Goal: Task Accomplishment & Management: Complete application form

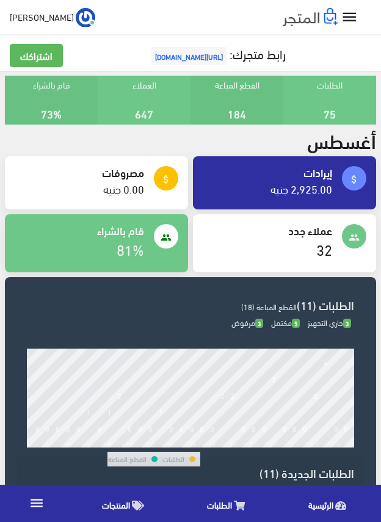
click at [112, 504] on span "المنتجات" at bounding box center [116, 504] width 28 height 15
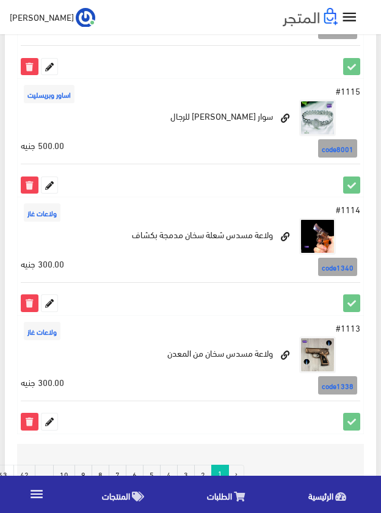
scroll to position [2237, 0]
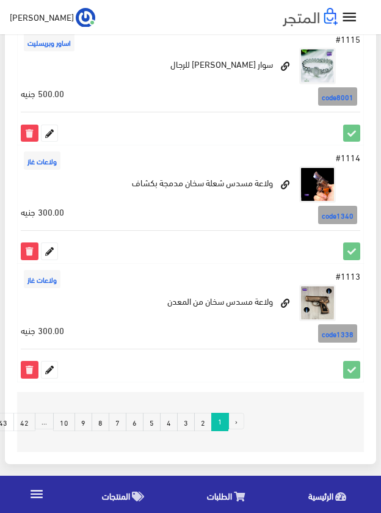
click at [119, 423] on link "7" at bounding box center [118, 422] width 18 height 18
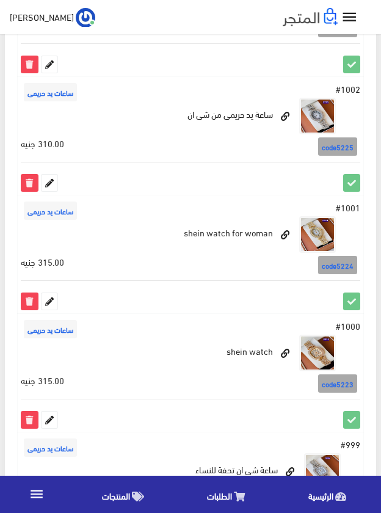
scroll to position [1405, 0]
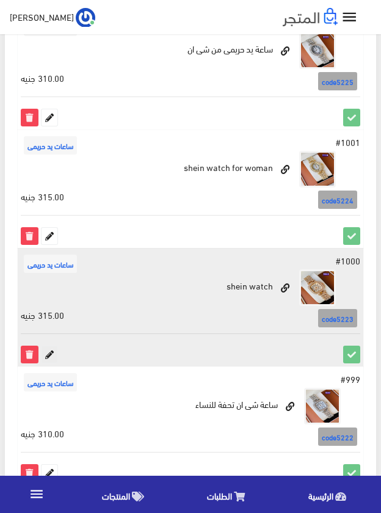
click at [47, 352] on icon at bounding box center [50, 354] width 16 height 16
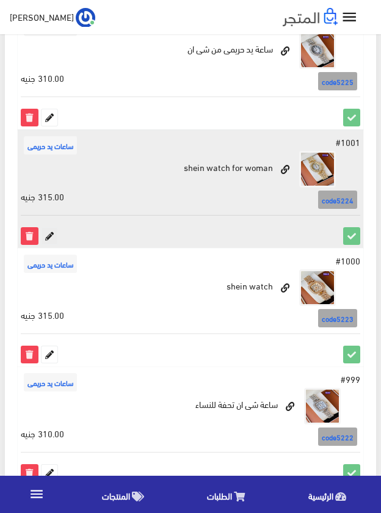
click at [53, 236] on icon at bounding box center [50, 236] width 16 height 16
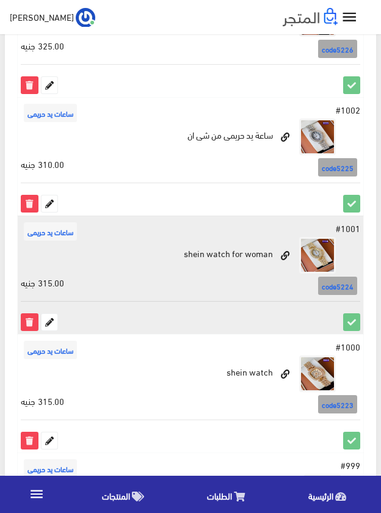
scroll to position [1283, 0]
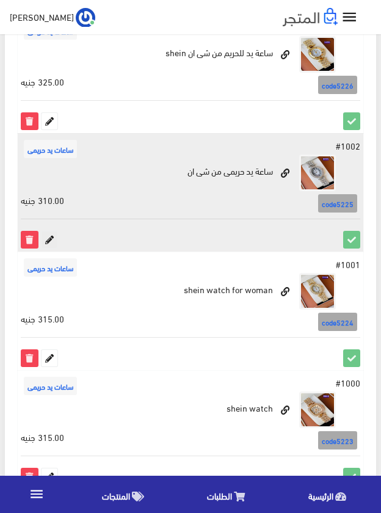
click at [49, 234] on icon at bounding box center [50, 240] width 16 height 16
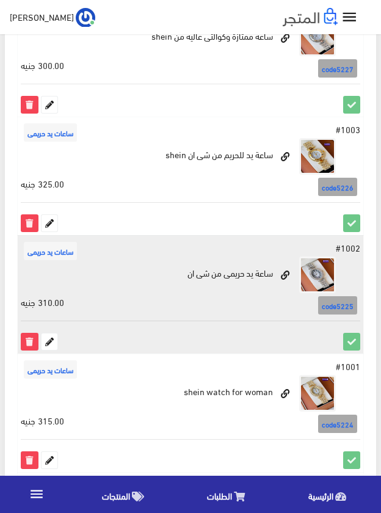
scroll to position [1161, 0]
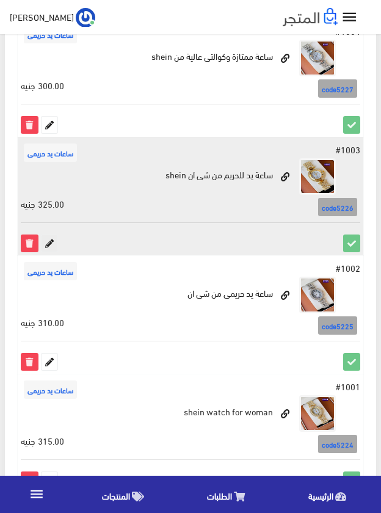
click at [49, 246] on icon at bounding box center [50, 243] width 16 height 16
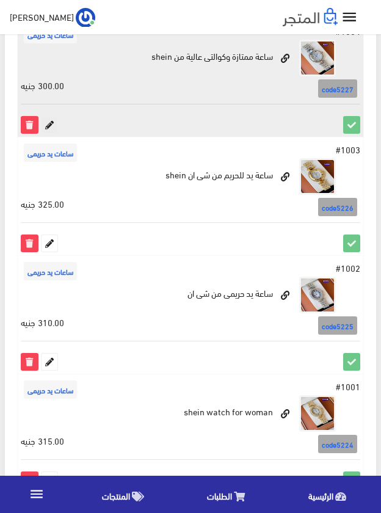
click at [48, 120] on icon at bounding box center [50, 125] width 16 height 16
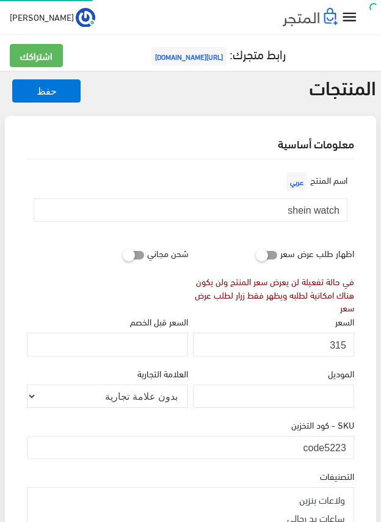
scroll to position [206, 0]
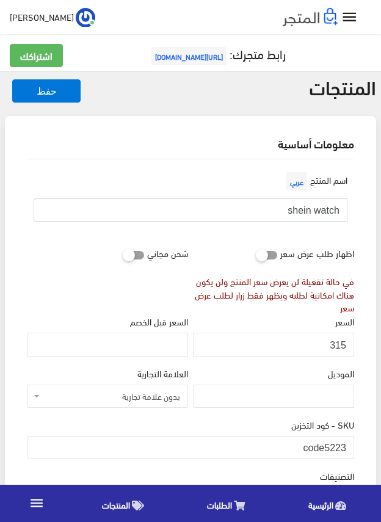
click at [320, 214] on input "shein watch" at bounding box center [191, 210] width 314 height 23
click at [337, 345] on input "315" at bounding box center [273, 344] width 161 height 23
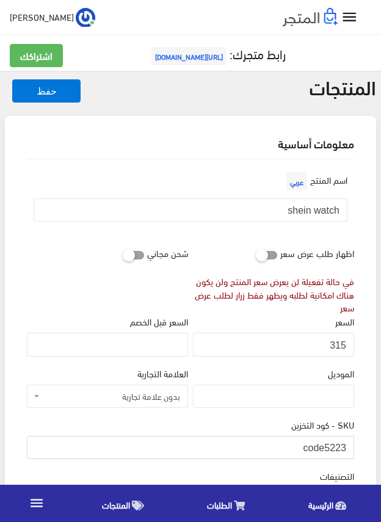
click at [329, 445] on input "code5223" at bounding box center [191, 447] width 328 height 23
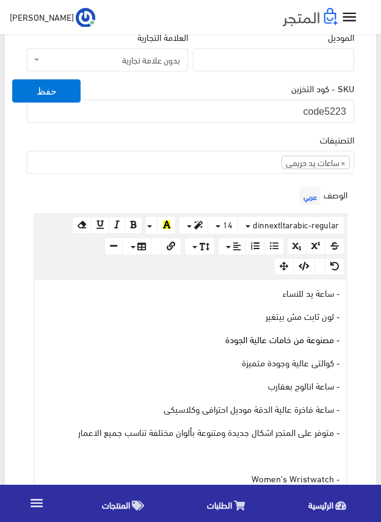
scroll to position [367, 0]
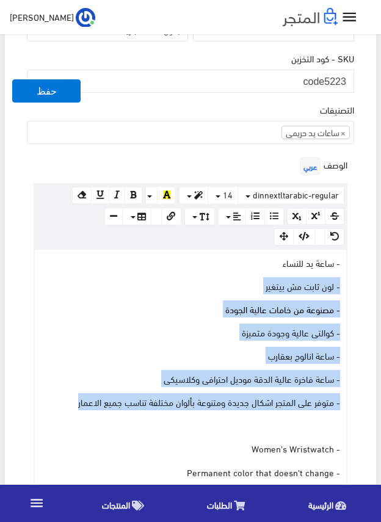
drag, startPoint x: 72, startPoint y: 403, endPoint x: 351, endPoint y: 287, distance: 301.6
click at [351, 287] on div "الوصف عربي × Insert Image Select from files Image URL Insert Image × Insert Lin…" at bounding box center [190, 390] width 332 height 472
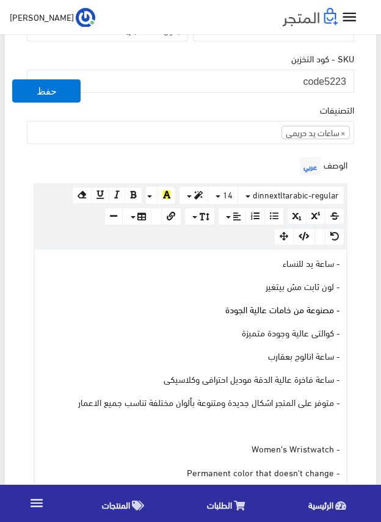
click at [361, 268] on div "اسم المنتج عربي shein watch اظهار طلب عرض سعر في حالة تفعيلة لن يعرض سعر المنتج…" at bounding box center [190, 478] width 347 height 1371
click at [361, 265] on div "اسم المنتج عربي shein watch اظهار طلب عرض سعر في حالة تفعيلة لن يعرض سعر المنتج…" at bounding box center [190, 478] width 347 height 1371
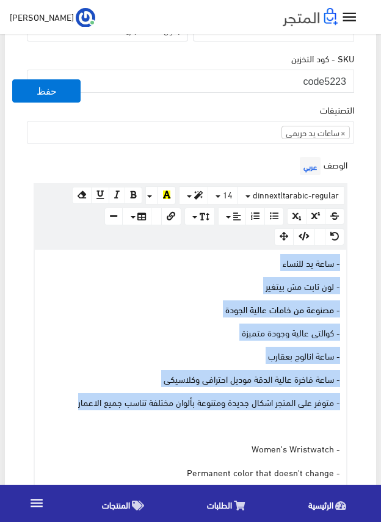
drag, startPoint x: 76, startPoint y: 403, endPoint x: 390, endPoint y: 254, distance: 347.7
copy div "- ساعة يد للنساء - لون ثابت مش بيتغير - مصنوعة من خامات عالية الجودة - كوالتى ع…"
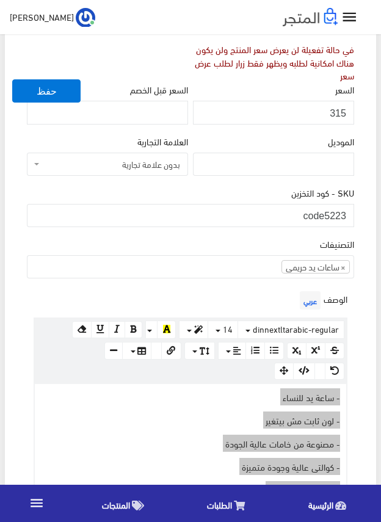
scroll to position [183, 0]
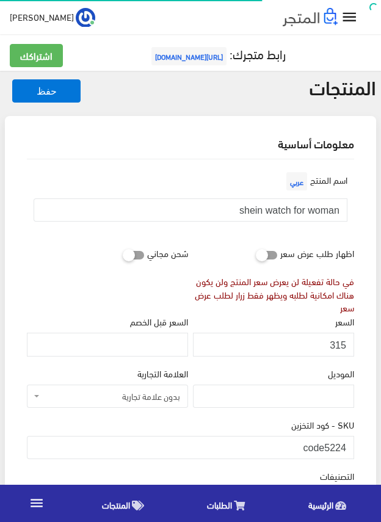
scroll to position [242, 0]
click at [321, 212] on input "shein watch for woman" at bounding box center [191, 210] width 314 height 23
click at [342, 344] on input "315" at bounding box center [273, 344] width 161 height 23
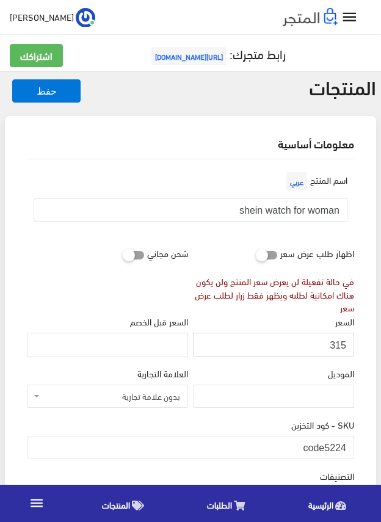
click at [342, 344] on input "315" at bounding box center [273, 344] width 161 height 23
click at [324, 447] on input "code5224" at bounding box center [191, 447] width 328 height 23
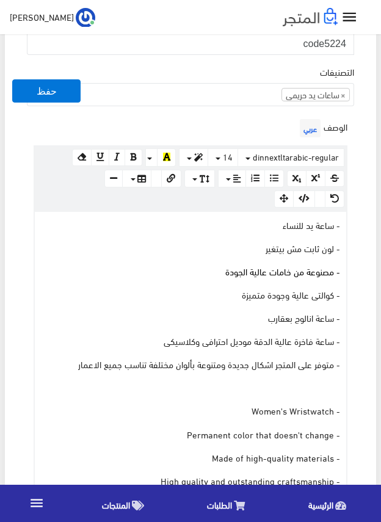
scroll to position [428, 0]
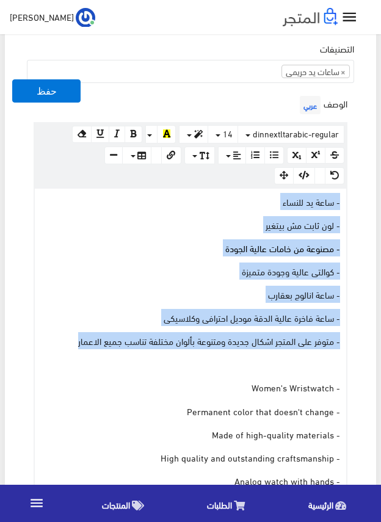
drag, startPoint x: 58, startPoint y: 342, endPoint x: 346, endPoint y: 198, distance: 322.5
click at [346, 198] on div "www.google.com 100% 50% 25% - ساعة يد للنساء - لون ثابت مش بيتغير - مصنوعة من خ…" at bounding box center [191, 376] width 314 height 377
copy div "- ساعة يد للنساء - لون ثابت مش بيتغير - مصنوعة من خامات عالية الجودة - كوالتى ع…"
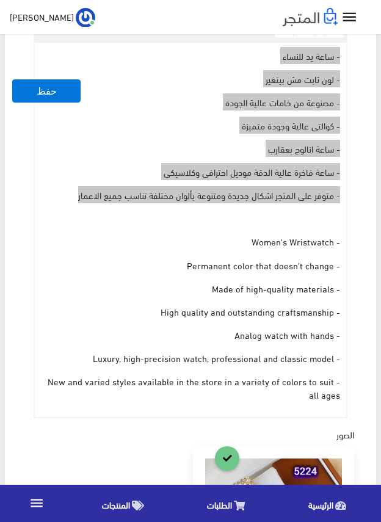
scroll to position [367, 0]
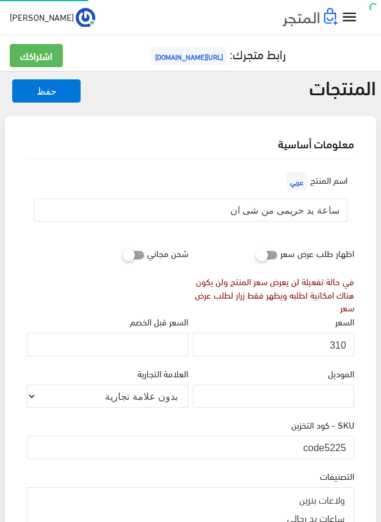
scroll to position [242, 0]
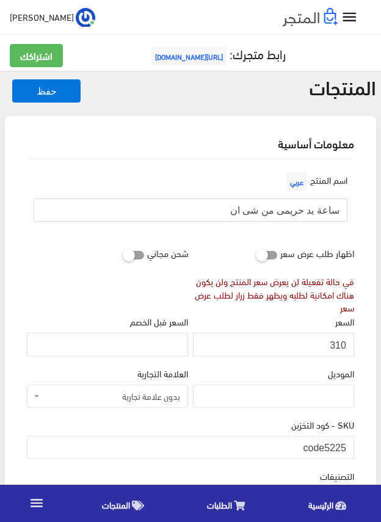
click at [311, 211] on input "ساعة يد حريمى من شى ان" at bounding box center [191, 210] width 314 height 23
click at [334, 342] on input "310" at bounding box center [273, 344] width 161 height 23
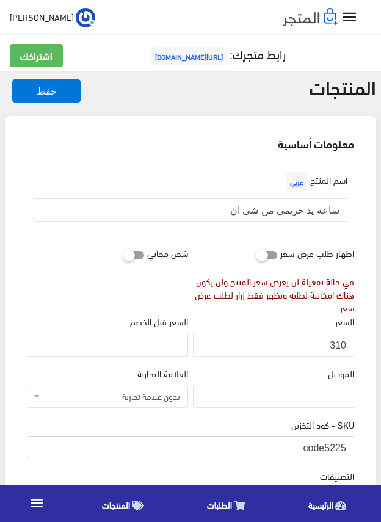
click at [321, 447] on input "code5225" at bounding box center [191, 447] width 328 height 23
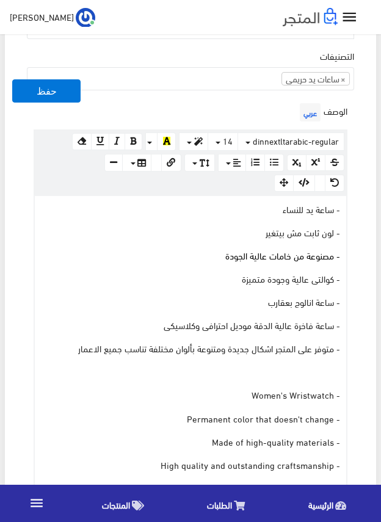
scroll to position [428, 0]
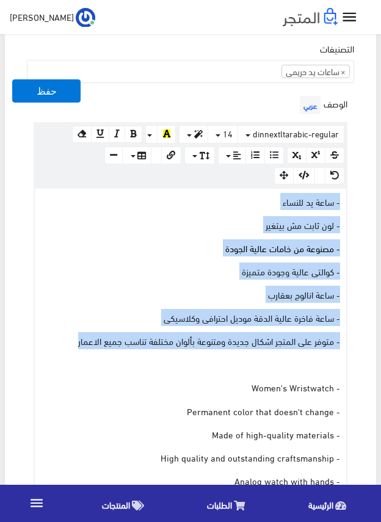
drag, startPoint x: 60, startPoint y: 344, endPoint x: 340, endPoint y: 205, distance: 312.1
click at [340, 205] on div "- ساعة يد للنساء - لون ثابت مش بيتغير - مصنوعة من خامات عالية الجودة - كوالتى ع…" at bounding box center [191, 376] width 312 height 375
copy div "- ساعة يد للنساء - لون ثابت مش بيتغير - مصنوعة من خامات عالية الجودة - كوالتى ع…"
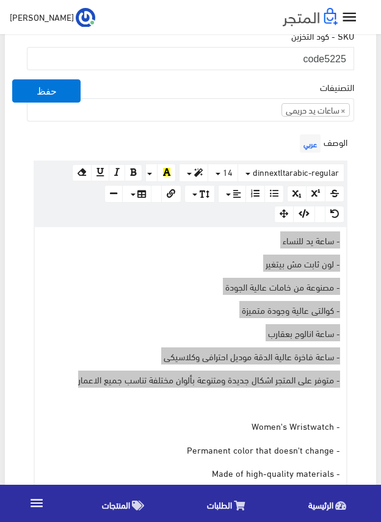
scroll to position [367, 0]
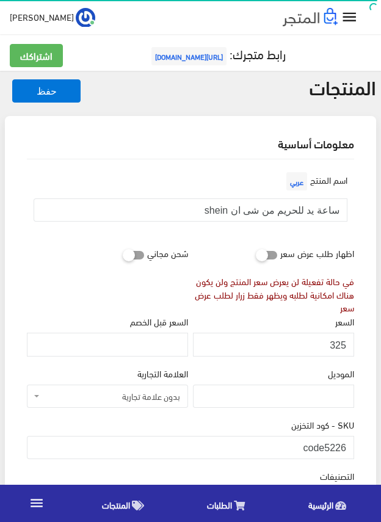
scroll to position [242, 0]
click at [293, 213] on input "ساعة يد للحريم من شى ان shein" at bounding box center [191, 210] width 314 height 23
click at [338, 346] on input "325" at bounding box center [273, 344] width 161 height 23
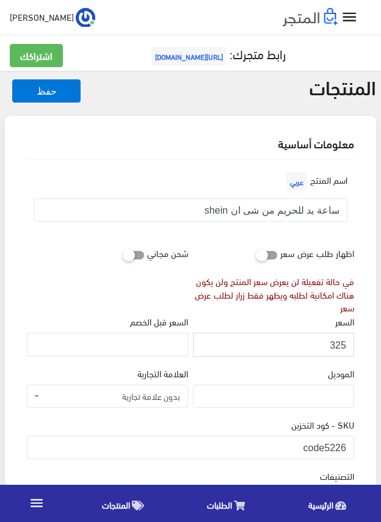
click at [338, 346] on input "325" at bounding box center [273, 344] width 161 height 23
click at [317, 447] on input "code5226" at bounding box center [191, 447] width 328 height 23
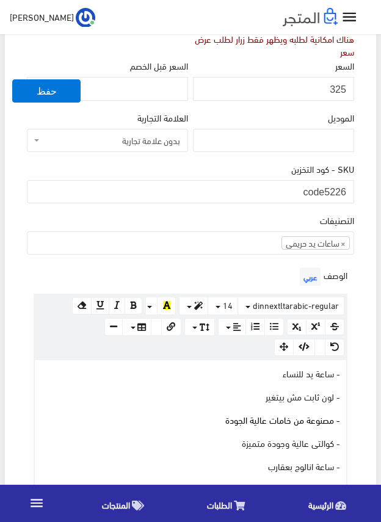
scroll to position [367, 0]
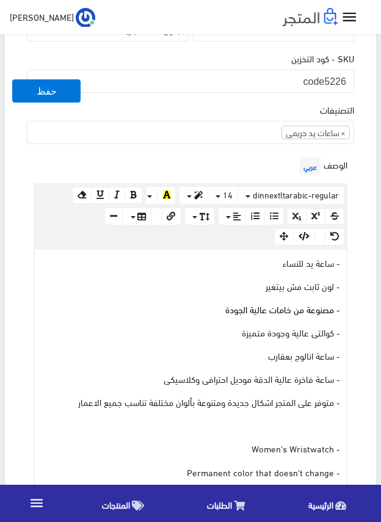
drag, startPoint x: 71, startPoint y: 400, endPoint x: 254, endPoint y: 312, distance: 202.8
click at [213, 339] on div "- ساعة يد للنساء - لون ثابت مش بيتغير - مصنوعة من خامات عالية الجودة - كوالتى ع…" at bounding box center [191, 437] width 312 height 375
click at [288, 289] on p "- لون ثابت مش بيتغير" at bounding box center [190, 285] width 299 height 13
click at [317, 276] on div "- ساعة يد للنساء - لون ثابت مش بيتغير - مصنوعة من خامات عالية الجودة - كوالتى ع…" at bounding box center [191, 437] width 312 height 375
click at [324, 273] on div "- ساعة يد للنساء - لون ثابت مش بيتغير - مصنوعة من خامات عالية الجودة - كوالتى ع…" at bounding box center [191, 437] width 312 height 375
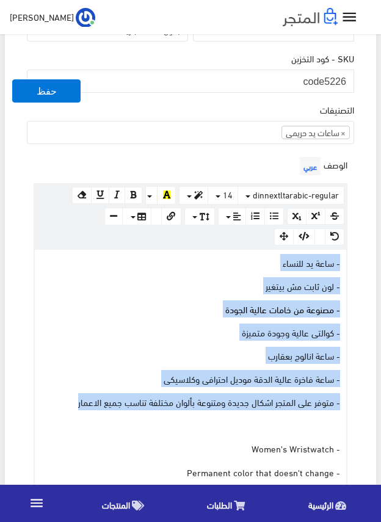
drag, startPoint x: 72, startPoint y: 399, endPoint x: 353, endPoint y: 251, distance: 317.9
click at [353, 251] on div "الوصف عربي × Insert Image Select from files Image URL Insert Image × Insert Lin…" at bounding box center [190, 390] width 332 height 472
copy div "- ساعة يد للنساء - لون ثابت مش بيتغير - مصنوعة من خامات عالية الجودة - كوالتى ع…"
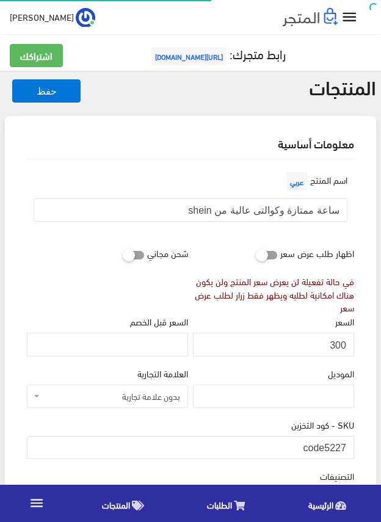
scroll to position [242, 0]
click at [157, 158] on div "معلومات أساسية" at bounding box center [190, 143] width 347 height 31
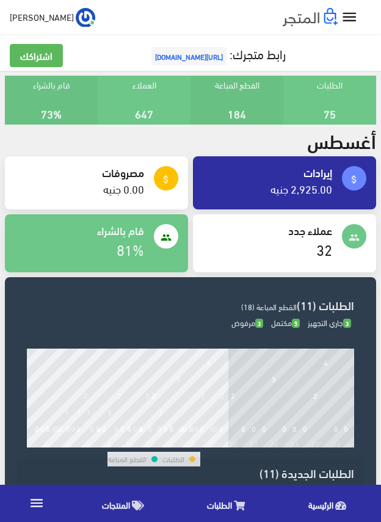
click at [130, 502] on link "المنتجات" at bounding box center [126, 503] width 106 height 31
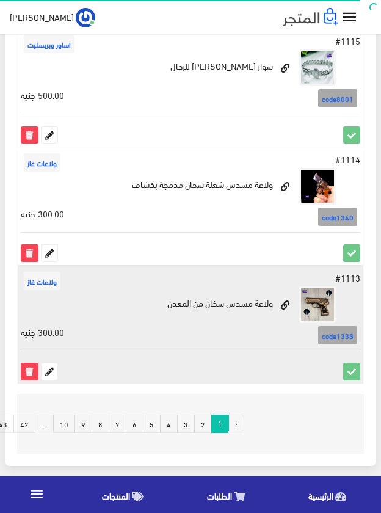
scroll to position [2237, 0]
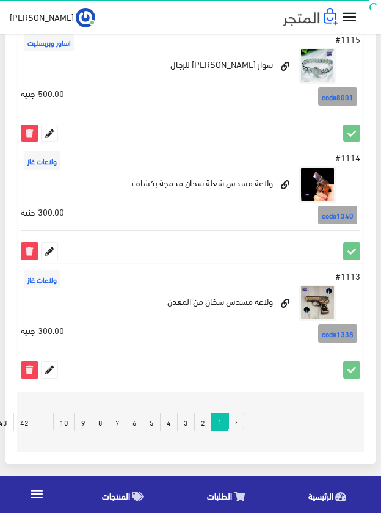
click at [119, 422] on link "7" at bounding box center [118, 422] width 18 height 18
click at [114, 417] on link "7" at bounding box center [118, 422] width 18 height 18
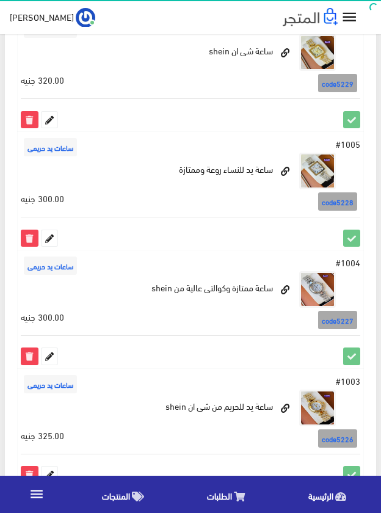
scroll to position [978, 0]
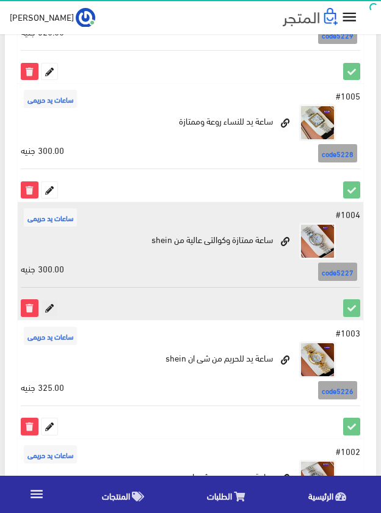
click at [51, 309] on icon at bounding box center [50, 308] width 16 height 16
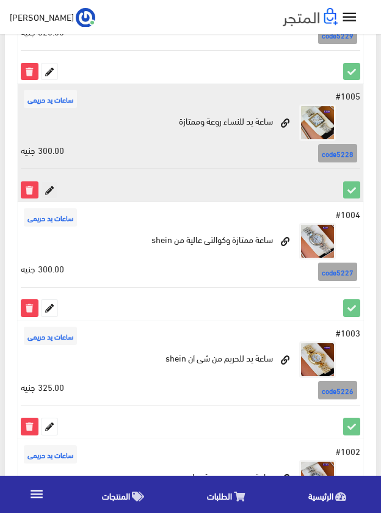
click at [47, 187] on icon at bounding box center [50, 190] width 16 height 16
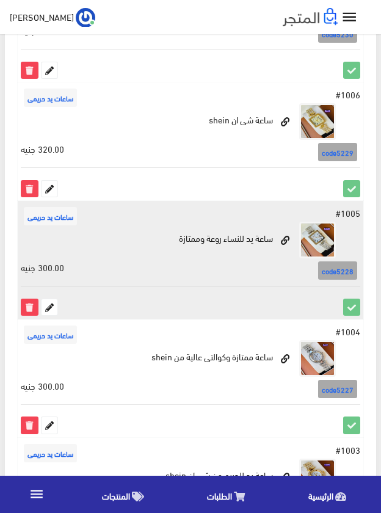
scroll to position [855, 0]
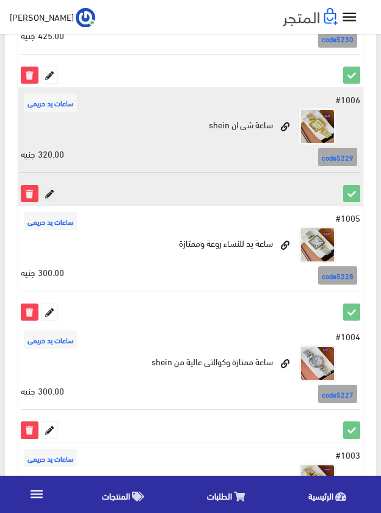
click at [43, 191] on icon at bounding box center [50, 194] width 16 height 16
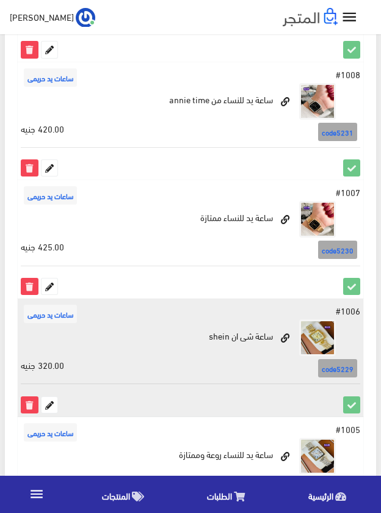
scroll to position [611, 0]
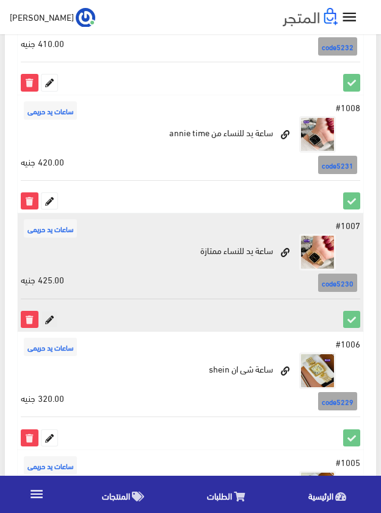
click at [54, 318] on icon at bounding box center [50, 320] width 16 height 16
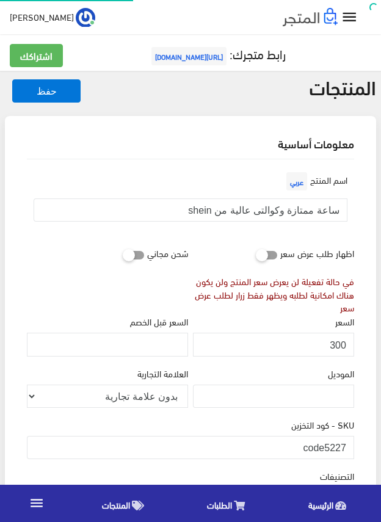
scroll to position [242, 0]
click at [261, 209] on input "ساعة ممتازة وكوالتى عالية من shein" at bounding box center [191, 210] width 314 height 23
click at [336, 344] on input "300" at bounding box center [273, 344] width 161 height 23
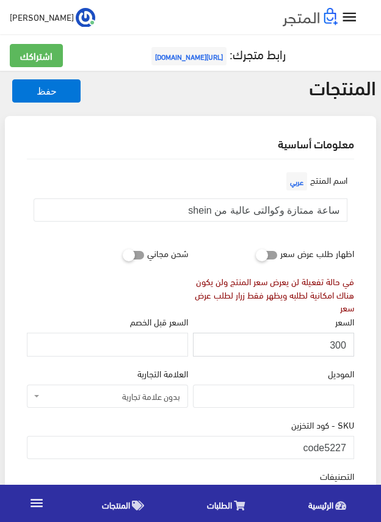
click at [336, 344] on input "300" at bounding box center [273, 344] width 161 height 23
click at [324, 447] on input "code5227" at bounding box center [191, 447] width 328 height 23
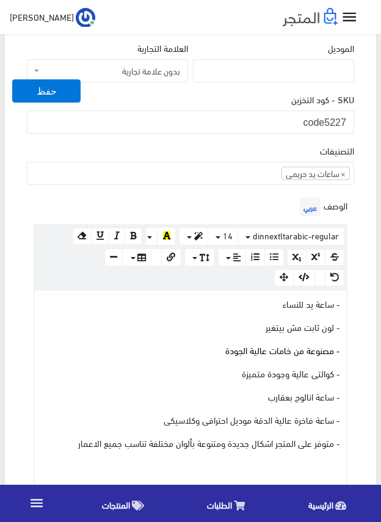
scroll to position [367, 0]
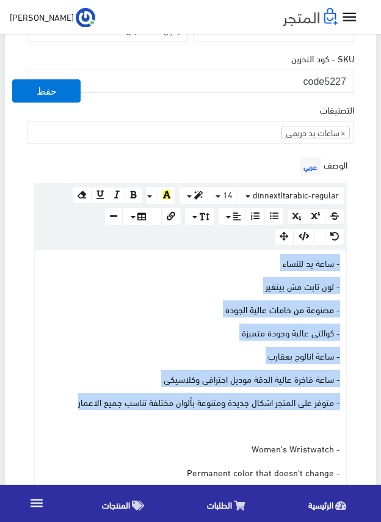
drag, startPoint x: 73, startPoint y: 405, endPoint x: 372, endPoint y: 259, distance: 332.6
click at [372, 259] on div "معلومات أساسية اسم المنتج عربي ساعة ممتازة وكوالتى عالية من shein اظهار طلب عرض…" at bounding box center [191, 460] width 372 height 1423
copy div "- ساعة يد للنساء - لون ثابت مش بيتغير - مصنوعة من خامات عالية الجودة - كوالتى ع…"
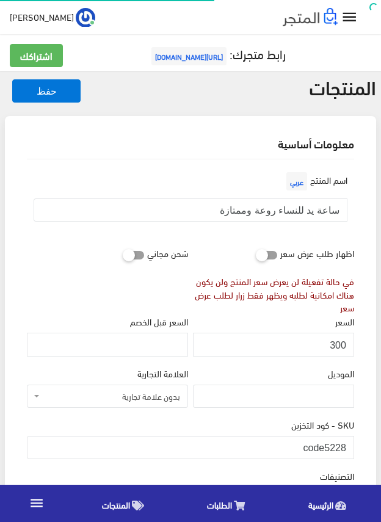
scroll to position [242, 0]
click at [323, 207] on input "ساعة يد للنساء روعة وممتازة" at bounding box center [191, 210] width 314 height 23
click at [339, 342] on input "300" at bounding box center [273, 344] width 161 height 23
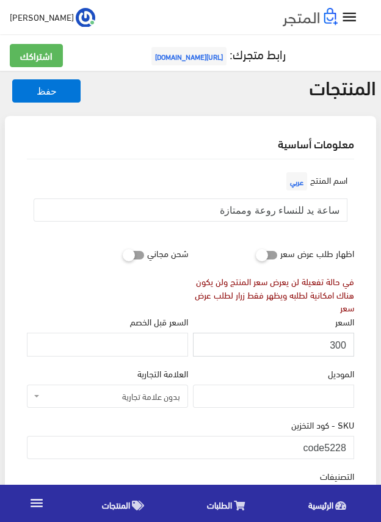
click at [339, 342] on input "300" at bounding box center [273, 344] width 161 height 23
click at [326, 448] on input "code5228" at bounding box center [191, 447] width 328 height 23
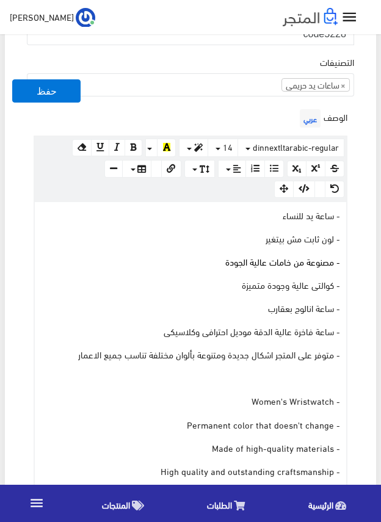
scroll to position [428, 0]
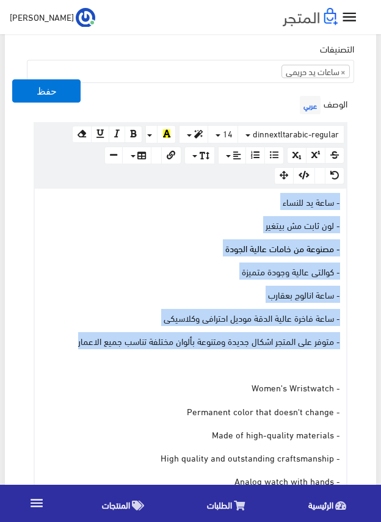
drag, startPoint x: 75, startPoint y: 343, endPoint x: 362, endPoint y: 194, distance: 323.3
click at [362, 194] on div "اسم المنتج عربي ساعة يد للنساء روعة وممتازة اظهار طلب عرض سعر في حالة تفعيلة لن…" at bounding box center [190, 412] width 347 height 1361
copy div "- ساعة يد للنساء - لون ثابت مش بيتغير - مصنوعة من خامات عالية الجودة - كوالتى ع…"
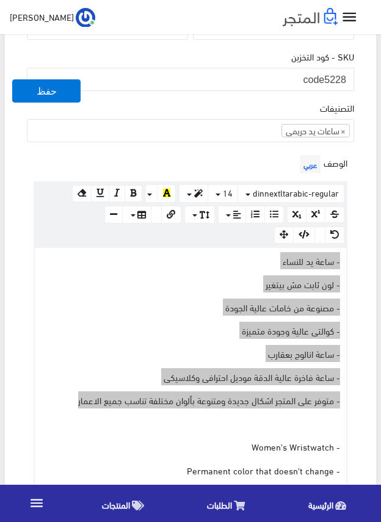
scroll to position [367, 0]
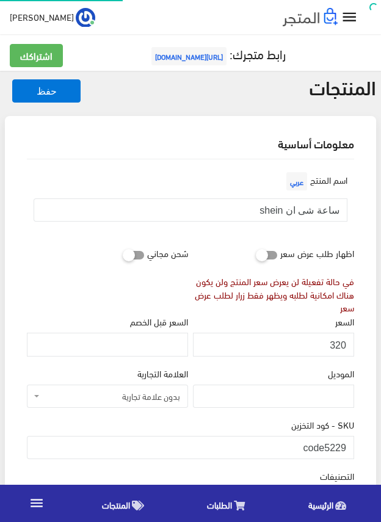
scroll to position [242, 0]
click at [320, 207] on input "ساعة شى ان shein" at bounding box center [191, 210] width 314 height 23
click at [339, 343] on input "320" at bounding box center [273, 344] width 161 height 23
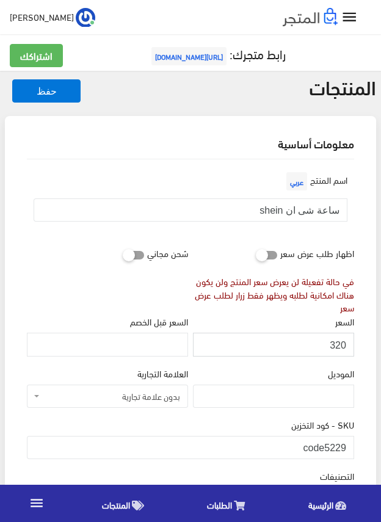
click at [339, 343] on input "320" at bounding box center [273, 344] width 161 height 23
click at [322, 444] on input "code5229" at bounding box center [191, 447] width 328 height 23
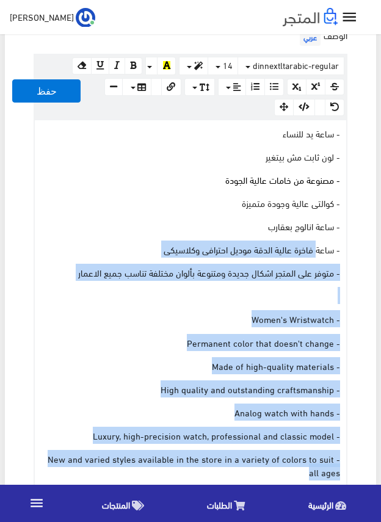
scroll to position [489, 0]
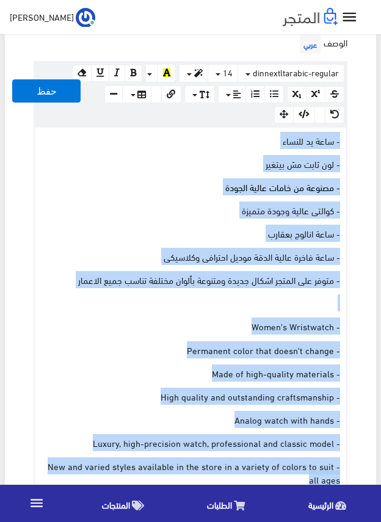
drag, startPoint x: 269, startPoint y: 424, endPoint x: 361, endPoint y: 141, distance: 297.8
click at [361, 141] on div "اسم المنتج عربي ساعة شى ان shein اظهار طلب عرض سعر في حالة تفعيلة لن يعرض سعر ا…" at bounding box center [190, 356] width 347 height 1370
copy div "- ساعة يد للنساء - لون ثابت مش بيتغير - مصنوعة من خامات عالية الجودة - كوالتى ع…"
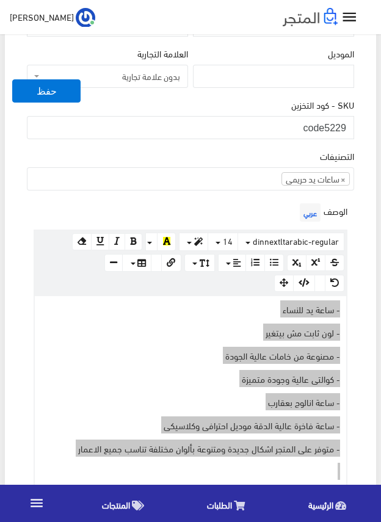
scroll to position [306, 0]
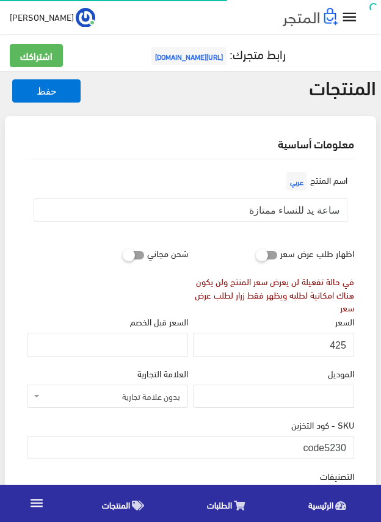
scroll to position [242, 0]
click at [326, 210] on input "ساعة يد للنساء ممتازة" at bounding box center [191, 210] width 314 height 23
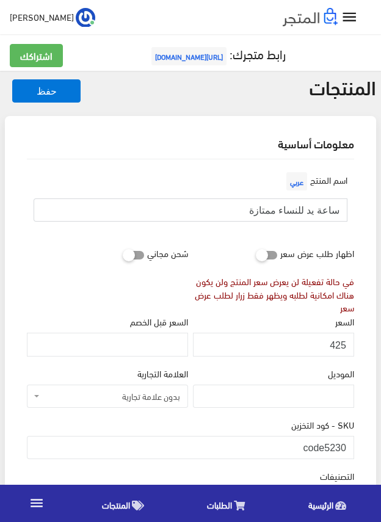
click at [326, 210] on input "ساعة يد للنساء ممتازة" at bounding box center [191, 210] width 314 height 23
click at [336, 345] on input "425" at bounding box center [273, 344] width 161 height 23
click at [326, 442] on input "code5230" at bounding box center [191, 447] width 328 height 23
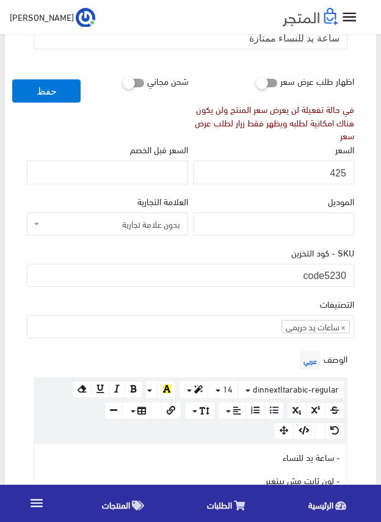
scroll to position [428, 0]
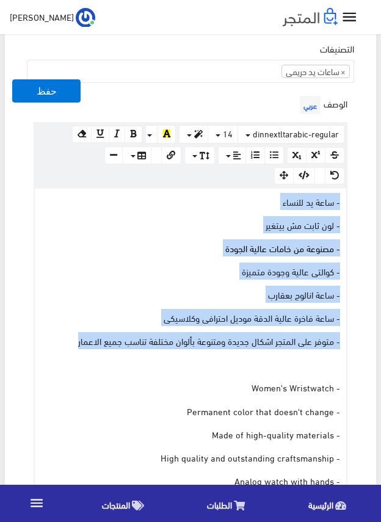
drag, startPoint x: 75, startPoint y: 340, endPoint x: 362, endPoint y: 196, distance: 321.6
click at [362, 196] on div "اسم المنتج عربي ساعة يد للنساء ممتازة اظهار طلب عرض سعر في حالة تفعيلة لن يعرض …" at bounding box center [190, 407] width 347 height 1350
copy div "- ساعة يد للنساء - لون ثابت مش بيتغير - مصنوعة من خامات عالية الجودة - كوالتى ع…"
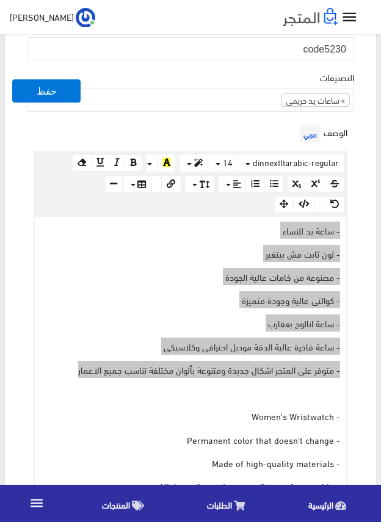
scroll to position [367, 0]
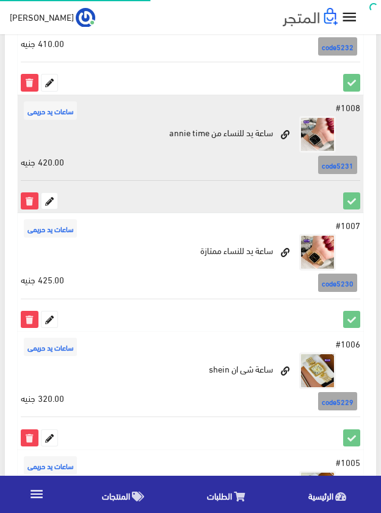
scroll to position [611, 0]
click at [48, 200] on icon at bounding box center [50, 201] width 16 height 16
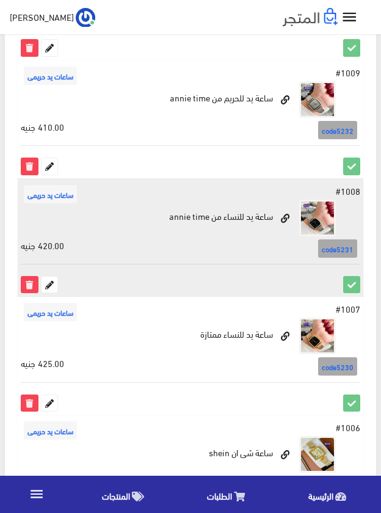
scroll to position [489, 0]
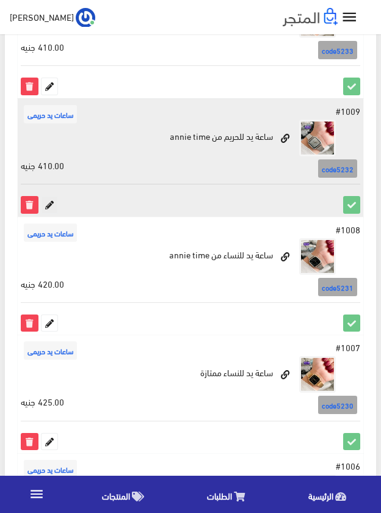
click at [46, 208] on icon at bounding box center [50, 205] width 16 height 16
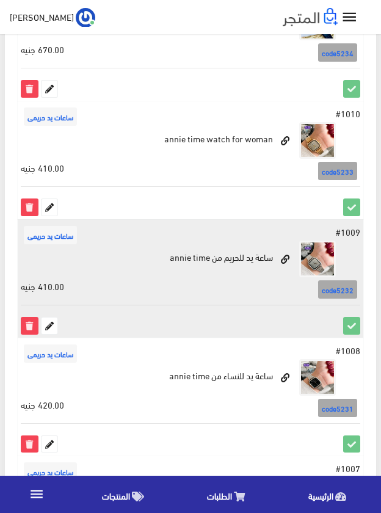
scroll to position [367, 0]
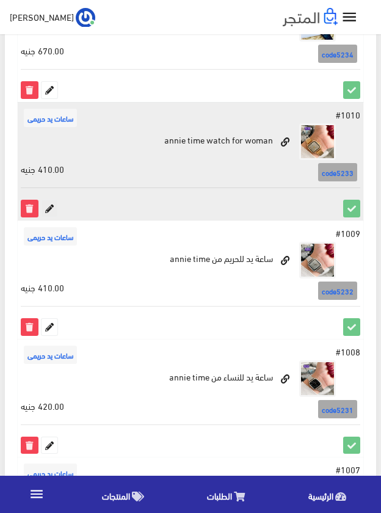
click at [47, 208] on icon at bounding box center [50, 208] width 16 height 16
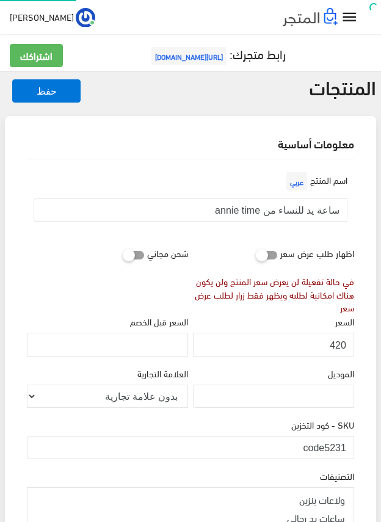
scroll to position [206, 0]
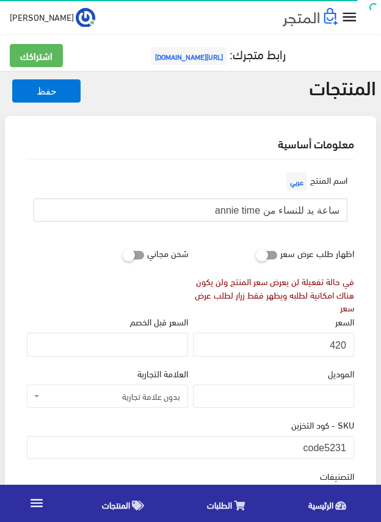
click at [277, 211] on input "ساعة يد للنساء من annie time" at bounding box center [191, 210] width 314 height 23
click at [341, 339] on input "420" at bounding box center [273, 344] width 161 height 23
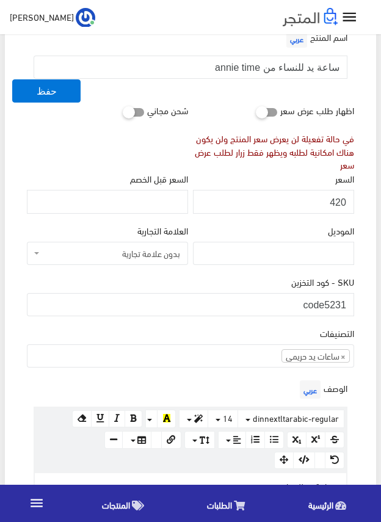
scroll to position [183, 0]
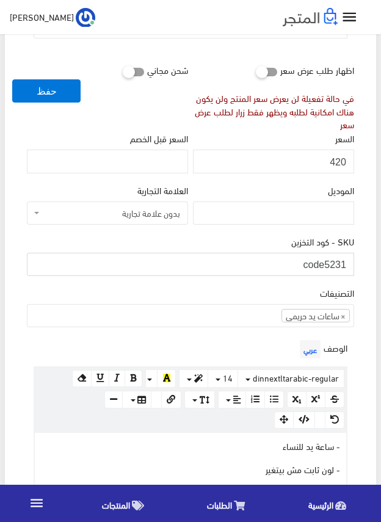
click at [324, 262] on input "code5231" at bounding box center [191, 264] width 328 height 23
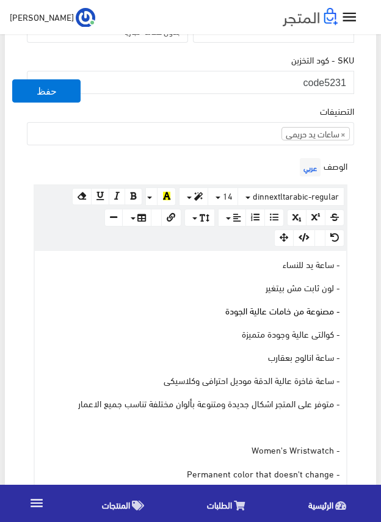
scroll to position [367, 0]
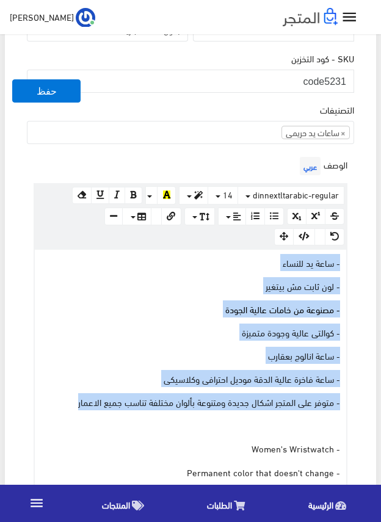
drag, startPoint x: 81, startPoint y: 403, endPoint x: 349, endPoint y: 262, distance: 302.3
click at [349, 262] on div "الوصف عربي × Insert Image Select from files Image URL Insert Image × Insert Lin…" at bounding box center [190, 390] width 332 height 472
copy div "- ساعة يد للنساء - لون ثابت مش بيتغير - مصنوعة من خامات عالية الجودة - كوالتى ع…"
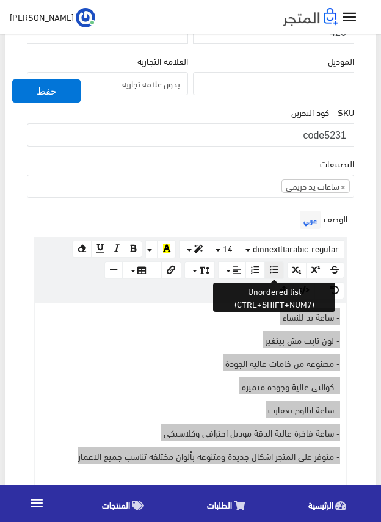
scroll to position [306, 0]
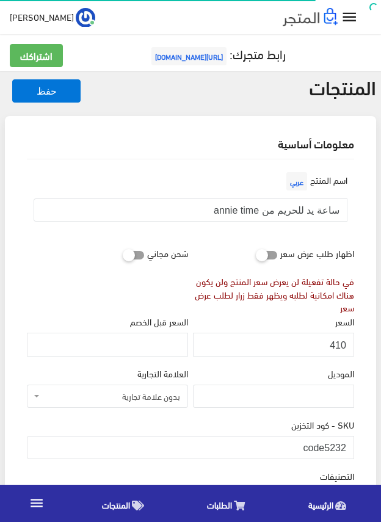
scroll to position [242, 0]
click at [288, 210] on input "ساعة يد للحريم من annie time" at bounding box center [191, 210] width 314 height 23
click at [337, 346] on input "410" at bounding box center [273, 344] width 161 height 23
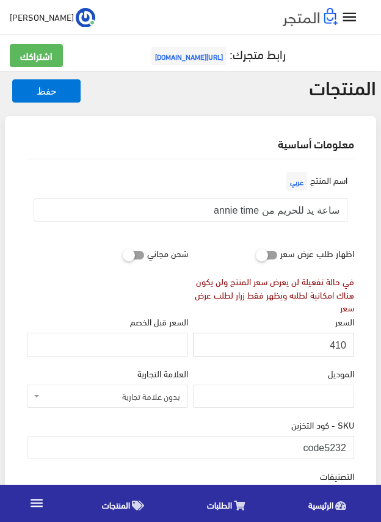
click at [337, 346] on input "410" at bounding box center [273, 344] width 161 height 23
click at [335, 444] on input "code5232" at bounding box center [191, 447] width 328 height 23
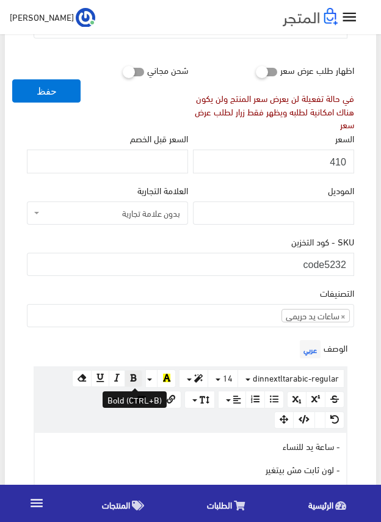
scroll to position [306, 0]
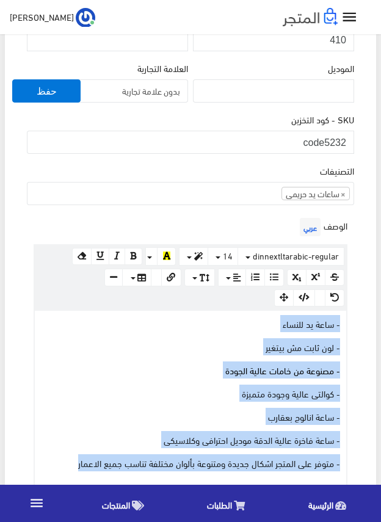
drag, startPoint x: 78, startPoint y: 462, endPoint x: 343, endPoint y: 323, distance: 299.6
click at [343, 323] on div "- ساعة يد للنساء - لون ثابت مش بيتغير - مصنوعة من خامات عالية الجودة - كوالتى ع…" at bounding box center [191, 498] width 312 height 375
copy div "- ساعة يد للنساء - لون ثابت مش بيتغير - مصنوعة من خامات عالية الجودة - كوالتى ع…"
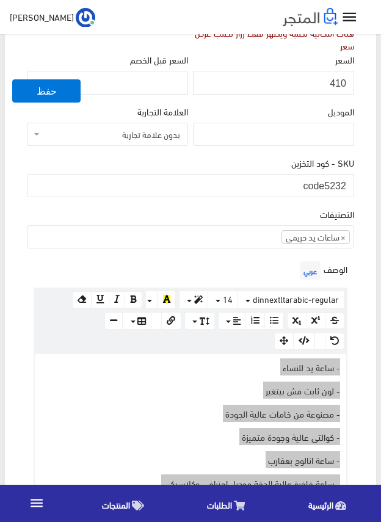
scroll to position [244, 0]
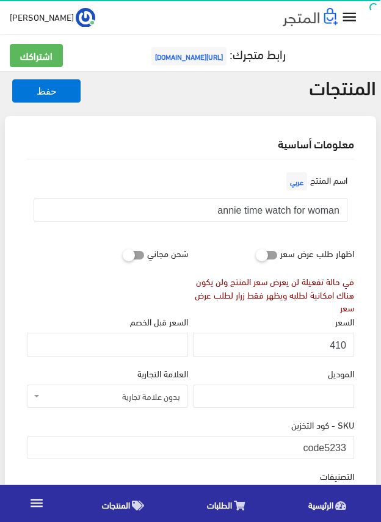
scroll to position [242, 0]
click at [312, 211] on input "annie time watch for woman" at bounding box center [191, 210] width 314 height 23
drag, startPoint x: 312, startPoint y: 211, endPoint x: 288, endPoint y: 216, distance: 23.7
click at [288, 216] on input "annie time watch for woman" at bounding box center [191, 210] width 314 height 23
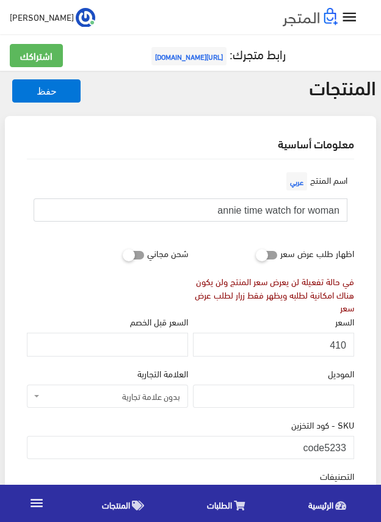
click at [288, 211] on input "annie time watch for woman" at bounding box center [191, 210] width 314 height 23
click at [341, 344] on input "410" at bounding box center [273, 344] width 161 height 23
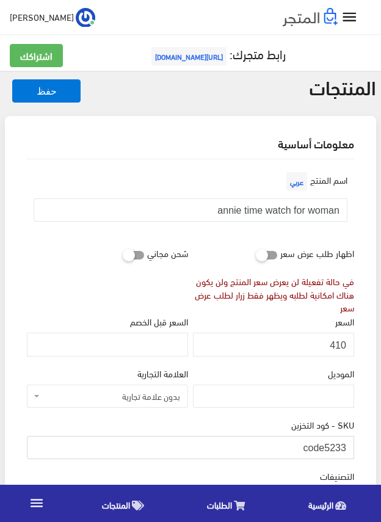
click at [332, 449] on input "code5233" at bounding box center [191, 447] width 328 height 23
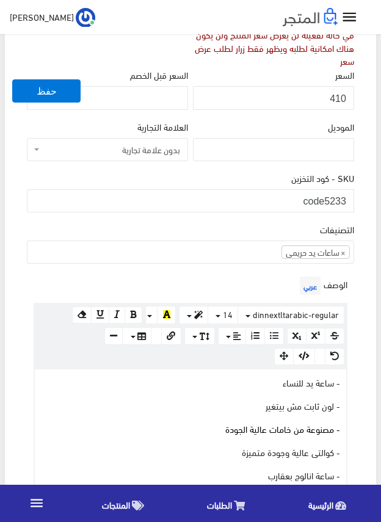
scroll to position [367, 0]
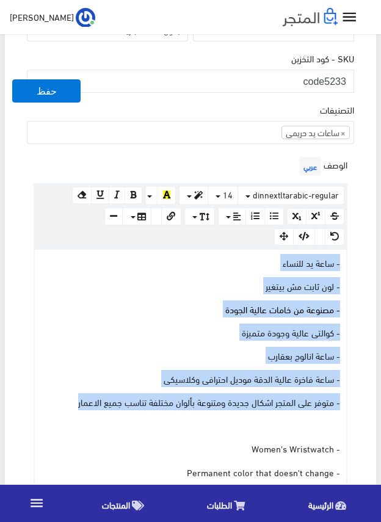
drag, startPoint x: 78, startPoint y: 401, endPoint x: 366, endPoint y: 256, distance: 323.0
click at [366, 256] on div "معلومات أساسية اسم المنتج عربي annie time watch for woman اظهار طلب عرض سعر في …" at bounding box center [191, 451] width 372 height 1405
copy div "- ساعة يد للنساء - لون ثابت مش بيتغير - مصنوعة من خامات عالية الجودة - كوالتى ع…"
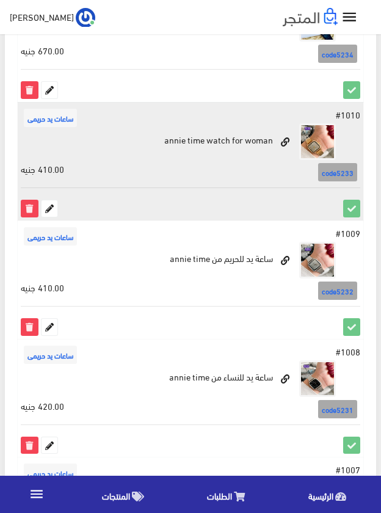
scroll to position [306, 0]
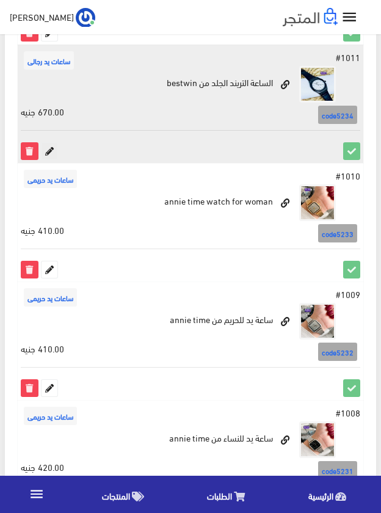
click at [45, 148] on icon at bounding box center [50, 151] width 16 height 16
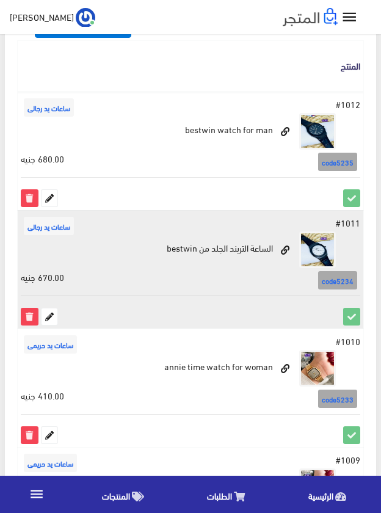
scroll to position [122, 0]
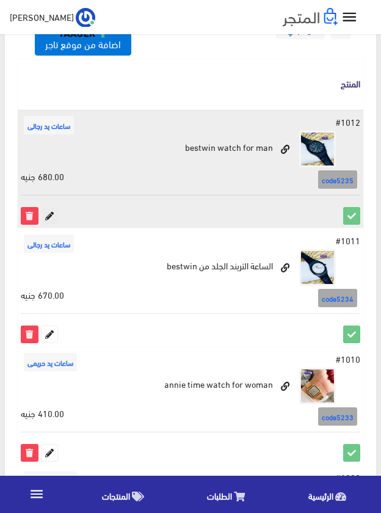
click at [48, 215] on icon at bounding box center [50, 216] width 16 height 16
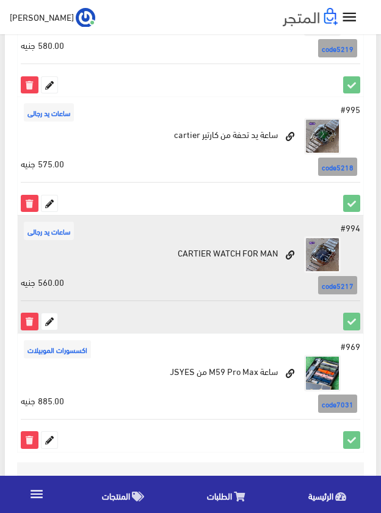
scroll to position [2219, 0]
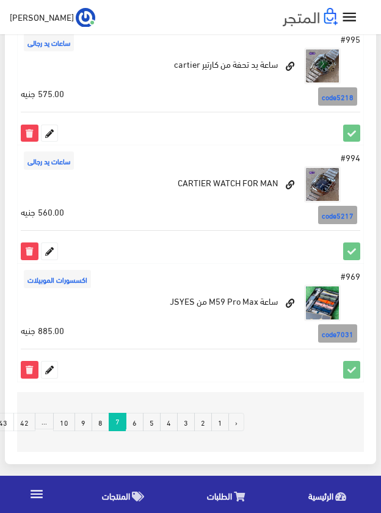
click at [138, 427] on link "6" at bounding box center [135, 422] width 18 height 18
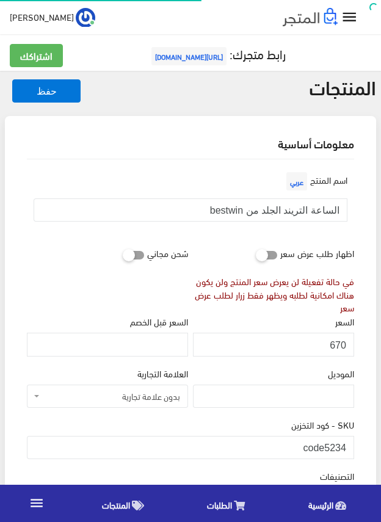
scroll to position [227, 0]
click at [288, 210] on input "الساعة التريند الجلد من bestwin" at bounding box center [191, 210] width 314 height 23
click at [339, 343] on input "670" at bounding box center [273, 344] width 161 height 23
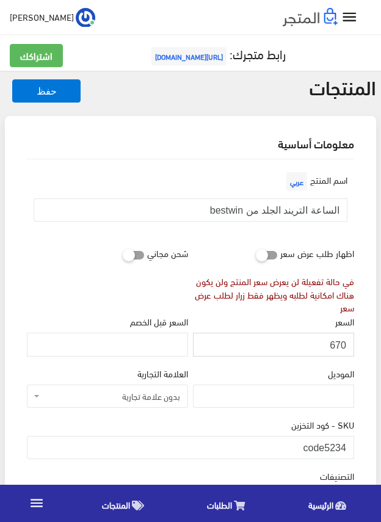
click at [339, 343] on input "670" at bounding box center [273, 344] width 161 height 23
click at [310, 447] on input "code5234" at bounding box center [191, 447] width 328 height 23
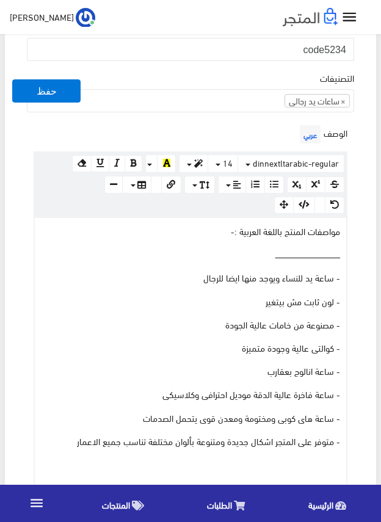
scroll to position [428, 0]
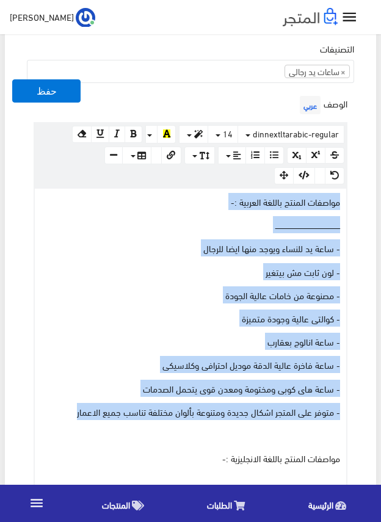
drag, startPoint x: 67, startPoint y: 412, endPoint x: 363, endPoint y: 203, distance: 362.1
click at [363, 203] on div "اسم المنتج عربي الساعة التريند الجلد من bestwin اظهار طلب عرض سعر في حالة تفعيل…" at bounding box center [190, 484] width 347 height 1505
copy div "مواصفات المنتج باللغة العربية :- ــــــــــــــــــــــــــــــــــــــــــــــ…"
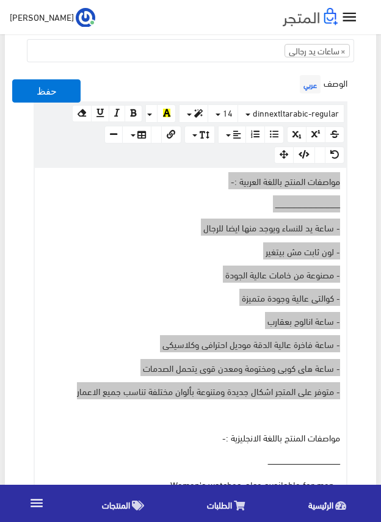
scroll to position [367, 0]
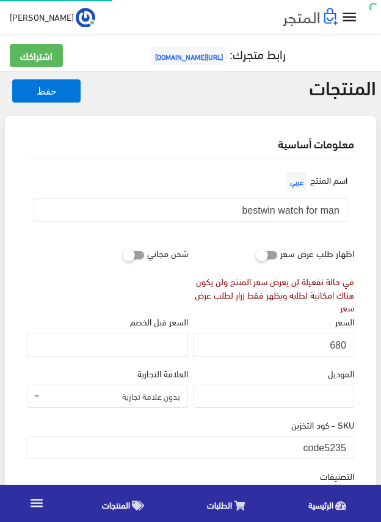
scroll to position [230, 0]
click at [304, 214] on input "bestwin watch for man" at bounding box center [191, 210] width 314 height 23
click at [337, 347] on input "680" at bounding box center [273, 344] width 161 height 23
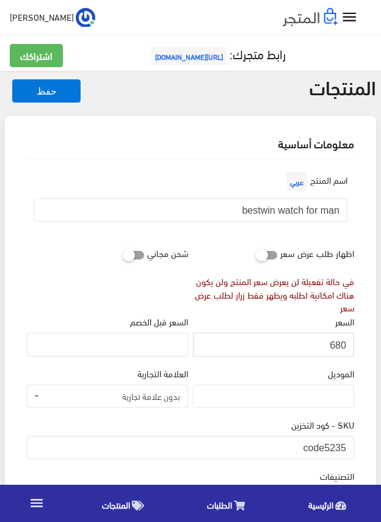
click at [337, 347] on input "680" at bounding box center [273, 344] width 161 height 23
click at [339, 447] on input "code5235" at bounding box center [191, 447] width 328 height 23
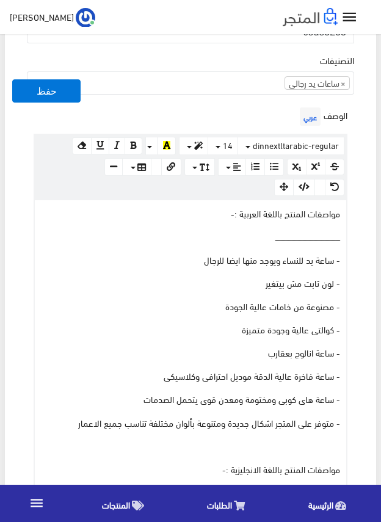
scroll to position [428, 0]
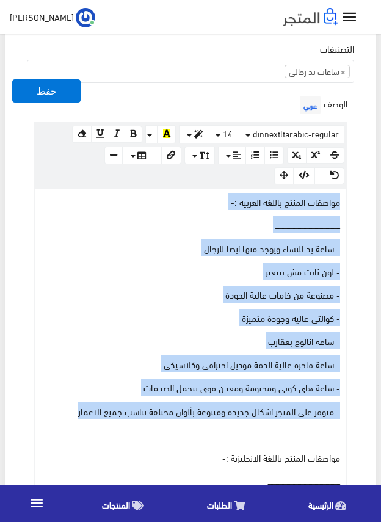
drag, startPoint x: 73, startPoint y: 411, endPoint x: 355, endPoint y: 198, distance: 352.9
click at [355, 198] on div "الوصف عربي × Insert Image Select from files Image URL Insert Image × Insert Lin…" at bounding box center [190, 398] width 332 height 611
copy div "مواصفات المنتج باللغة العربية :- ــــــــــــــــــــــــــــــــــــــــــــــ…"
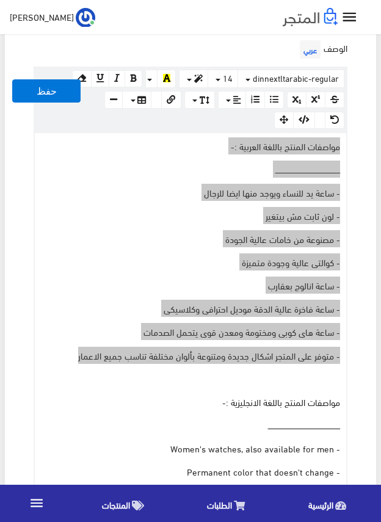
scroll to position [367, 0]
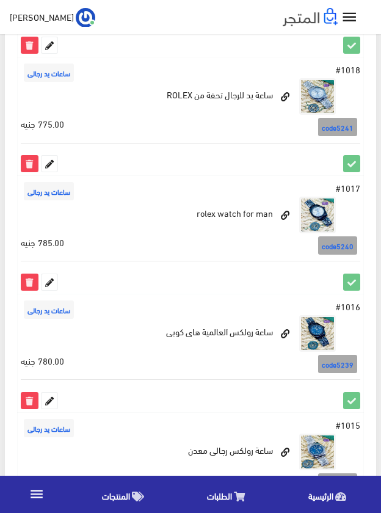
scroll to position [2219, 0]
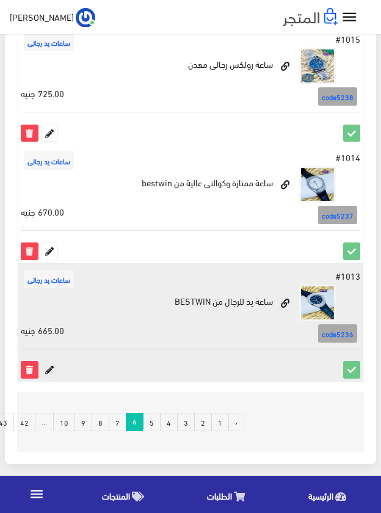
click at [46, 371] on icon at bounding box center [50, 370] width 16 height 16
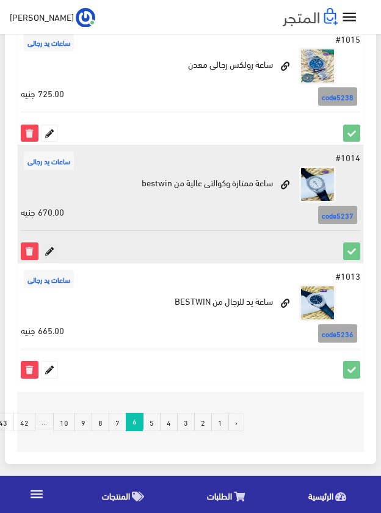
click at [45, 253] on icon at bounding box center [50, 251] width 16 height 16
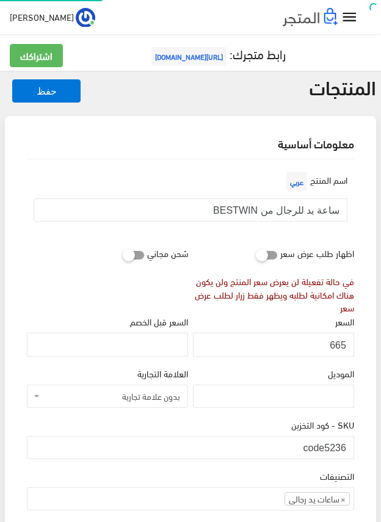
scroll to position [227, 0]
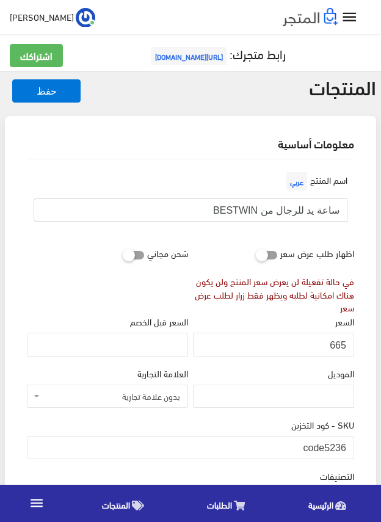
click at [318, 209] on input "ساعة يد للرجال من BESTWIN" at bounding box center [191, 210] width 314 height 23
click at [341, 342] on input "665" at bounding box center [273, 344] width 161 height 23
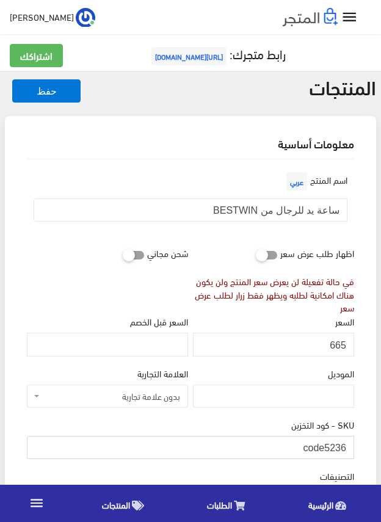
click at [318, 447] on input "code5236" at bounding box center [191, 447] width 328 height 23
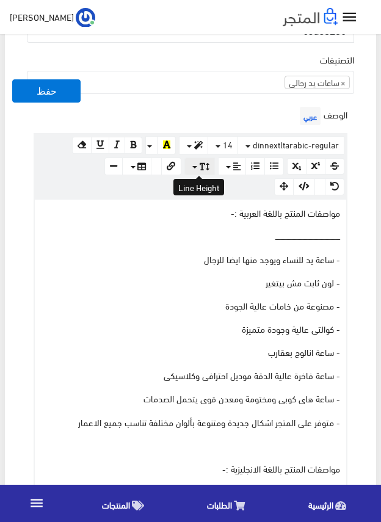
scroll to position [428, 0]
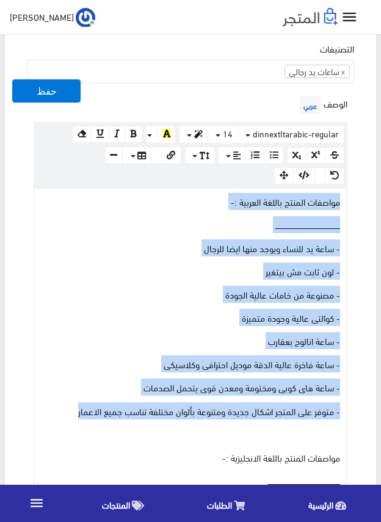
drag, startPoint x: 67, startPoint y: 412, endPoint x: 363, endPoint y: 200, distance: 363.9
click at [363, 200] on div "اسم المنتج عربي ساعة يد للرجال من BESTWIN اظهار طلب عرض سعر في حالة تفعيلة لن ي…" at bounding box center [190, 490] width 347 height 1517
copy div "مواصفات المنتج باللغة العربية :- ــــــــــــــــــــــــــــــــــــــــــــــ…"
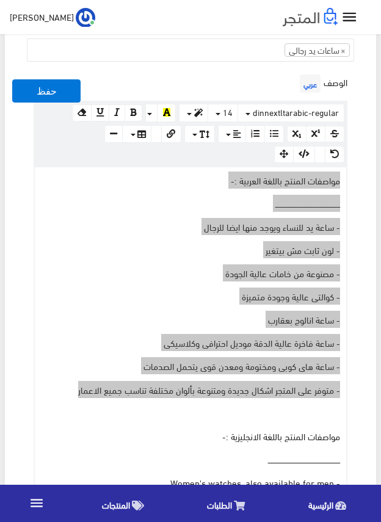
scroll to position [367, 0]
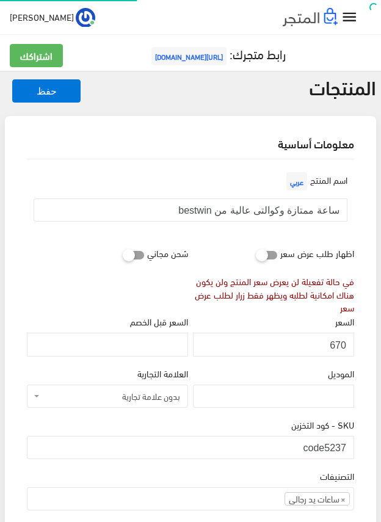
scroll to position [227, 0]
click at [313, 211] on input "ساعة ممتازة وكوالتى عالية من bestwin" at bounding box center [191, 210] width 314 height 23
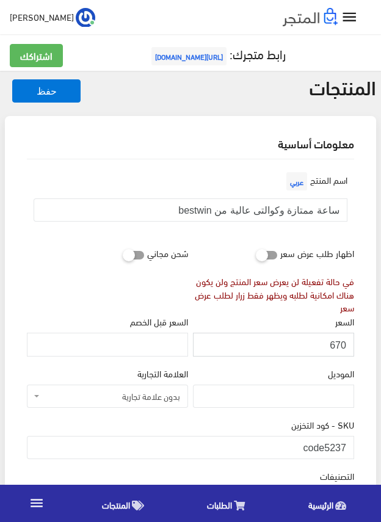
click at [332, 346] on input "670" at bounding box center [273, 344] width 161 height 23
click at [335, 346] on input "670" at bounding box center [273, 344] width 161 height 23
click at [326, 447] on input "code5237" at bounding box center [191, 447] width 328 height 23
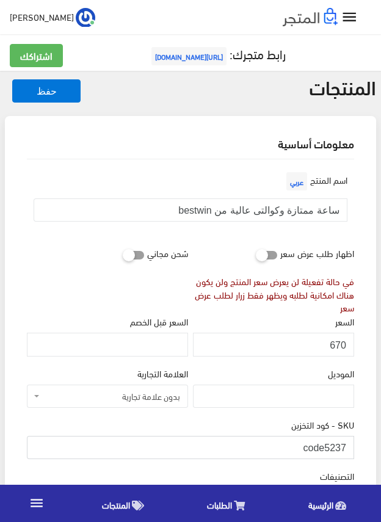
click at [326, 447] on input "code5237" at bounding box center [191, 447] width 328 height 23
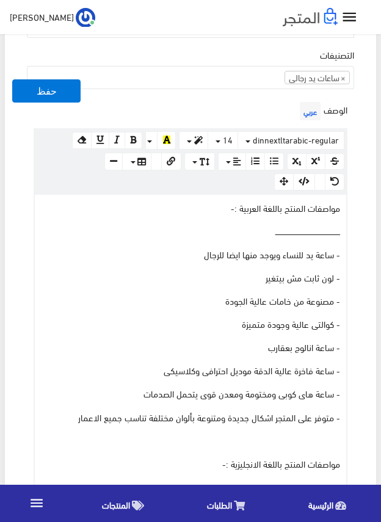
scroll to position [428, 0]
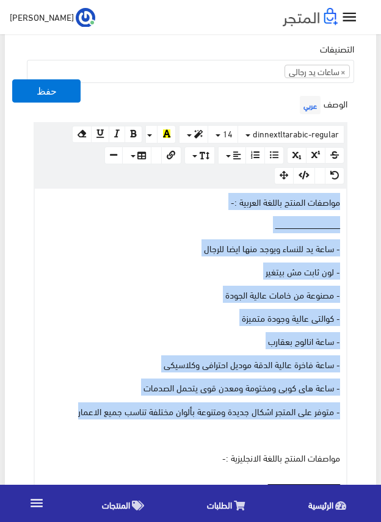
drag, startPoint x: 75, startPoint y: 411, endPoint x: 352, endPoint y: 199, distance: 349.5
click at [352, 199] on div "الوصف عربي × Insert Image Select from files Image URL Insert Image × Insert Lin…" at bounding box center [190, 398] width 332 height 611
copy div "مواصفات المنتج باللغة العربية :- ــــــــــــــــــــــــــــــــــــــــــــــ…"
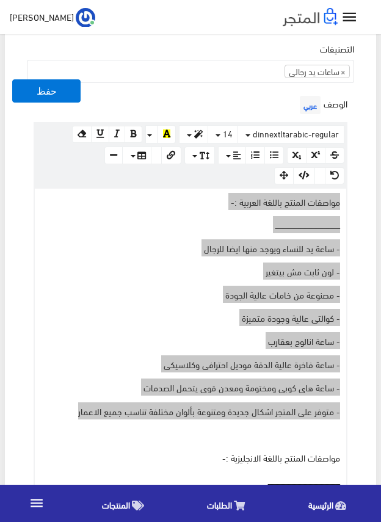
scroll to position [367, 0]
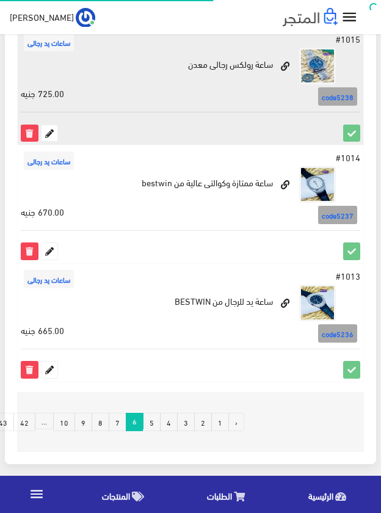
scroll to position [2219, 0]
click at [50, 131] on icon at bounding box center [50, 133] width 16 height 16
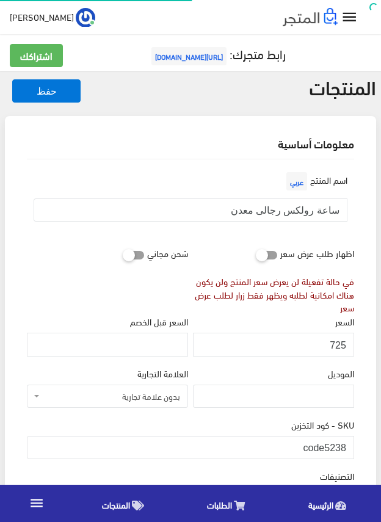
scroll to position [230, 0]
click at [274, 207] on input "ساعة رولكس رجالى معدن" at bounding box center [191, 210] width 314 height 23
click at [335, 343] on input "725" at bounding box center [273, 344] width 161 height 23
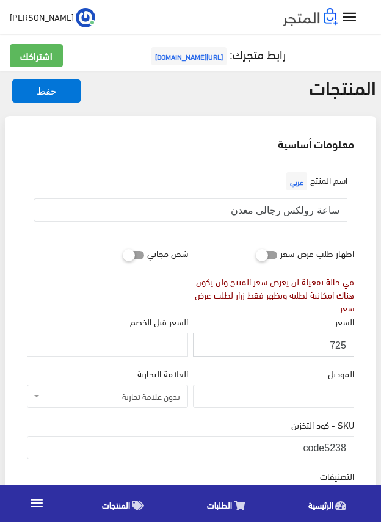
click at [335, 343] on input "725" at bounding box center [273, 344] width 161 height 23
click at [330, 447] on input "code5238" at bounding box center [191, 447] width 328 height 23
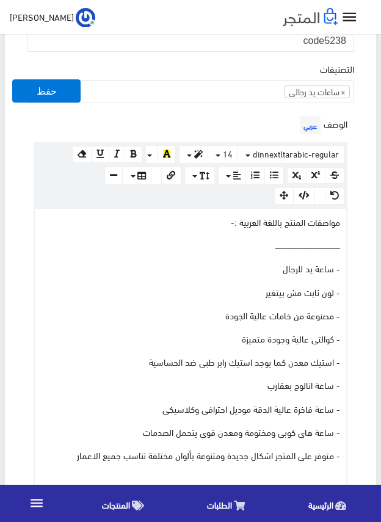
scroll to position [428, 0]
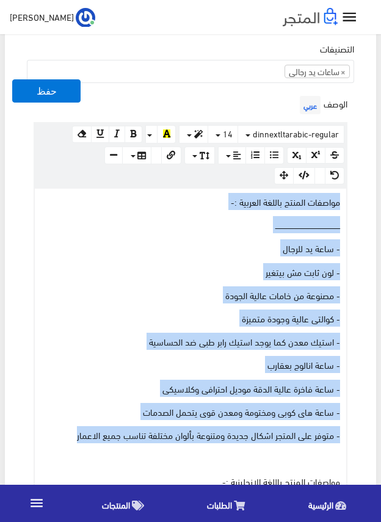
drag, startPoint x: 74, startPoint y: 436, endPoint x: 359, endPoint y: 200, distance: 369.8
click at [359, 200] on div "اسم المنتج عربي ساعة رولكس رجالى معدن اظهار طلب عرض سعر في حالة تفعيلة لن يعرض …" at bounding box center [190, 515] width 347 height 1567
copy div "مواصفات المنتج باللغة العربية :- ــــــــــــــــــــــــــــــــــــــــــــــ…"
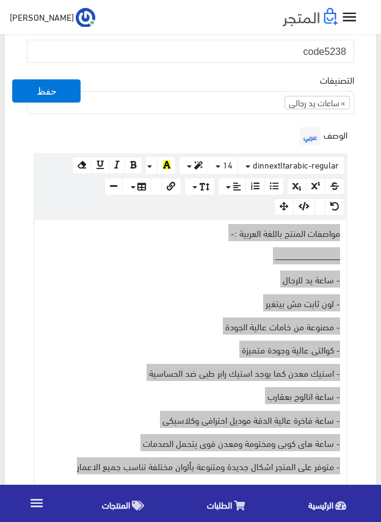
scroll to position [367, 0]
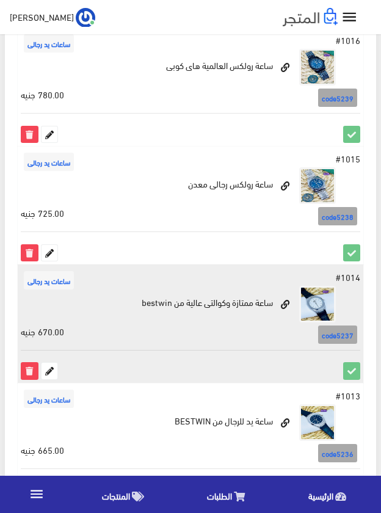
scroll to position [2097, 0]
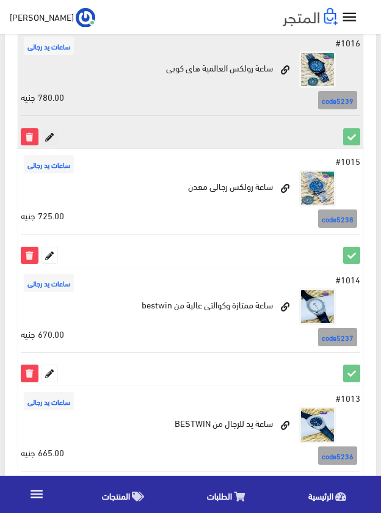
click at [50, 139] on icon at bounding box center [50, 137] width 16 height 16
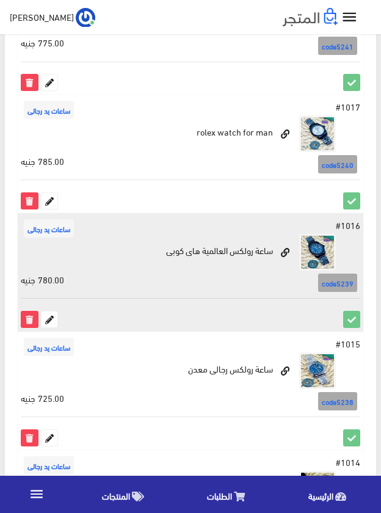
scroll to position [1914, 0]
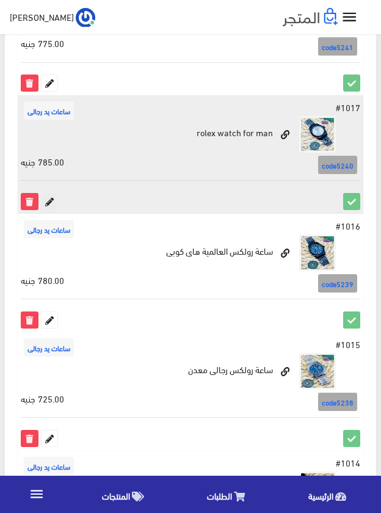
click at [49, 202] on icon at bounding box center [50, 202] width 16 height 16
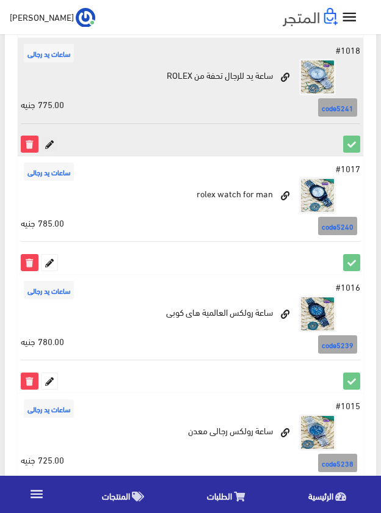
click at [48, 142] on icon at bounding box center [50, 144] width 16 height 16
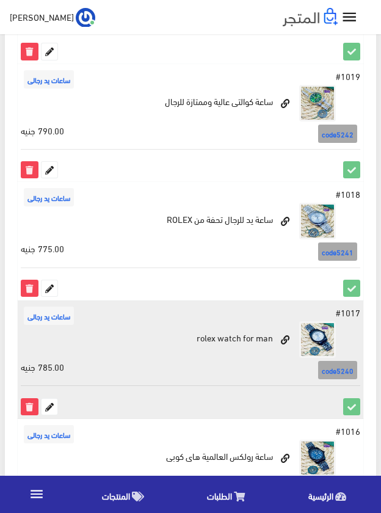
scroll to position [1608, 0]
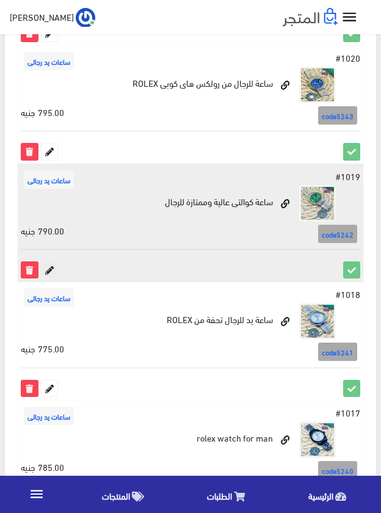
click at [53, 268] on icon at bounding box center [50, 270] width 16 height 16
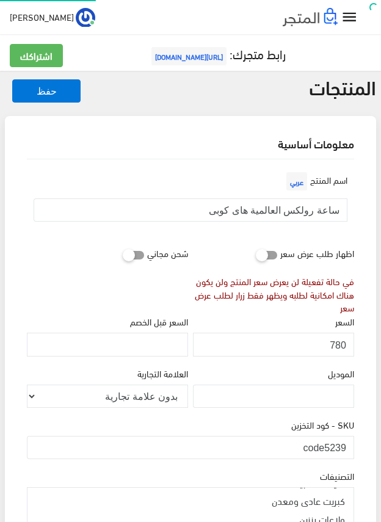
scroll to position [194, 0]
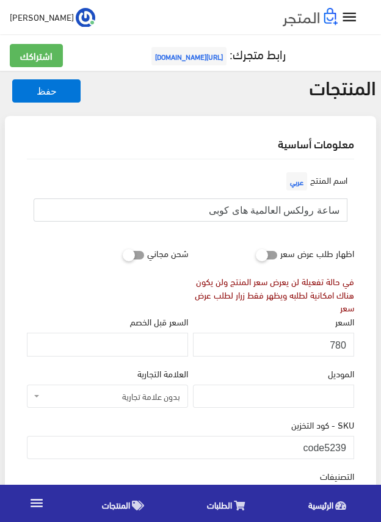
click at [307, 212] on input "ساعة رولكس العالمية هاى كوبى" at bounding box center [191, 210] width 314 height 23
click at [342, 344] on input "780" at bounding box center [273, 344] width 161 height 23
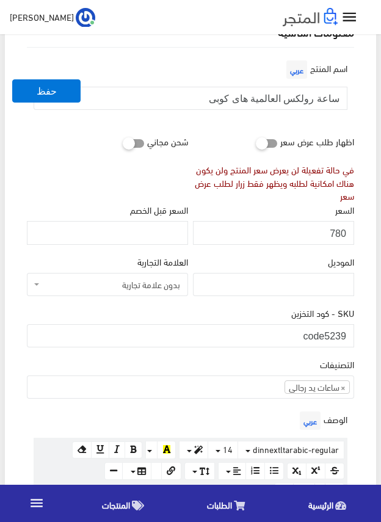
scroll to position [244, 0]
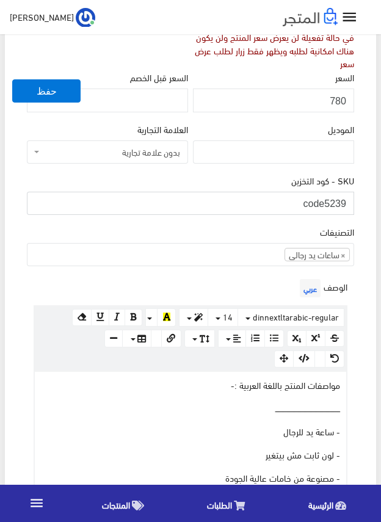
click at [329, 204] on input "code5239" at bounding box center [191, 203] width 328 height 23
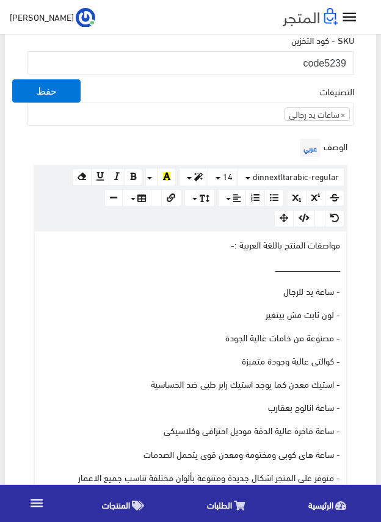
scroll to position [428, 0]
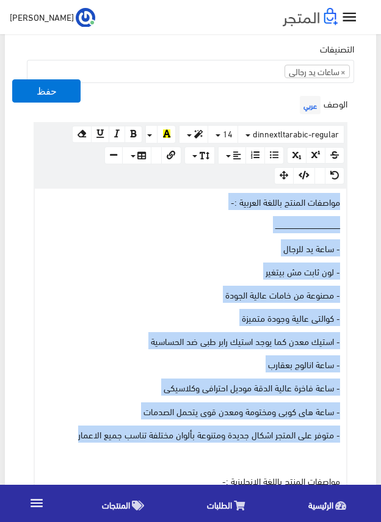
drag, startPoint x: 72, startPoint y: 431, endPoint x: 355, endPoint y: 200, distance: 365.2
click at [355, 200] on div "الوصف عربي × Insert Image Select from files Image URL Insert Image × Insert Lin…" at bounding box center [190, 421] width 332 height 657
copy div "مواصفات المنتج باللغة العربية :- ــــــــــــــــــــــــــــــــــــــــــــــ…"
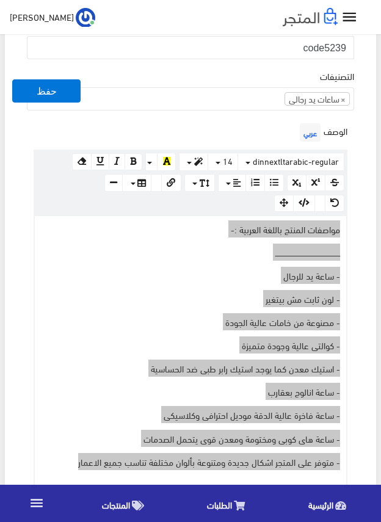
scroll to position [367, 0]
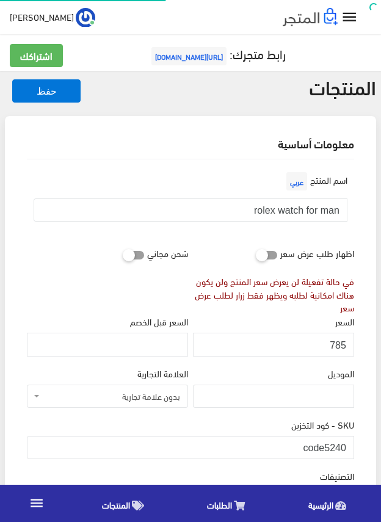
scroll to position [230, 0]
click at [313, 213] on input "rolex watch for man" at bounding box center [191, 210] width 314 height 23
click at [335, 342] on input "785" at bounding box center [273, 344] width 161 height 23
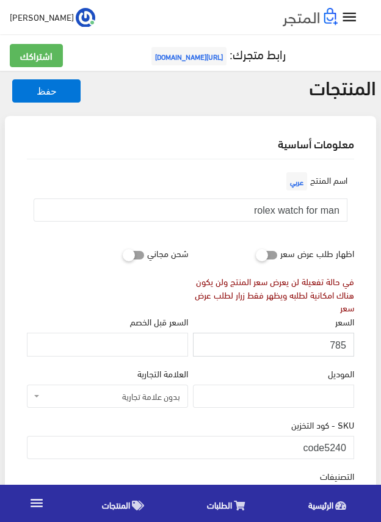
click at [335, 342] on input "785" at bounding box center [273, 344] width 161 height 23
click at [324, 448] on input "code5240" at bounding box center [191, 447] width 328 height 23
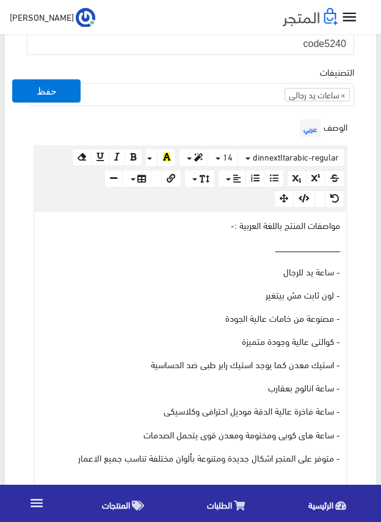
scroll to position [428, 0]
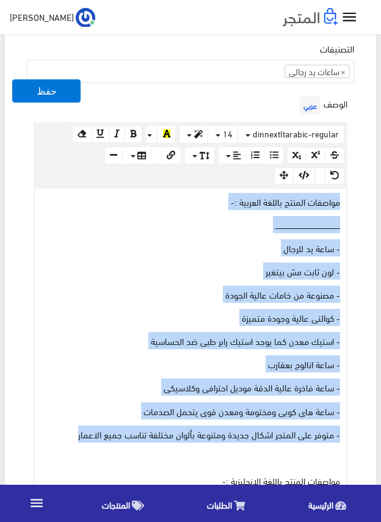
drag, startPoint x: 73, startPoint y: 435, endPoint x: 361, endPoint y: 196, distance: 374.0
click at [361, 196] on div "اسم المنتج عربي rolex watch for man اظهار طلب عرض سعر في حالة تفعيلة لن يعرض سع…" at bounding box center [190, 504] width 347 height 1544
copy div "مواصفات المنتج باللغة العربية :- ــــــــــــــــــــــــــــــــــــــــــــــ…"
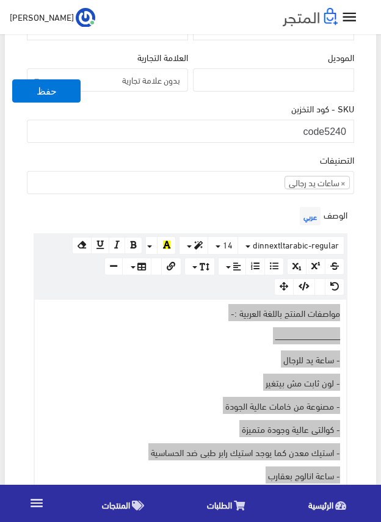
scroll to position [306, 0]
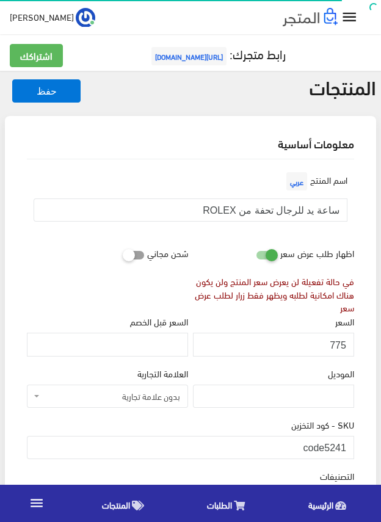
scroll to position [227, 0]
click at [301, 210] on input "ساعة يد للرجال تحفة من ROLEX" at bounding box center [191, 210] width 314 height 23
click at [337, 346] on input "775" at bounding box center [273, 344] width 161 height 23
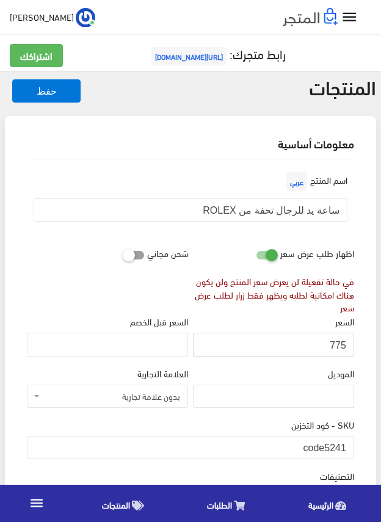
click at [337, 346] on input "775" at bounding box center [273, 344] width 161 height 23
click at [327, 449] on input "code5241" at bounding box center [191, 447] width 328 height 23
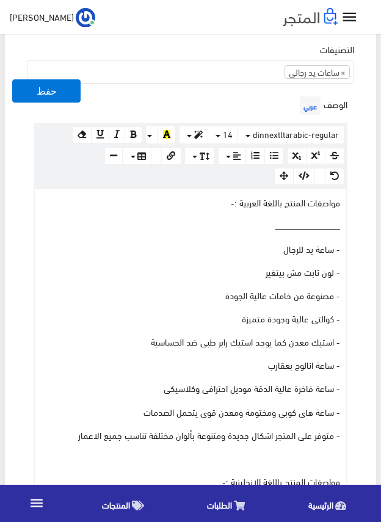
scroll to position [428, 0]
drag, startPoint x: 76, startPoint y: 432, endPoint x: 268, endPoint y: 282, distance: 243.4
click at [241, 300] on div "مواصفات المنتج باللغة العربية :- ــــــــــــــــــــــــــــــــــــــــــــــ…" at bounding box center [191, 469] width 312 height 561
drag, startPoint x: 268, startPoint y: 282, endPoint x: 280, endPoint y: 275, distance: 13.7
click at [271, 280] on div "مواصفات المنتج باللغة العربية :- ــــــــــــــــــــــــــــــــــــــــــــــ…" at bounding box center [191, 469] width 312 height 561
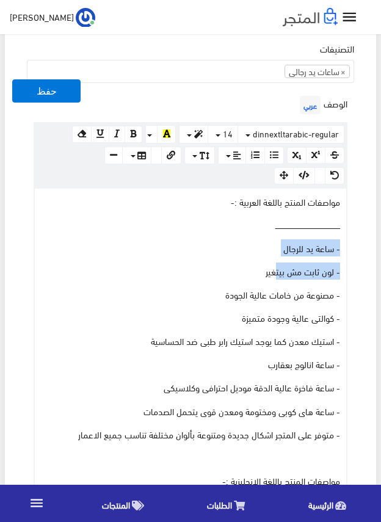
drag, startPoint x: 280, startPoint y: 275, endPoint x: 342, endPoint y: 247, distance: 68.4
click at [342, 247] on div "مواصفات المنتج باللغة العربية :- ــــــــــــــــــــــــــــــــــــــــــــــ…" at bounding box center [191, 469] width 312 height 561
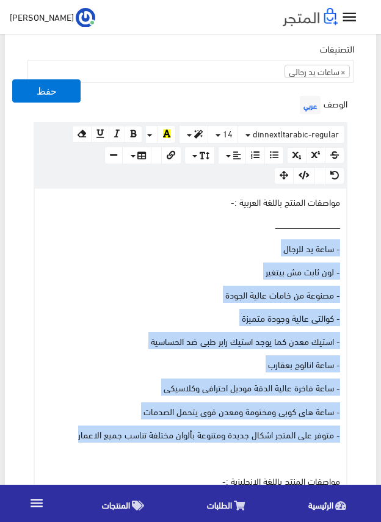
drag, startPoint x: 76, startPoint y: 429, endPoint x: 344, endPoint y: 240, distance: 327.5
click at [344, 240] on div "مواصفات المنتج باللغة العربية :- ــــــــــــــــــــــــــــــــــــــــــــــ…" at bounding box center [191, 469] width 312 height 561
copy div "- ساعة يد للرجال - لون ثابت مش بيتغير - مصنوعة من خامات عالية الجودة - كوالتى ع…"
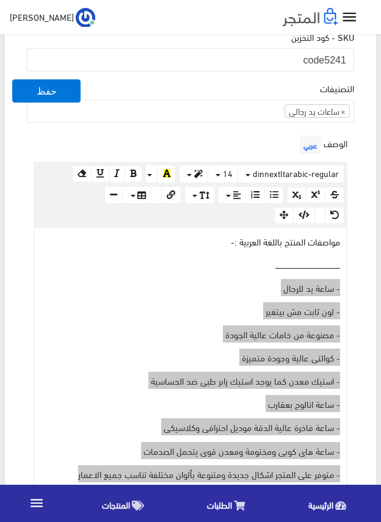
scroll to position [367, 0]
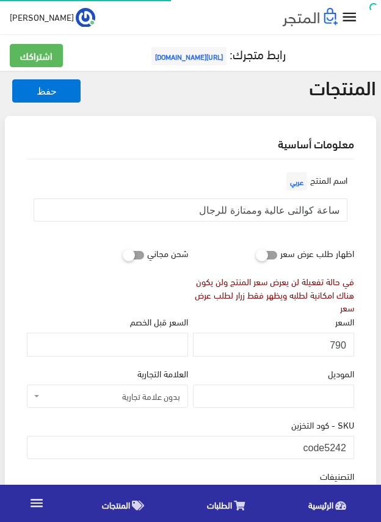
scroll to position [227, 0]
click at [289, 214] on input "ساعة كوالتى عالية وممتازة للرجال" at bounding box center [191, 210] width 314 height 23
click at [341, 347] on input "790" at bounding box center [273, 344] width 161 height 23
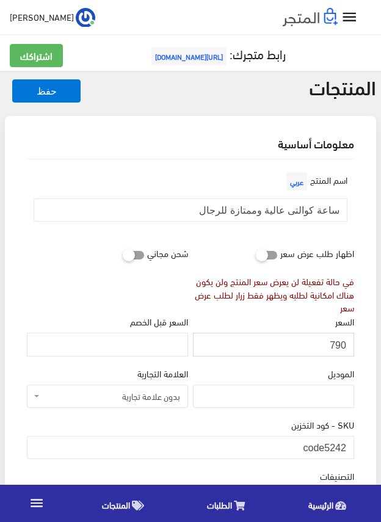
click at [341, 347] on input "790" at bounding box center [273, 344] width 161 height 23
click at [329, 445] on input "code5242" at bounding box center [191, 447] width 328 height 23
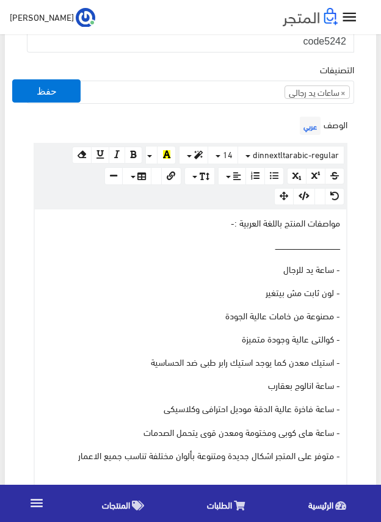
scroll to position [428, 0]
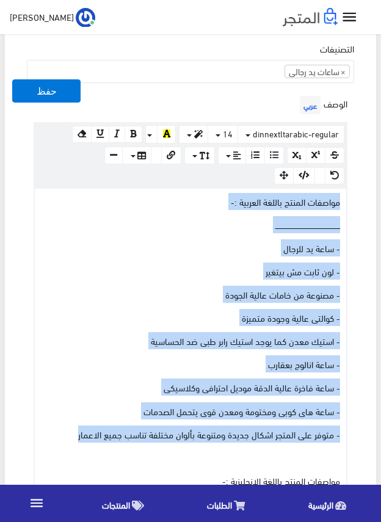
drag, startPoint x: 62, startPoint y: 439, endPoint x: 362, endPoint y: 205, distance: 380.1
click at [362, 205] on div "اسم المنتج عربي ساعة كوالتى عالية وممتازة للرجال اظهار طلب عرض سعر في حالة تفعي…" at bounding box center [190, 507] width 347 height 1551
copy div "مواصفات المنتج باللغة العربية :- ــــــــــــــــــــــــــــــــــــــــــــــ…"
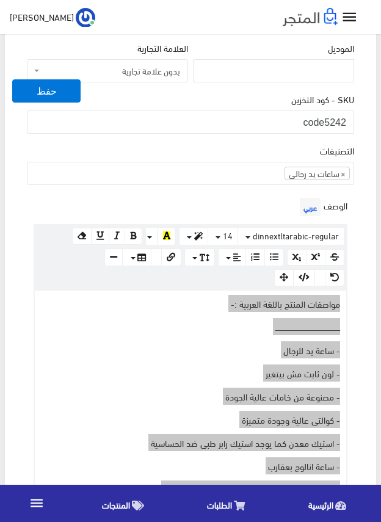
scroll to position [306, 0]
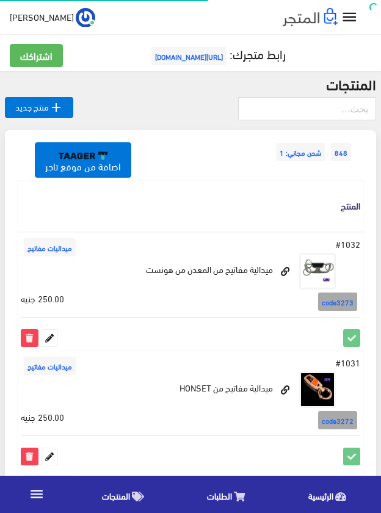
scroll to position [1608, 0]
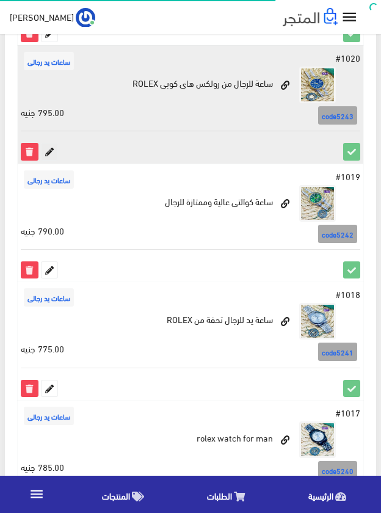
click at [54, 150] on icon at bounding box center [50, 152] width 16 height 16
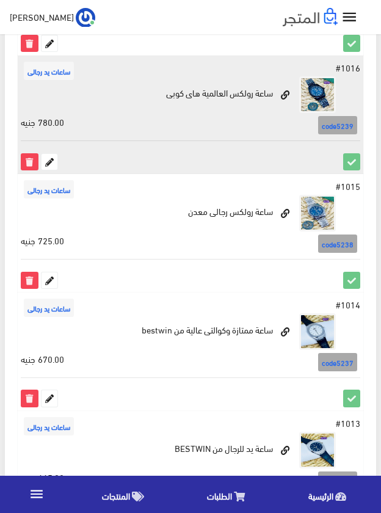
scroll to position [2219, 0]
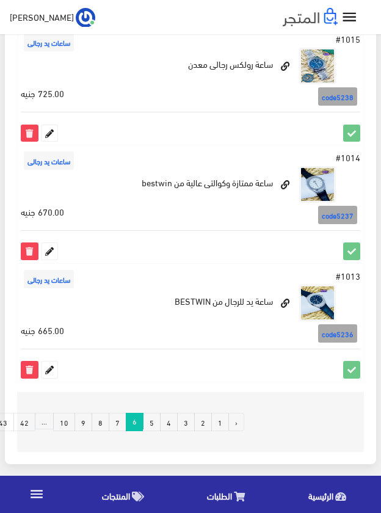
click at [156, 419] on link "5" at bounding box center [152, 422] width 18 height 18
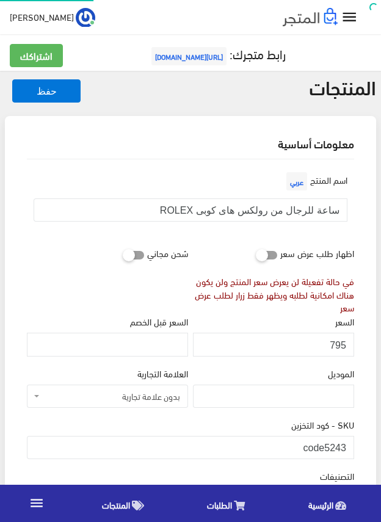
scroll to position [230, 0]
click at [286, 208] on input "ساعة للرجال من رولكس هاى كوبى ROLEX" at bounding box center [191, 210] width 314 height 23
click at [339, 343] on input "795" at bounding box center [273, 344] width 161 height 23
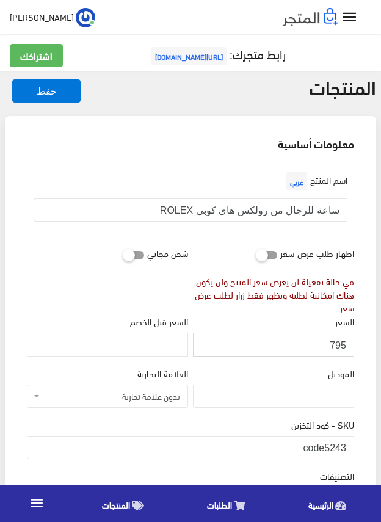
click at [339, 343] on input "795" at bounding box center [273, 344] width 161 height 23
click at [332, 444] on input "code5243" at bounding box center [191, 447] width 328 height 23
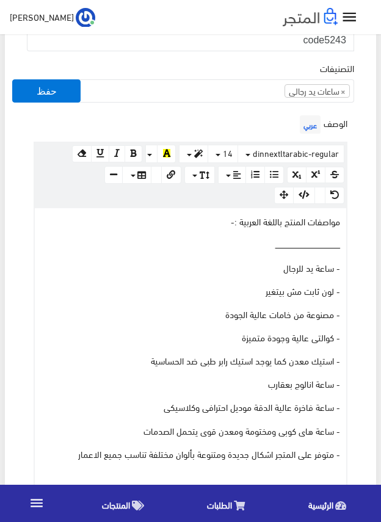
scroll to position [428, 0]
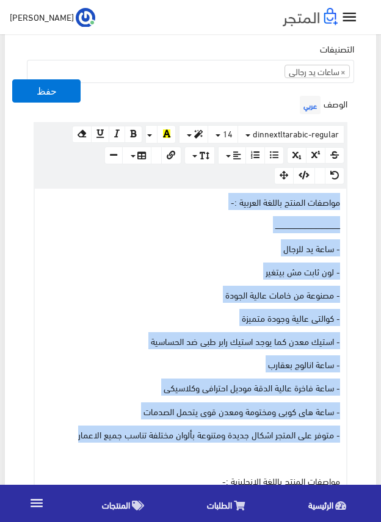
drag, startPoint x: 78, startPoint y: 439, endPoint x: 403, endPoint y: 197, distance: 405.6
copy div "مواصفات المنتج باللغة العربية :- ــــــــــــــــــــــــــــــــــــــــــــــ…"
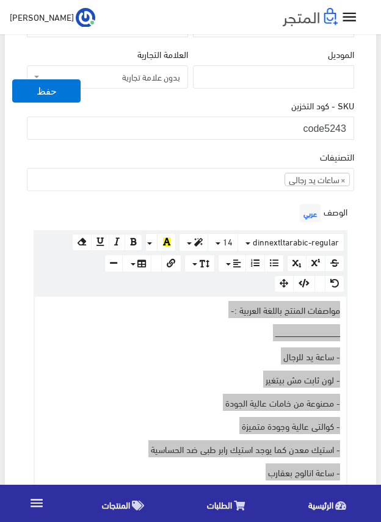
scroll to position [306, 0]
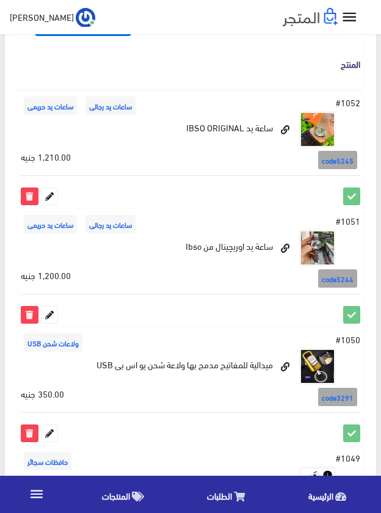
scroll to position [81, 0]
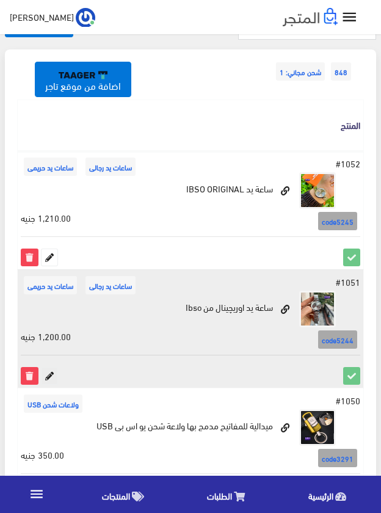
click at [45, 373] on icon at bounding box center [50, 376] width 16 height 16
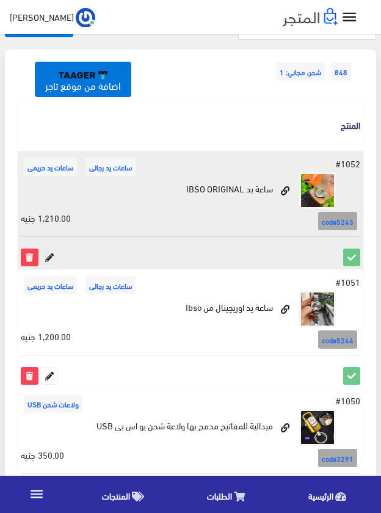
click at [43, 260] on icon at bounding box center [50, 257] width 16 height 16
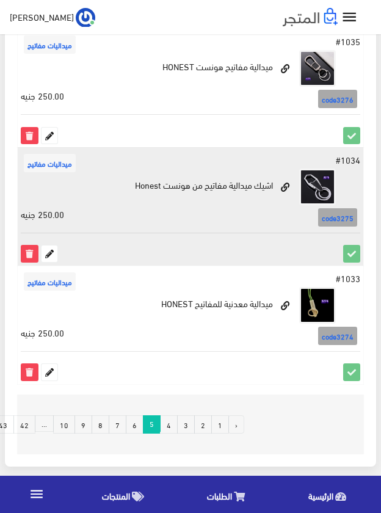
scroll to position [2219, 0]
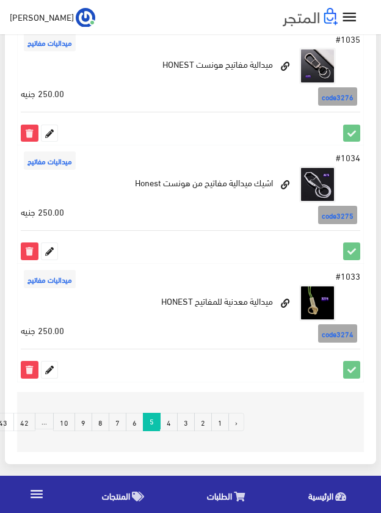
click at [167, 422] on link "4" at bounding box center [169, 422] width 18 height 18
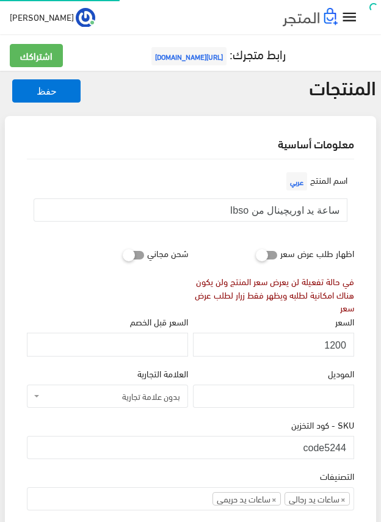
scroll to position [230, 0]
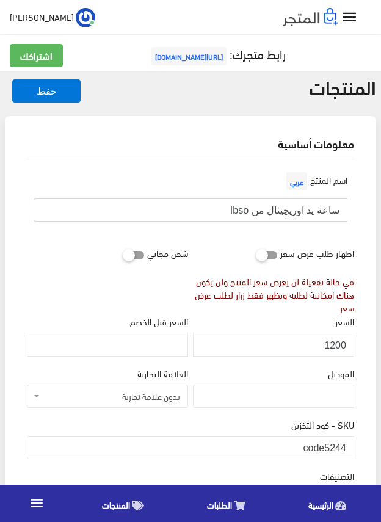
click at [302, 211] on input "ساعة يد اوريچينال من Ibso" at bounding box center [191, 210] width 314 height 23
click at [335, 346] on input "1200" at bounding box center [273, 344] width 161 height 23
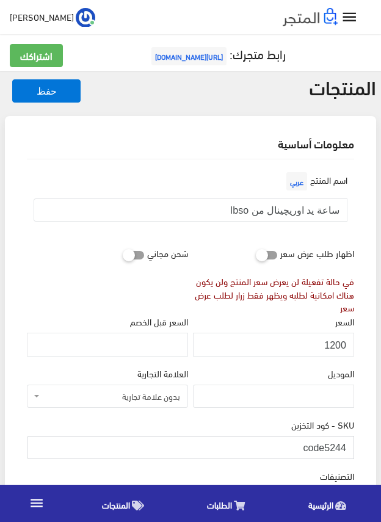
click at [333, 448] on input "code5244" at bounding box center [191, 447] width 328 height 23
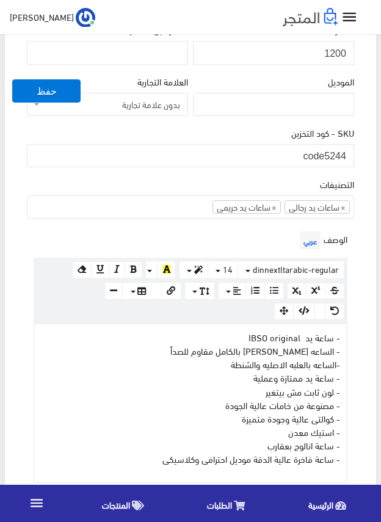
scroll to position [306, 0]
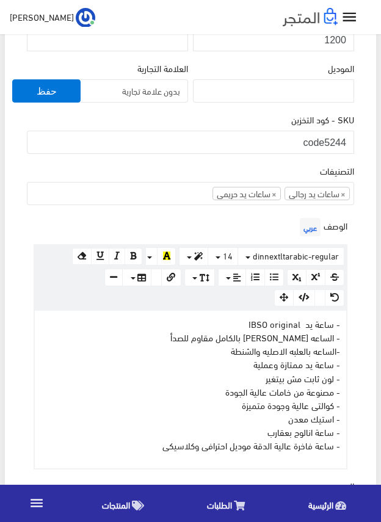
drag, startPoint x: 123, startPoint y: 444, endPoint x: 366, endPoint y: 329, distance: 268.7
click at [366, 329] on div "معلومات أساسية اسم المنتج عربي ساعة يد اوريچينال من Ibso اظهار طلب عرض سعر في ح…" at bounding box center [191, 413] width 372 height 1204
click at [366, 326] on div "معلومات أساسية اسم المنتج عربي ساعة يد اوريچينال من Ibso اظهار طلب عرض سعر في ح…" at bounding box center [191, 413] width 372 height 1204
drag, startPoint x: 142, startPoint y: 449, endPoint x: 346, endPoint y: 323, distance: 239.8
click at [346, 323] on div "www.google.com 100% 50% 25% - ساعة يد IBSO original - الساعه ستانلس ستيل بالكام…" at bounding box center [191, 390] width 314 height 160
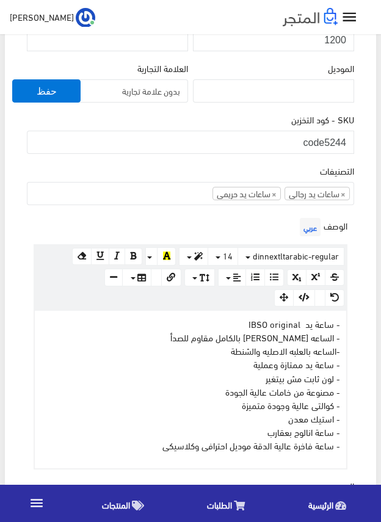
copy p "- ساعة يد IBSO original - الساعه ستانلس ستيل بالكامل مقاوم للصدأ -الساعه بالعلب…"
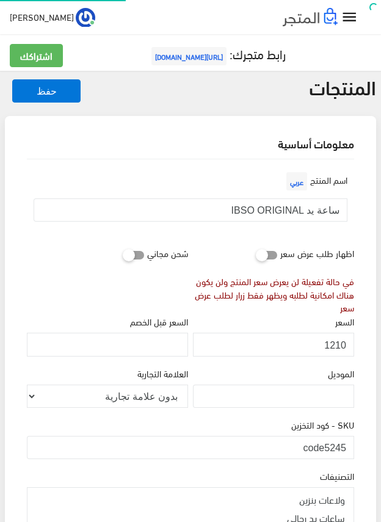
scroll to position [194, 0]
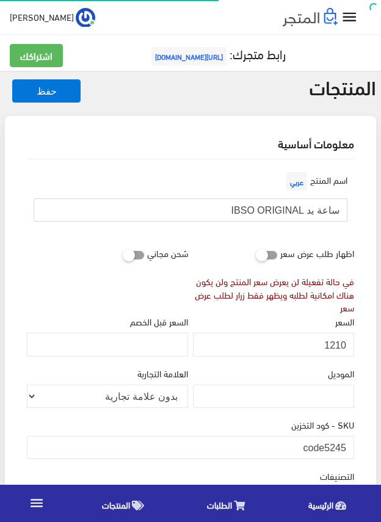
click at [285, 210] on input "ساعة يد IBSO ORIGINAL" at bounding box center [191, 210] width 314 height 23
click at [336, 344] on input "1210" at bounding box center [273, 344] width 161 height 23
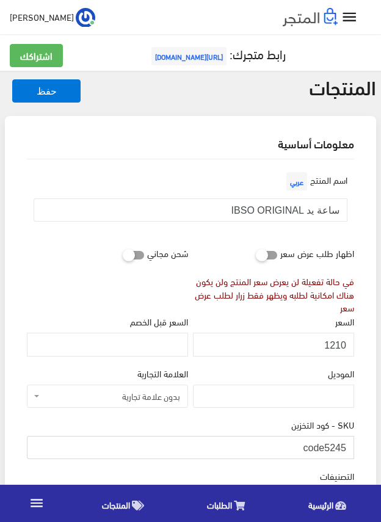
click at [339, 445] on input "code5245" at bounding box center [191, 447] width 328 height 23
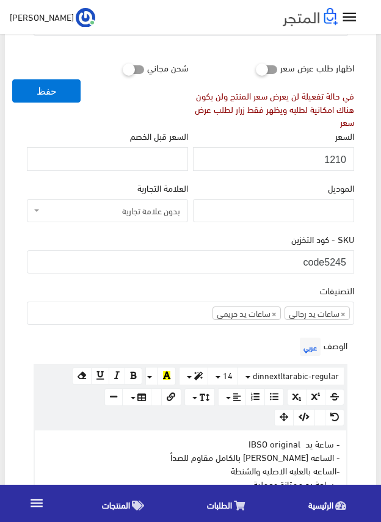
scroll to position [428, 0]
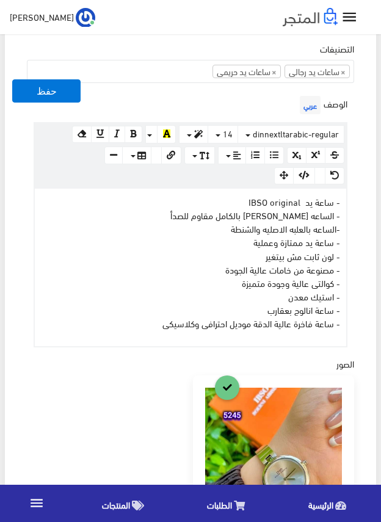
drag, startPoint x: 160, startPoint y: 324, endPoint x: 348, endPoint y: 202, distance: 223.6
click at [348, 202] on div "الوصف عربي <p>- ساعة يد IBSO original <br>- الساعه ستانلس ستيل بالكامل مقاوم لل…" at bounding box center [190, 220] width 332 height 254
copy p "- ساعة يد IBSO original - الساعه ستانلس ستيل بالكامل مقاوم للصدأ -الساعه بالعلب…"
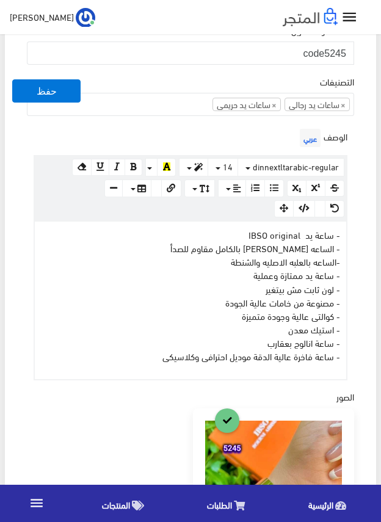
scroll to position [367, 0]
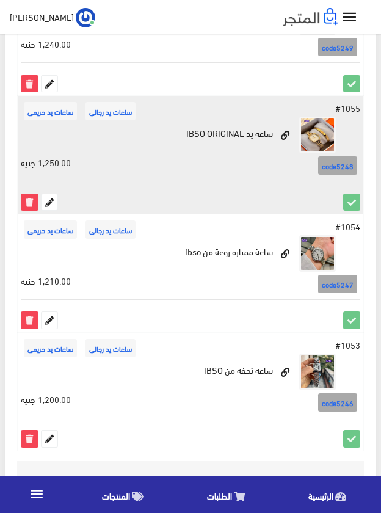
scroll to position [2219, 0]
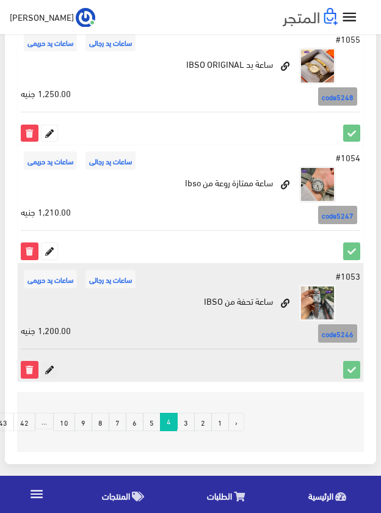
click at [50, 371] on icon at bounding box center [50, 370] width 16 height 16
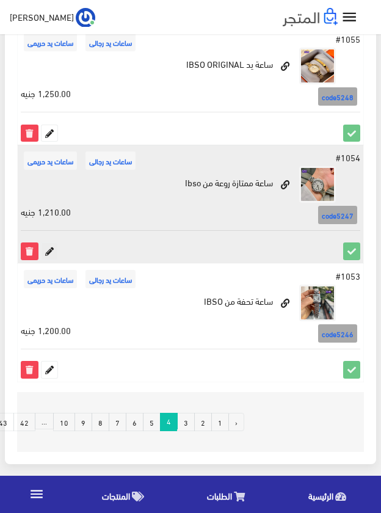
click at [52, 250] on icon at bounding box center [50, 251] width 16 height 16
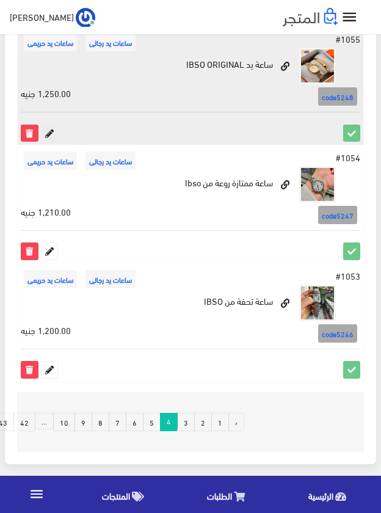
click at [51, 130] on icon at bounding box center [50, 133] width 16 height 16
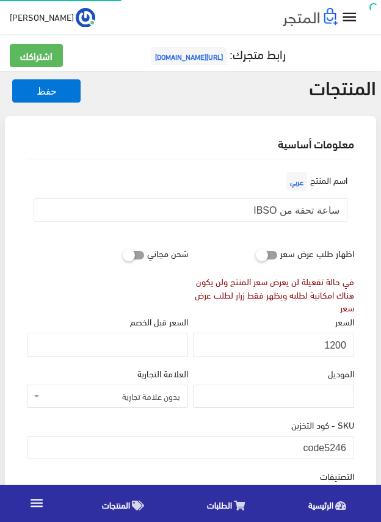
scroll to position [230, 0]
click at [310, 205] on input "ساعة تحفة من IBSO" at bounding box center [191, 210] width 314 height 23
click at [332, 340] on input "1200" at bounding box center [273, 344] width 161 height 23
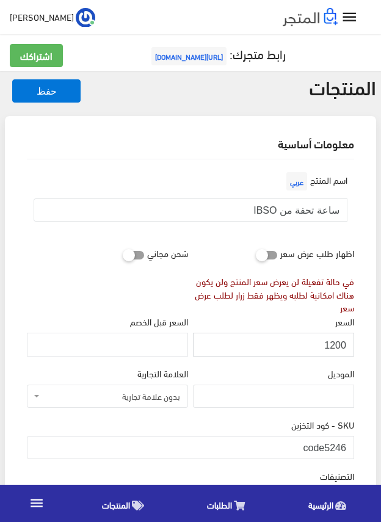
click at [332, 340] on input "1200" at bounding box center [273, 344] width 161 height 23
click at [332, 443] on input "code5246" at bounding box center [191, 447] width 328 height 23
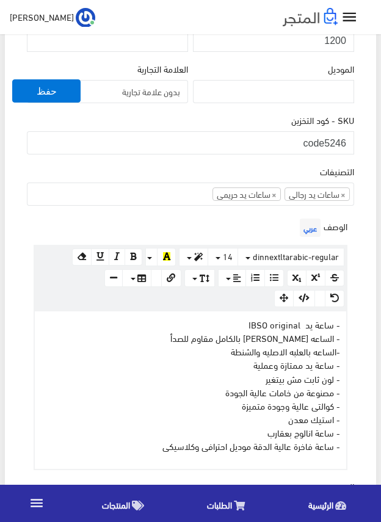
scroll to position [306, 0]
drag, startPoint x: 155, startPoint y: 443, endPoint x: 356, endPoint y: 319, distance: 236.2
click at [356, 319] on div "الوصف عربي <p>- ساعة يد IBSO original <br>- الساعه ستانلس ستيل بالكامل مقاوم لل…" at bounding box center [190, 342] width 332 height 254
copy p "- ساعة يد IBSO original - الساعه ستانلس ستيل بالكامل مقاوم للصدأ -الساعه بالعلب…"
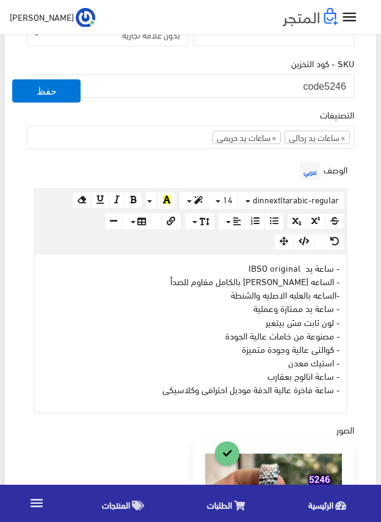
scroll to position [367, 0]
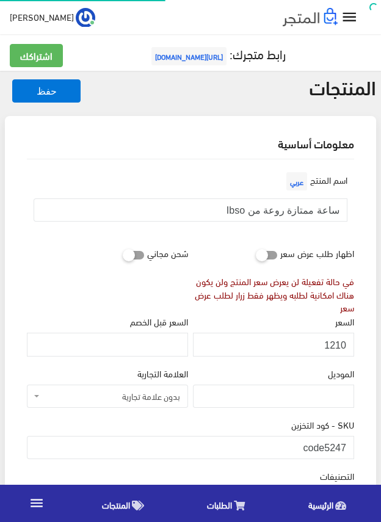
scroll to position [227, 0]
click at [290, 208] on input "ساعة ممتازة روعة من Ibso" at bounding box center [191, 210] width 314 height 23
click at [337, 343] on input "1210" at bounding box center [273, 344] width 161 height 23
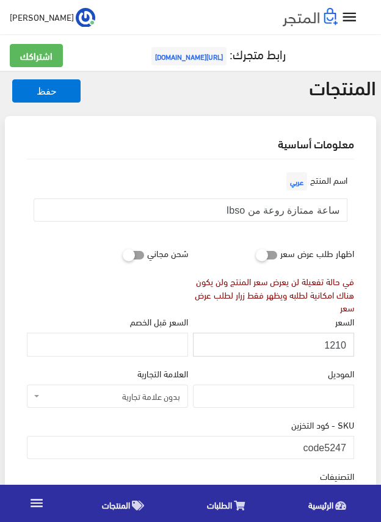
click at [337, 343] on input "1210" at bounding box center [273, 344] width 161 height 23
click at [327, 447] on input "code5247" at bounding box center [191, 447] width 328 height 23
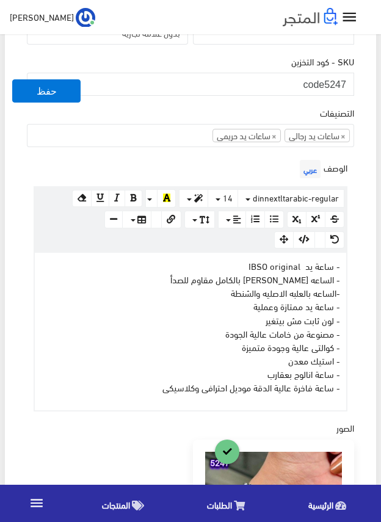
scroll to position [367, 0]
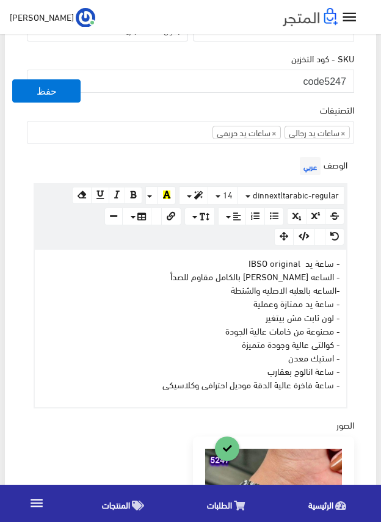
drag, startPoint x: 154, startPoint y: 385, endPoint x: 354, endPoint y: 262, distance: 235.4
click at [354, 262] on div "الوصف عربي <p>- ساعة يد IBSO original <br>- الساعه ستانلس ستيل بالكامل مقاوم لل…" at bounding box center [190, 281] width 332 height 254
copy p "- ساعة يد IBSO original - الساعه ستانلس ستيل بالكامل مقاوم للصدأ -الساعه بالعلب…"
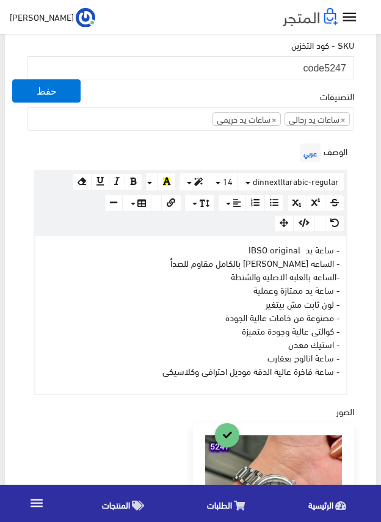
scroll to position [306, 0]
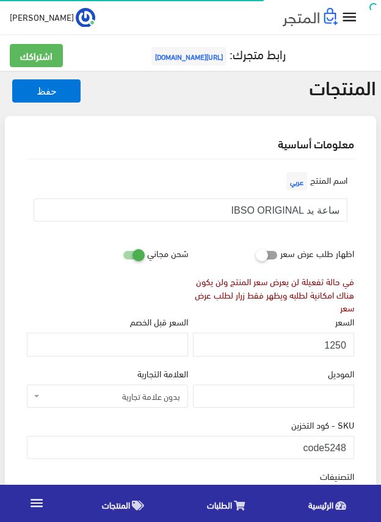
scroll to position [227, 0]
click at [309, 209] on input "ساعة يد IBSO ORIGINAL" at bounding box center [191, 210] width 314 height 23
click at [343, 344] on input "1250" at bounding box center [273, 344] width 161 height 23
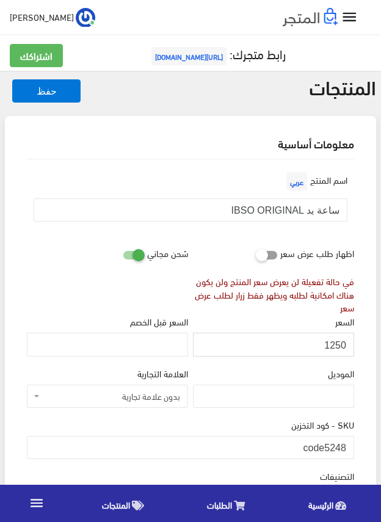
click at [343, 344] on input "1250" at bounding box center [273, 344] width 161 height 23
click at [321, 445] on input "code5248" at bounding box center [191, 447] width 328 height 23
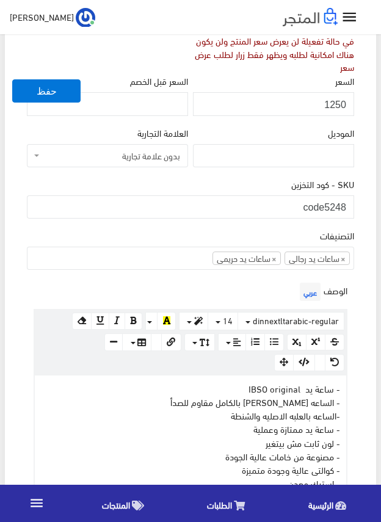
scroll to position [306, 0]
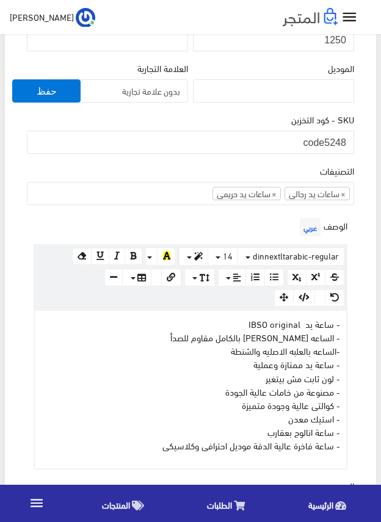
drag, startPoint x: 150, startPoint y: 442, endPoint x: 353, endPoint y: 322, distance: 235.6
click at [353, 322] on div "الوصف عربي <p>- ساعة يد IBSO original <br>- الساعه ستانلس ستيل بالكامل مقاوم لل…" at bounding box center [190, 342] width 332 height 254
copy p "- ساعة يد IBSO original - الساعه ستانلس ستيل بالكامل مقاوم للصدأ -الساعه بالعلب…"
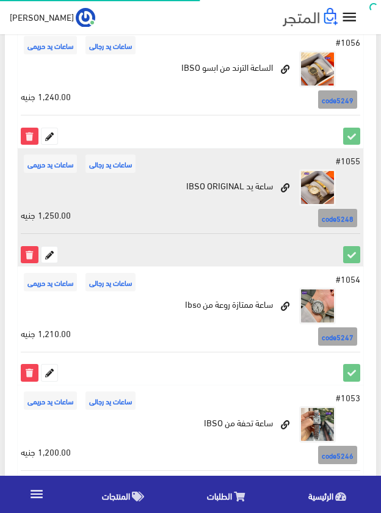
scroll to position [2097, 0]
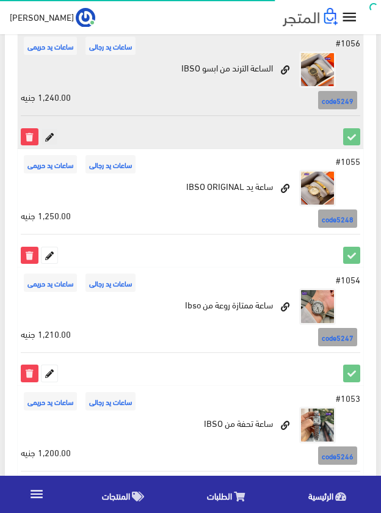
click at [52, 134] on icon at bounding box center [50, 137] width 16 height 16
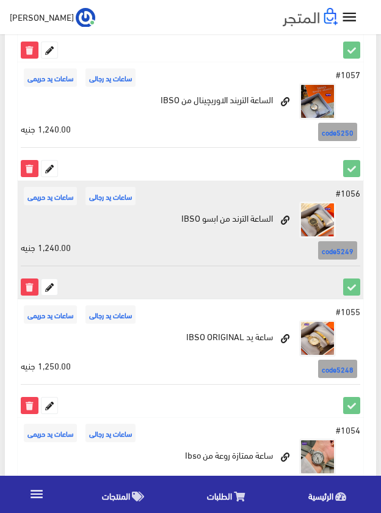
scroll to position [1914, 0]
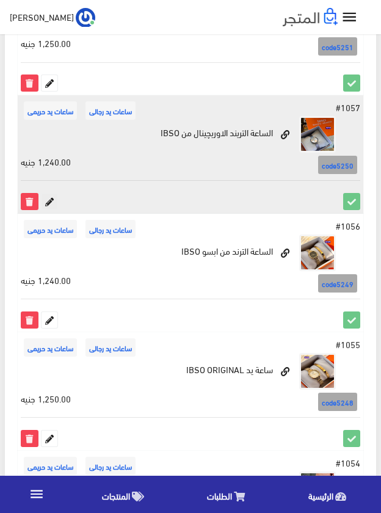
click at [49, 201] on icon at bounding box center [50, 202] width 16 height 16
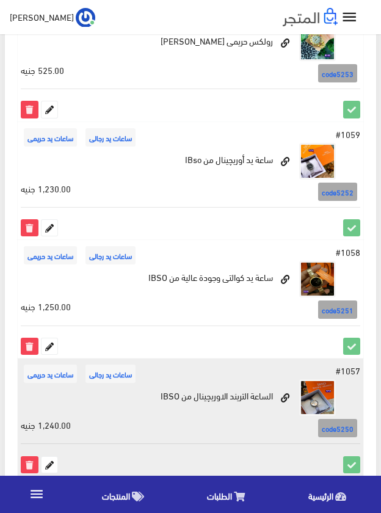
scroll to position [1608, 0]
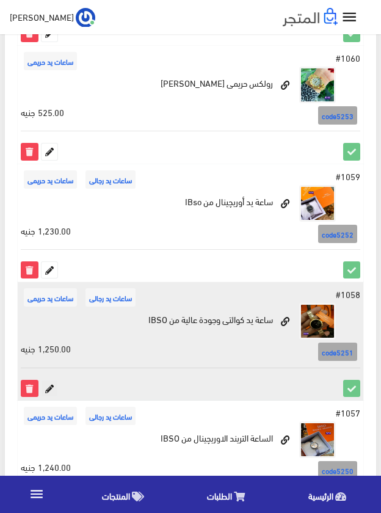
click at [45, 385] on icon at bounding box center [50, 389] width 16 height 16
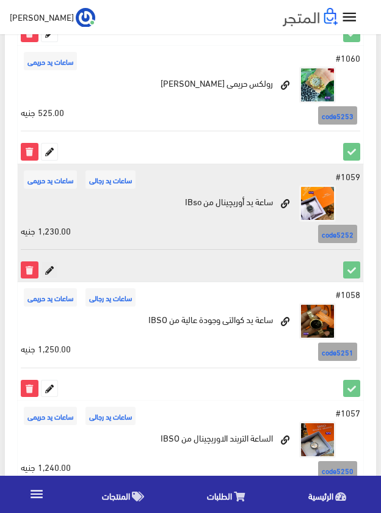
click at [51, 263] on icon at bounding box center [50, 270] width 16 height 16
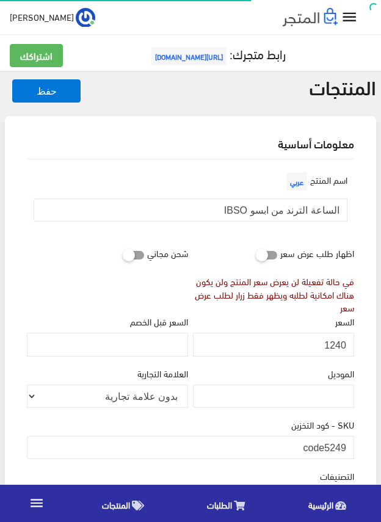
scroll to position [227, 0]
click at [268, 211] on input "الساعة الترند من ابسو IBSO" at bounding box center [191, 210] width 314 height 23
click at [335, 346] on input "1240" at bounding box center [273, 344] width 161 height 23
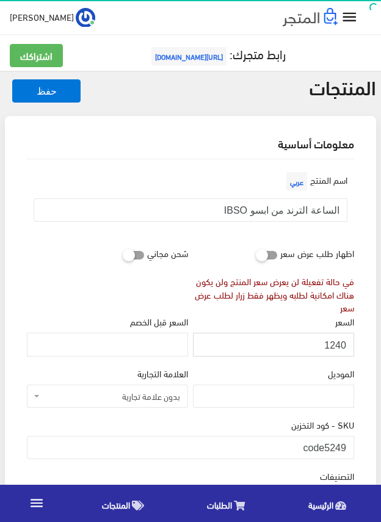
click at [335, 346] on input "1240" at bounding box center [273, 344] width 161 height 23
click at [322, 447] on input "code5249" at bounding box center [191, 447] width 328 height 23
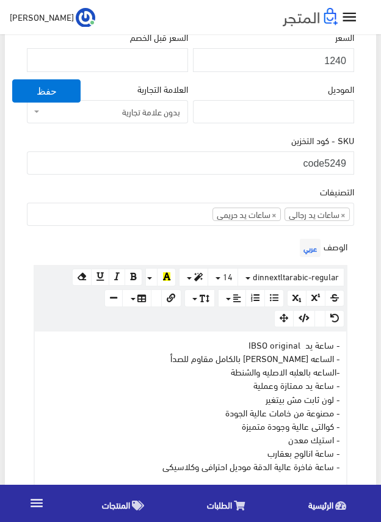
scroll to position [306, 0]
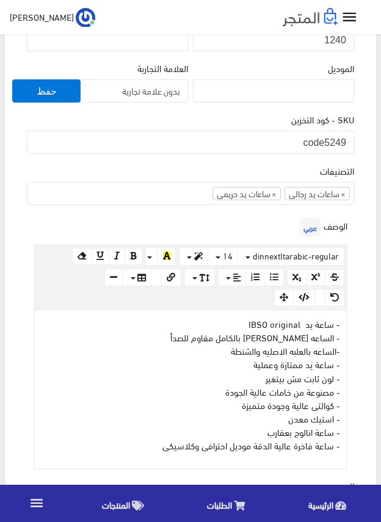
drag, startPoint x: 143, startPoint y: 447, endPoint x: 354, endPoint y: 328, distance: 242.7
click at [354, 328] on div "الوصف عربي <p>- ساعة يد IBSO original <br>- الساعه ستانلس ستيل بالكامل مقاوم لل…" at bounding box center [190, 342] width 332 height 254
copy p "- ساعة يد IBSO original - الساعه ستانلس ستيل بالكامل مقاوم للصدأ -الساعه بالعلب…"
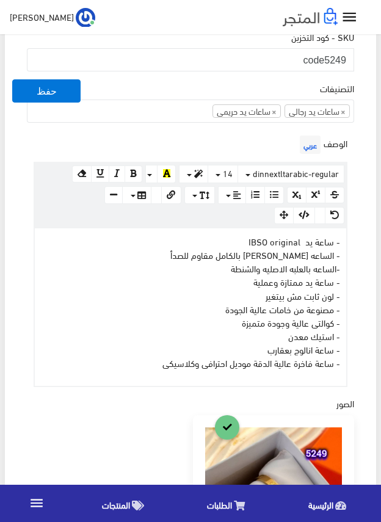
scroll to position [367, 0]
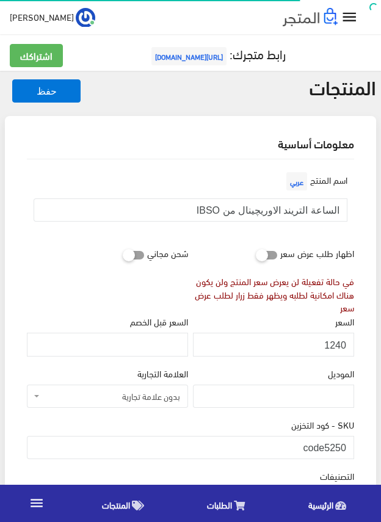
scroll to position [227, 0]
click at [238, 208] on input "الساعة التريند الاوريچينال من IBSO" at bounding box center [191, 210] width 314 height 23
click at [331, 343] on input "1240" at bounding box center [273, 344] width 161 height 23
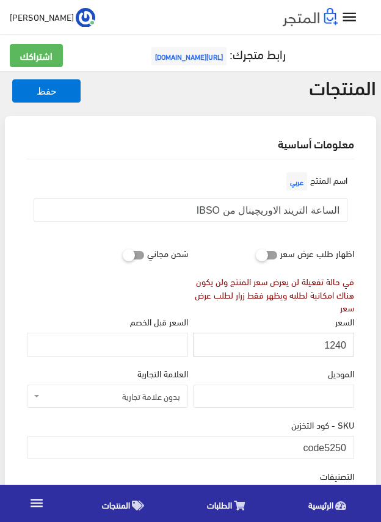
click at [331, 343] on input "1240" at bounding box center [273, 344] width 161 height 23
click at [334, 446] on input "code5250" at bounding box center [191, 447] width 328 height 23
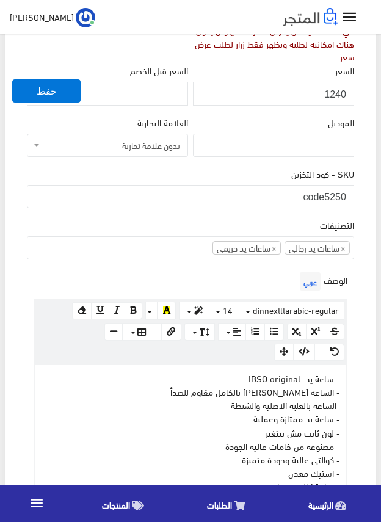
scroll to position [306, 0]
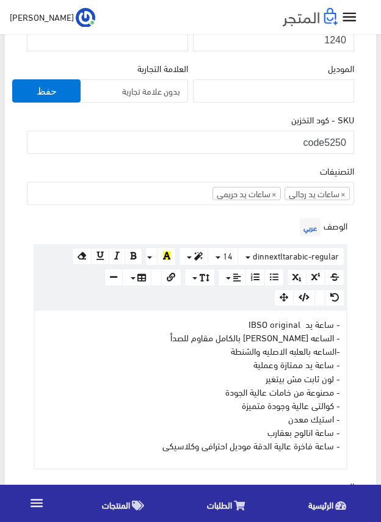
drag, startPoint x: 148, startPoint y: 453, endPoint x: 358, endPoint y: 322, distance: 247.9
click at [358, 322] on div "اسم المنتج عربي الساعة التريند الاوريچينال من IBSO اظهار طلب عرض سعر في حالة تف…" at bounding box center [190, 424] width 347 height 1140
copy p "- ساعة يد IBSO original - الساعه ستانلس ستيل بالكامل مقاوم للصدأ -الساعه بالعلب…"
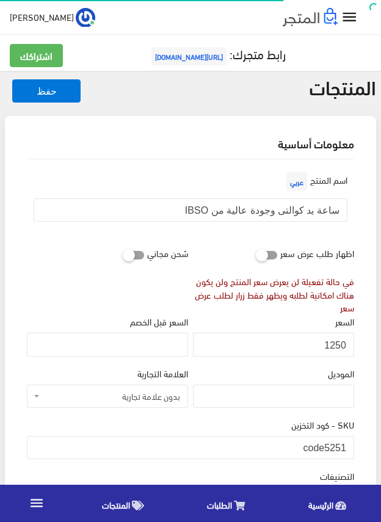
scroll to position [227, 0]
click at [321, 211] on input "ساعة يد كوالتى وجودة عالية من IBSO" at bounding box center [191, 210] width 314 height 23
click at [338, 346] on input "1250" at bounding box center [273, 344] width 161 height 23
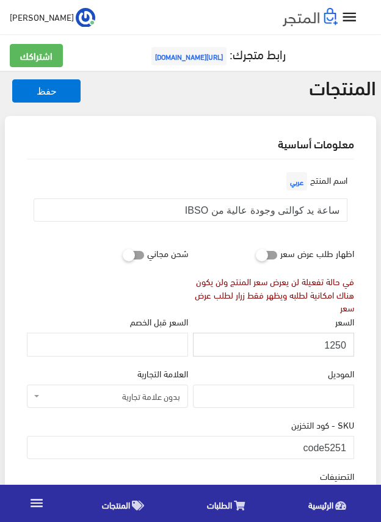
click at [338, 346] on input "1250" at bounding box center [273, 344] width 161 height 23
click at [339, 445] on input "code5251" at bounding box center [191, 447] width 328 height 23
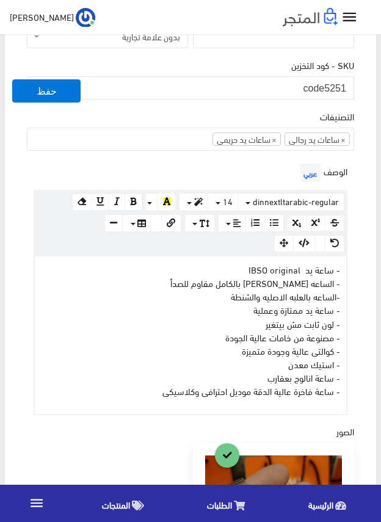
scroll to position [367, 0]
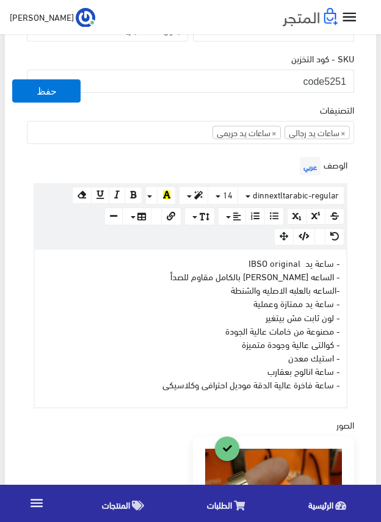
drag, startPoint x: 152, startPoint y: 385, endPoint x: 351, endPoint y: 265, distance: 233.3
click at [351, 265] on div "الوصف عربي <p>- ساعة يد IBSO original <br>- الساعه ستانلس ستيل بالكامل مقاوم لل…" at bounding box center [190, 281] width 332 height 254
copy p "- ساعة يد IBSO original - الساعه ستانلس ستيل بالكامل مقاوم للصدأ -الساعه بالعلب…"
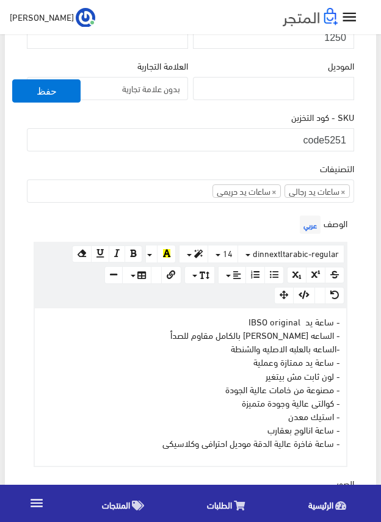
scroll to position [306, 0]
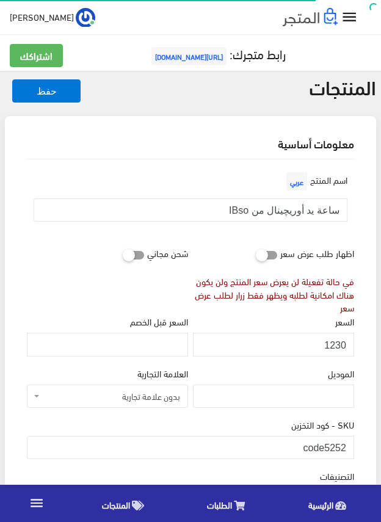
scroll to position [227, 0]
click at [323, 213] on input "ساعة يد أوريچينال من IBso" at bounding box center [191, 210] width 314 height 23
click at [337, 347] on input "1230" at bounding box center [273, 344] width 161 height 23
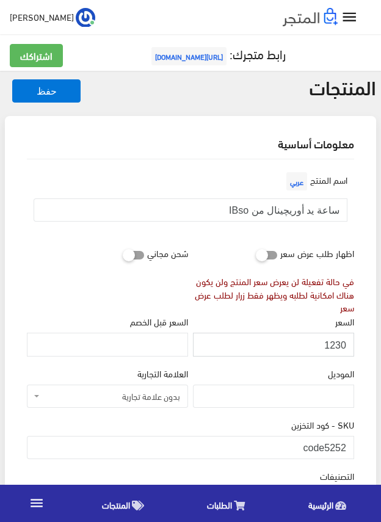
click at [337, 347] on input "1230" at bounding box center [273, 344] width 161 height 23
click at [328, 444] on input "code5252" at bounding box center [191, 447] width 328 height 23
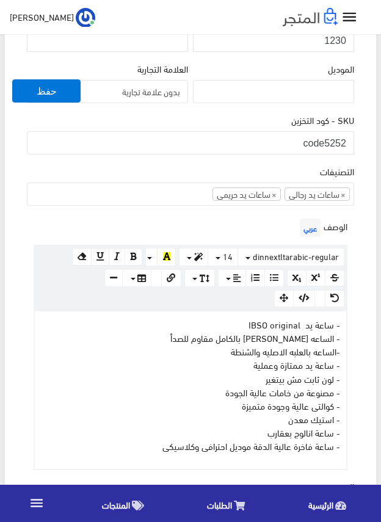
scroll to position [306, 0]
drag, startPoint x: 151, startPoint y: 445, endPoint x: 352, endPoint y: 324, distance: 234.3
click at [352, 324] on div "الوصف عربي <p>- ساعة يد IBSO original <br>- الساعه ستانلس ستيل بالكامل مقاوم لل…" at bounding box center [190, 342] width 332 height 254
copy p "- ساعة يد IBSO original - الساعه ستانلس ستيل بالكامل مقاوم للصدأ -الساعه بالعلب…"
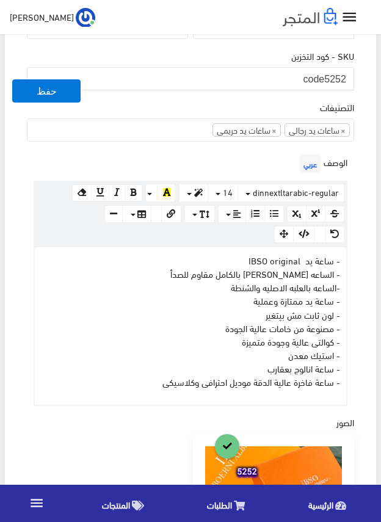
scroll to position [367, 0]
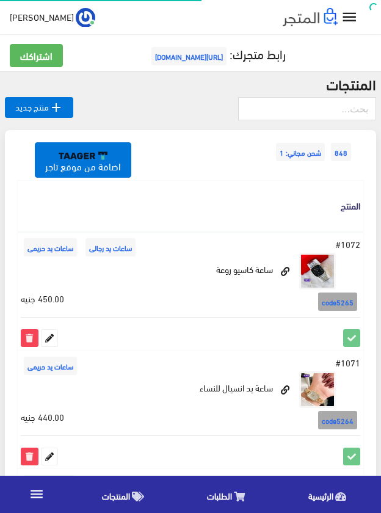
scroll to position [1608, 0]
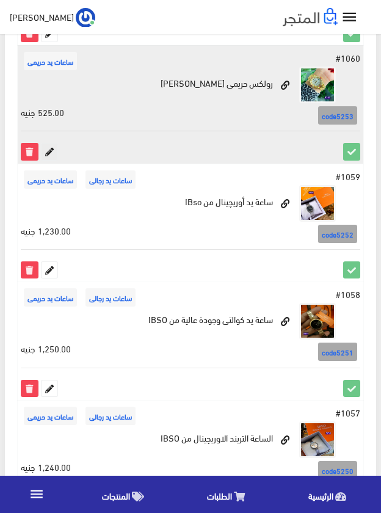
click at [46, 144] on icon at bounding box center [50, 152] width 16 height 16
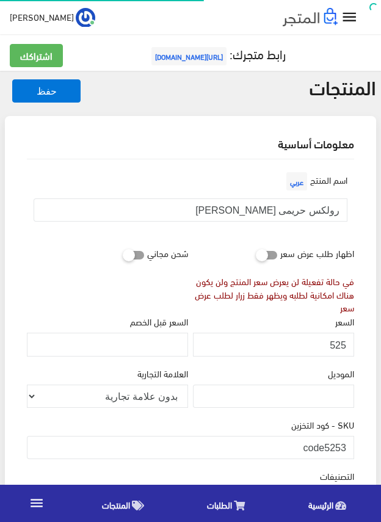
scroll to position [242, 0]
click at [310, 208] on input "رولكس حريمى [PERSON_NAME]" at bounding box center [191, 210] width 314 height 23
click at [336, 344] on input "525" at bounding box center [273, 344] width 161 height 23
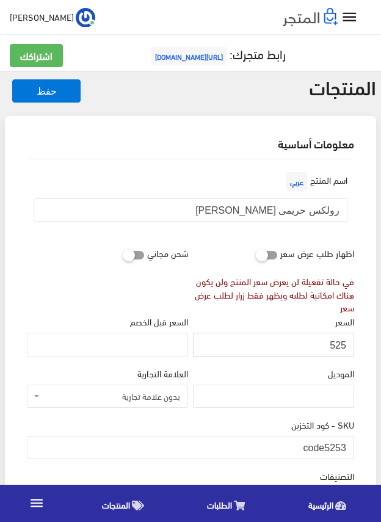
click at [336, 344] on input "525" at bounding box center [273, 344] width 161 height 23
click at [320, 450] on input "code5253" at bounding box center [191, 447] width 328 height 23
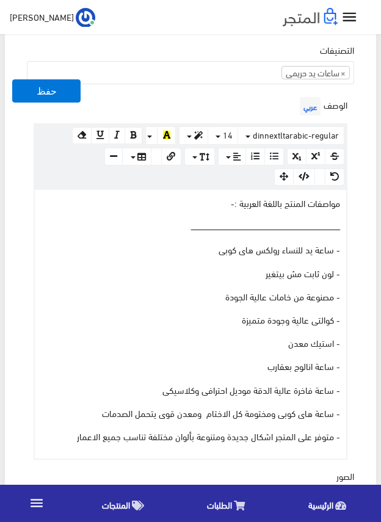
scroll to position [428, 0]
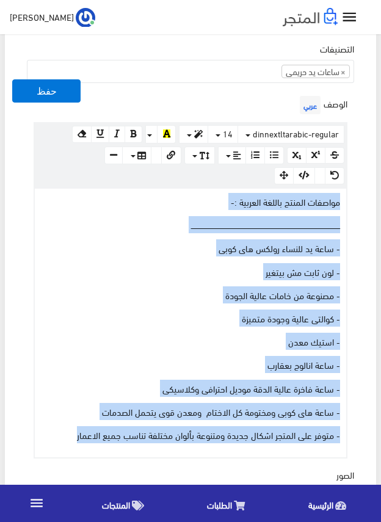
drag, startPoint x: 75, startPoint y: 434, endPoint x: 350, endPoint y: 200, distance: 361.5
click at [350, 200] on div "الوصف عربي <p>مواصفات المنتج باللغة العربية :-</p><p>ــــــــــــــــــــــــــ…" at bounding box center [190, 276] width 332 height 366
copy div "مواصفات المنتج باللغة العربية :- ــــــــــــــــــــــــــــــــــــــــــــــ…"
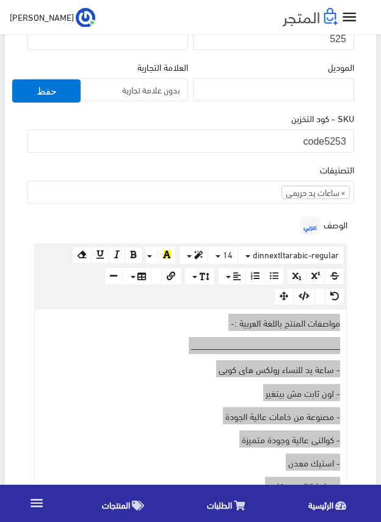
scroll to position [306, 0]
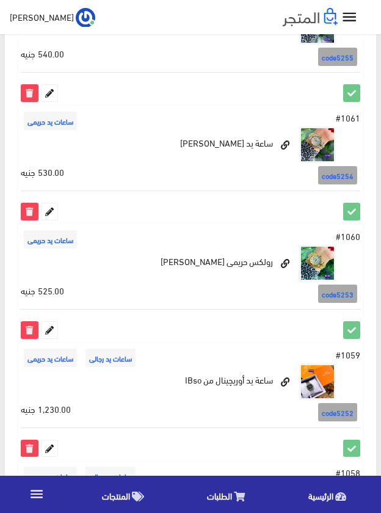
scroll to position [1425, 0]
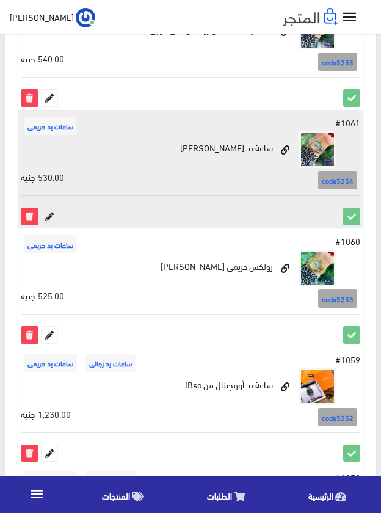
click at [45, 216] on icon at bounding box center [50, 216] width 16 height 16
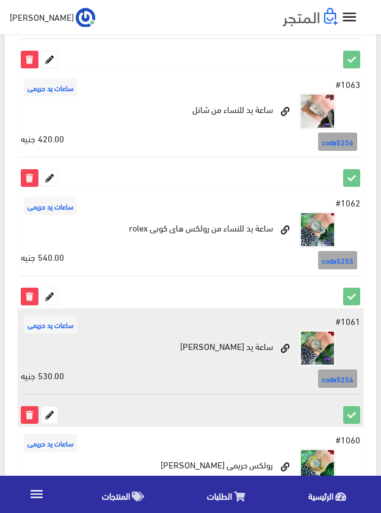
scroll to position [1181, 0]
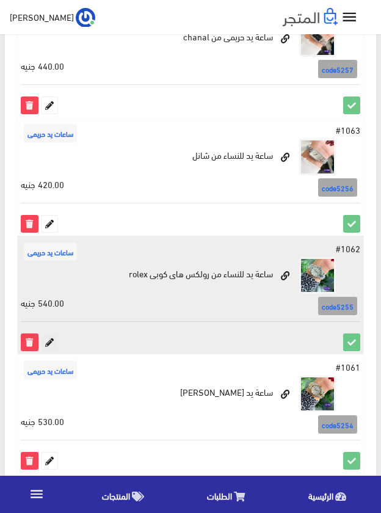
click at [50, 342] on icon at bounding box center [50, 342] width 16 height 16
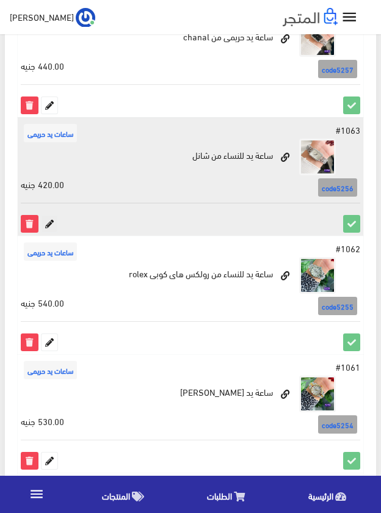
click at [53, 221] on icon at bounding box center [50, 224] width 16 height 16
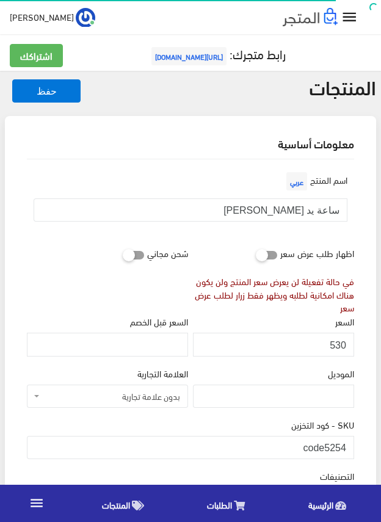
scroll to position [242, 0]
click at [291, 208] on input "ساعة يد رولكس حريمى" at bounding box center [191, 210] width 314 height 23
click at [333, 343] on input "530" at bounding box center [273, 344] width 161 height 23
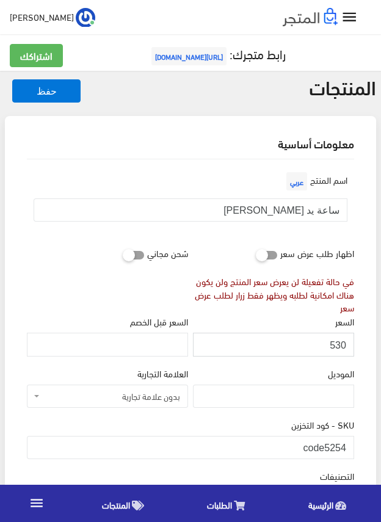
click at [333, 343] on input "530" at bounding box center [273, 344] width 161 height 23
click at [338, 345] on input "530" at bounding box center [273, 344] width 161 height 23
click at [333, 449] on input "code5254" at bounding box center [191, 447] width 328 height 23
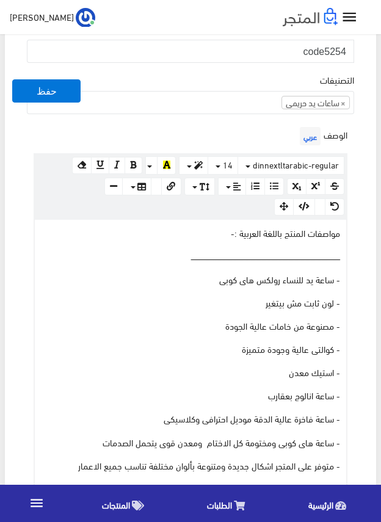
scroll to position [428, 0]
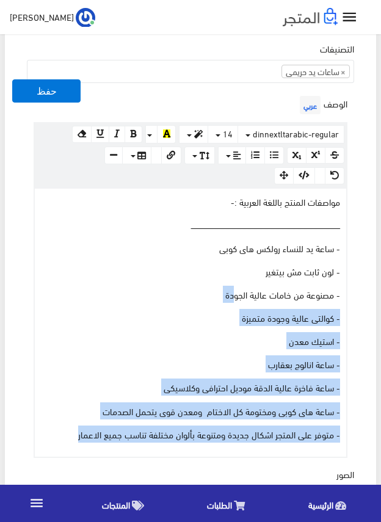
drag, startPoint x: 66, startPoint y: 431, endPoint x: 277, endPoint y: 240, distance: 284.6
click at [241, 271] on div "مواصفات المنتج باللغة العربية :- ــــــــــــــــــــــــــــــــــــــــــــــ…" at bounding box center [191, 323] width 312 height 268
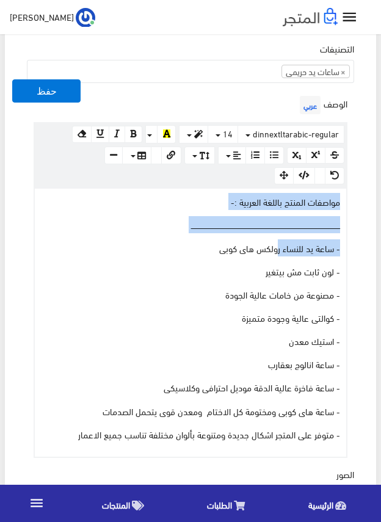
drag, startPoint x: 299, startPoint y: 219, endPoint x: 343, endPoint y: 195, distance: 50.3
click at [343, 195] on div "مواصفات المنتج باللغة العربية :- ــــــــــــــــــــــــــــــــــــــــــــــ…" at bounding box center [191, 323] width 312 height 268
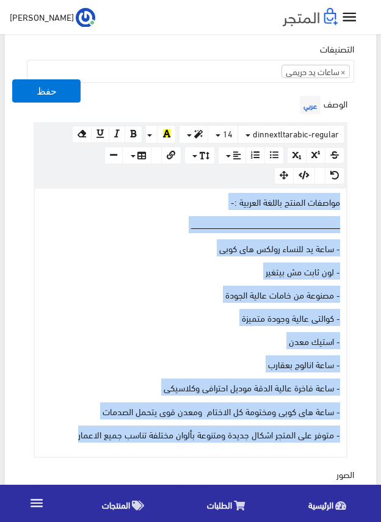
drag, startPoint x: 65, startPoint y: 436, endPoint x: 343, endPoint y: 197, distance: 367.0
click at [343, 197] on div "مواصفات المنتج باللغة العربية :- ــــــــــــــــــــــــــــــــــــــــــــــ…" at bounding box center [191, 323] width 312 height 268
copy div "مواصفات المنتج باللغة العربية :- ــــــــــــــــــــــــــــــــــــــــــــــ…"
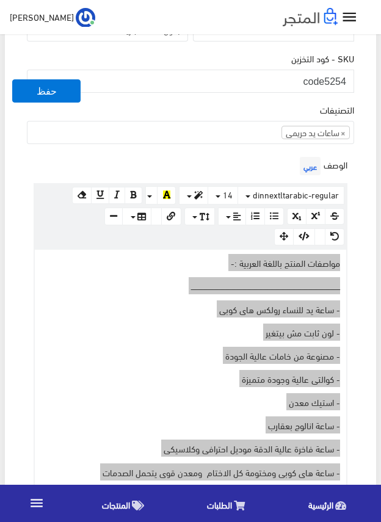
scroll to position [306, 0]
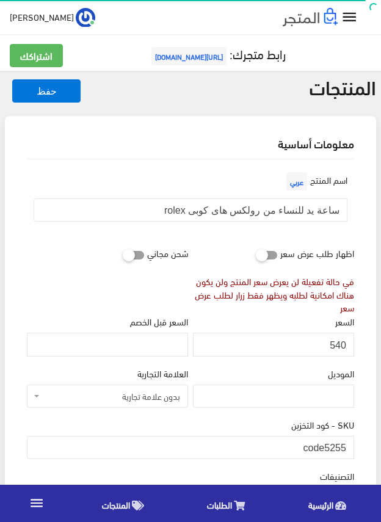
scroll to position [242, 0]
click at [290, 207] on input "ساعة يد للنساء من رولكس هاى كوبى rolex" at bounding box center [191, 210] width 314 height 23
click at [337, 346] on input "540" at bounding box center [273, 344] width 161 height 23
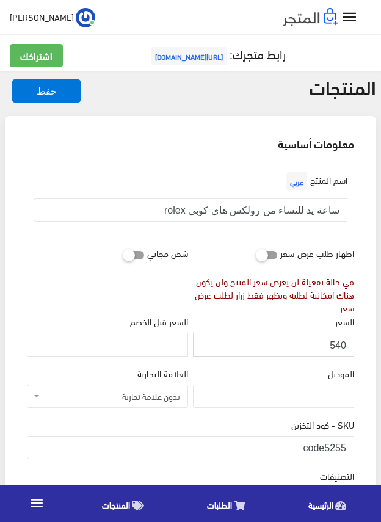
click at [337, 346] on input "540" at bounding box center [273, 344] width 161 height 23
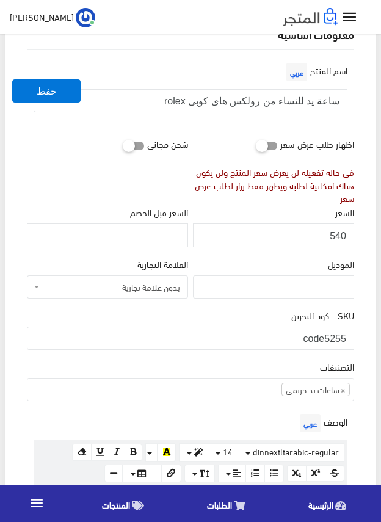
scroll to position [122, 0]
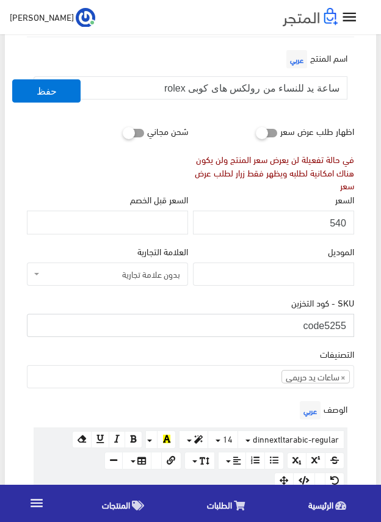
click at [330, 328] on input "code5255" at bounding box center [191, 325] width 328 height 23
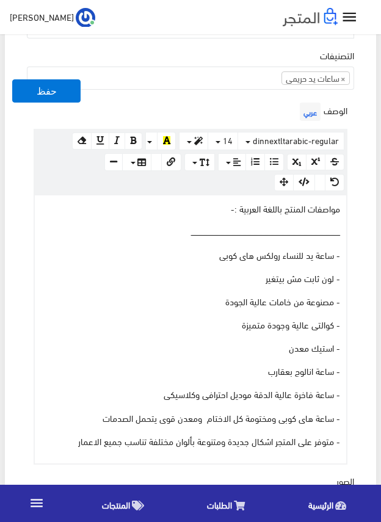
scroll to position [428, 0]
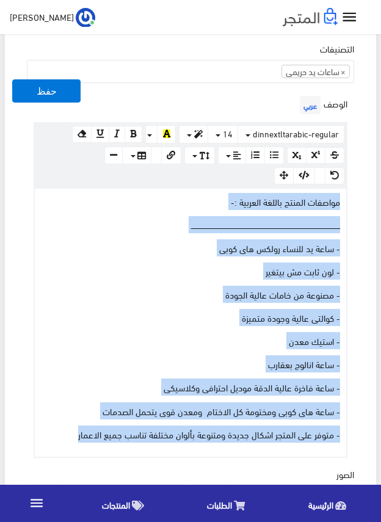
drag, startPoint x: 68, startPoint y: 438, endPoint x: 364, endPoint y: 189, distance: 385.9
copy div "مواصفات المنتج باللغة العربية :- ــــــــــــــــــــــــــــــــــــــــــــــ…"
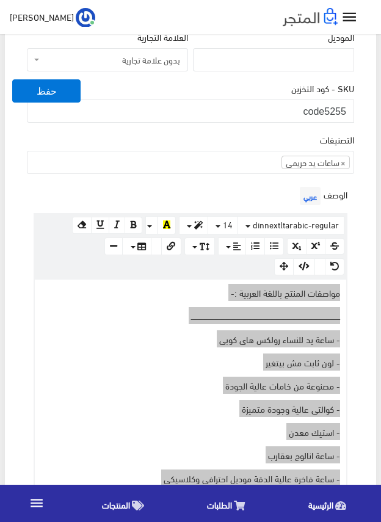
scroll to position [306, 0]
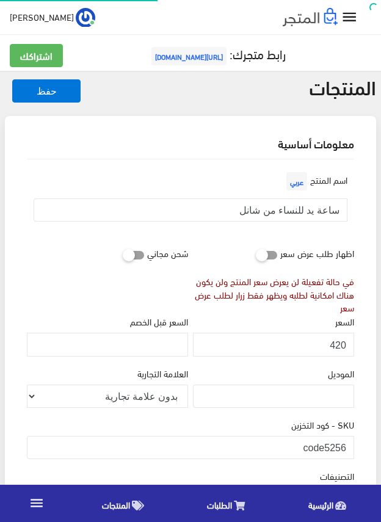
scroll to position [242, 0]
click at [286, 208] on input "ساعة يد للنساء من شانل" at bounding box center [191, 210] width 314 height 23
click at [343, 347] on input "420" at bounding box center [273, 344] width 161 height 23
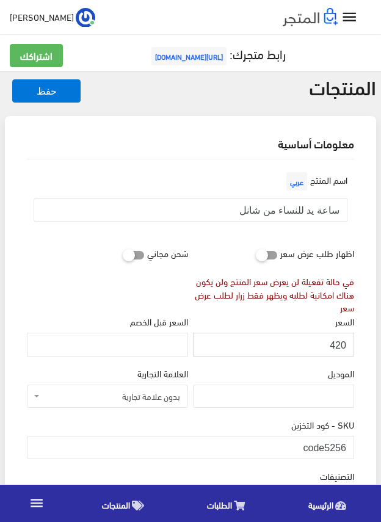
click at [343, 347] on input "420" at bounding box center [273, 344] width 161 height 23
click at [327, 448] on input "code5256" at bounding box center [191, 447] width 328 height 23
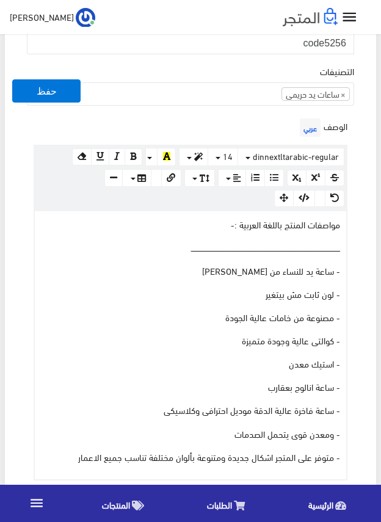
scroll to position [428, 0]
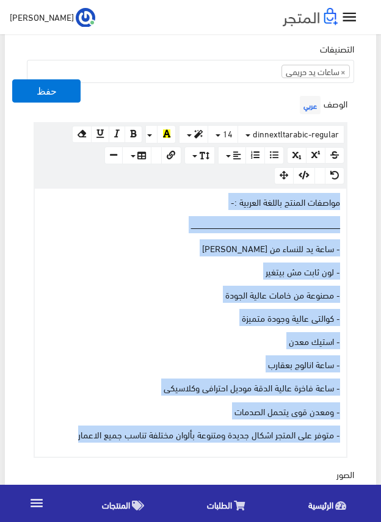
drag, startPoint x: 78, startPoint y: 430, endPoint x: 358, endPoint y: 200, distance: 362.9
click at [358, 200] on div "اسم المنتج عربي ساعة يد للنساء من شانل اظهار طلب عرض سعر في حالة تفعيلة لن يعرض…" at bounding box center [190, 490] width 347 height 1516
copy div "مواصفات المنتج باللغة العربية :- ــــــــــــــــــــــــــــــــــــــــــــــ…"
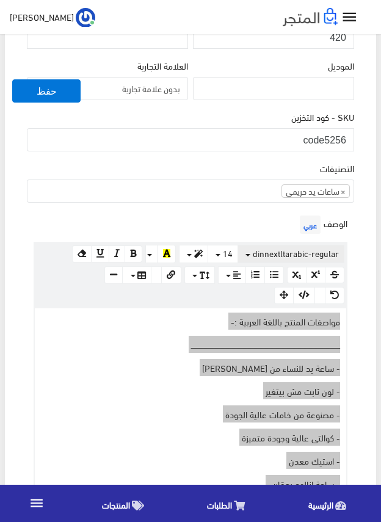
scroll to position [306, 0]
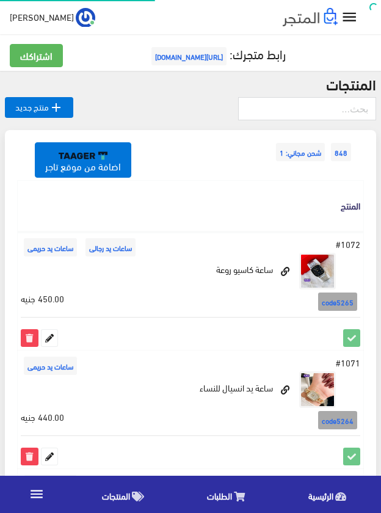
scroll to position [1181, 0]
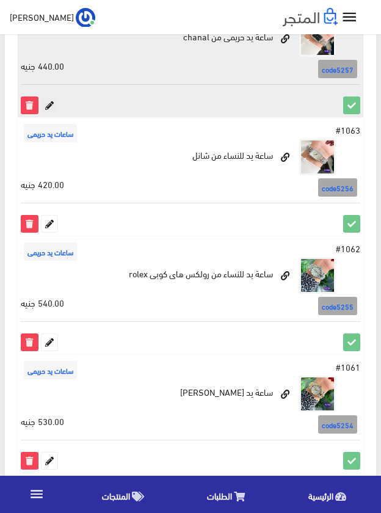
click at [52, 109] on icon at bounding box center [50, 105] width 16 height 16
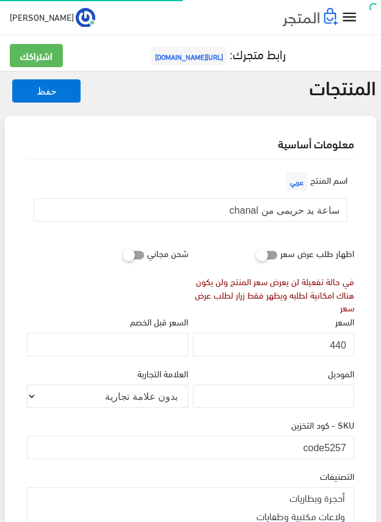
scroll to position [242, 0]
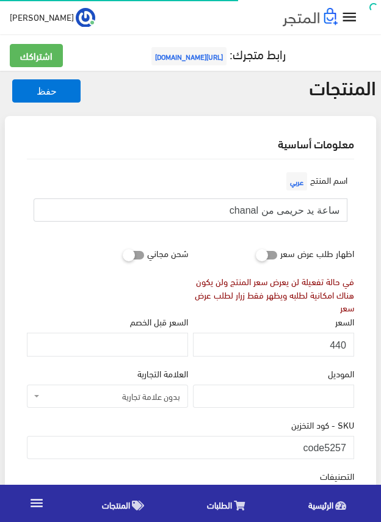
click at [273, 207] on input "ساعة يد حريمى من chanal" at bounding box center [191, 210] width 314 height 23
click at [345, 345] on input "440" at bounding box center [273, 344] width 161 height 23
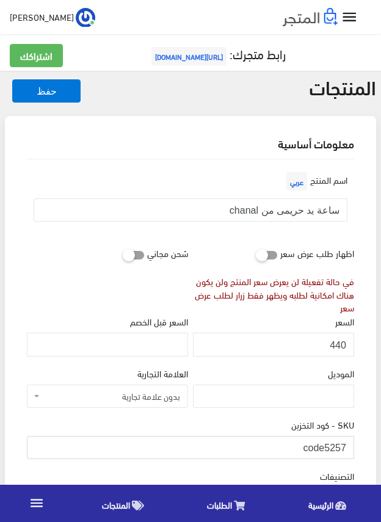
click at [330, 446] on input "code5257" at bounding box center [191, 447] width 328 height 23
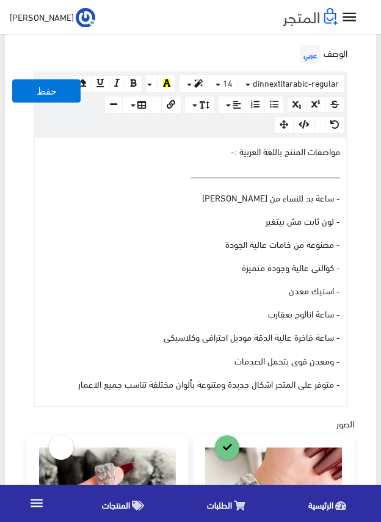
scroll to position [489, 0]
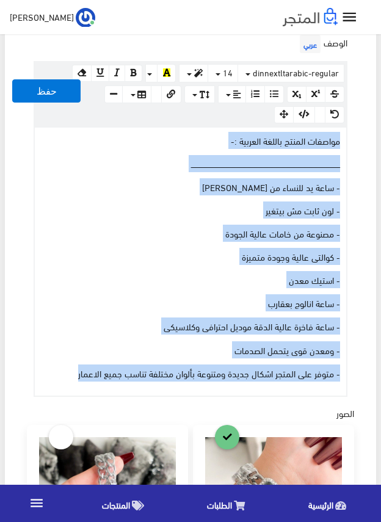
drag, startPoint x: 59, startPoint y: 377, endPoint x: 363, endPoint y: 134, distance: 389.1
click at [363, 134] on div "اسم المنتج عربي ساعة يد حريمى من chanal اظهار طلب عرض سعر في حالة تفعيلة لن يعر…" at bounding box center [190, 429] width 347 height 1516
copy div "مواصفات المنتج باللغة العربية :- ــــــــــــــــــــــــــــــــــــــــــــــ…"
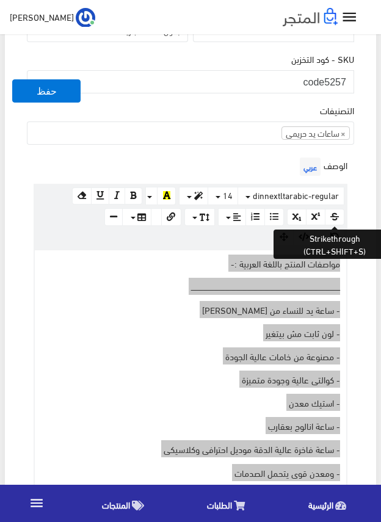
scroll to position [367, 0]
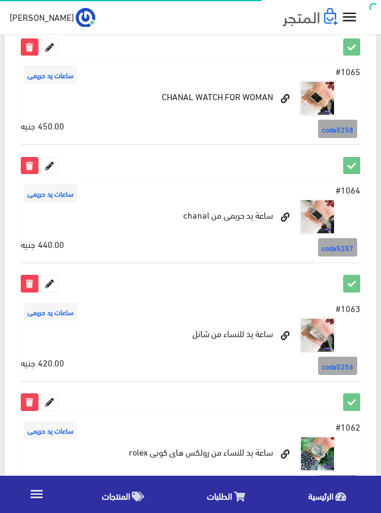
scroll to position [936, 0]
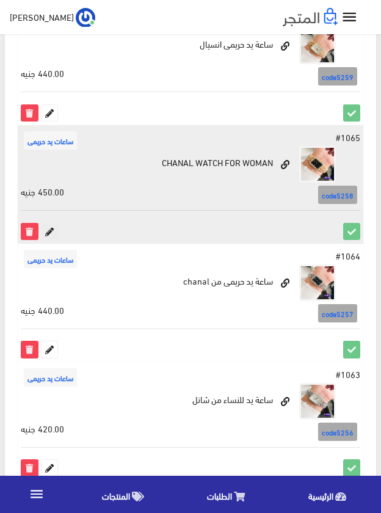
click at [54, 227] on icon at bounding box center [50, 232] width 16 height 16
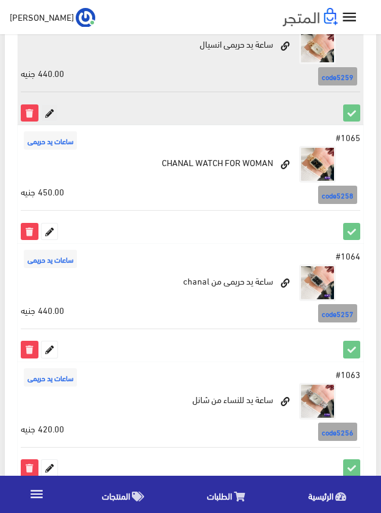
click at [50, 111] on icon at bounding box center [50, 113] width 16 height 16
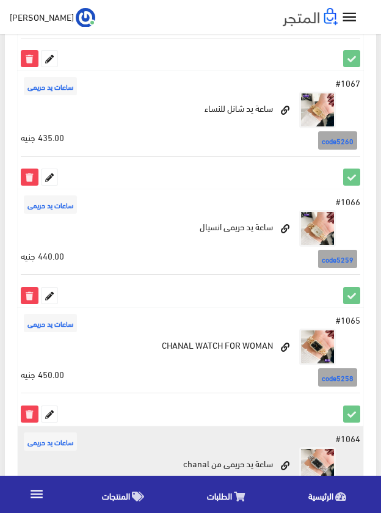
scroll to position [753, 0]
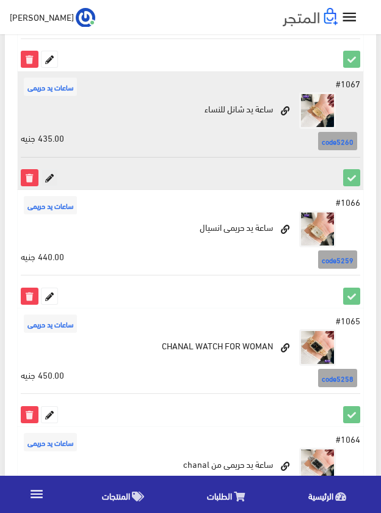
click at [45, 176] on icon at bounding box center [50, 178] width 16 height 16
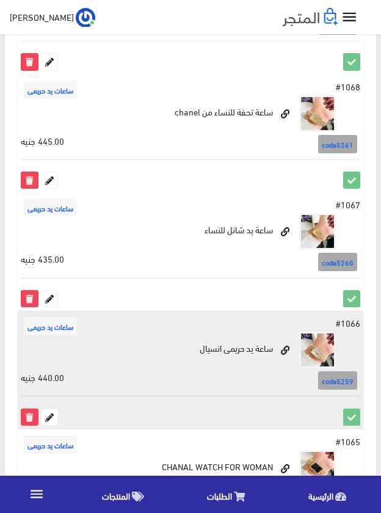
scroll to position [631, 0]
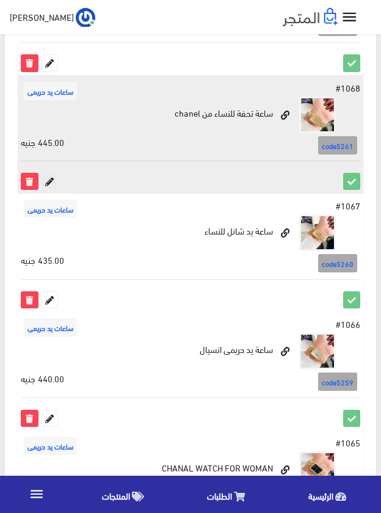
click at [48, 180] on icon at bounding box center [50, 182] width 16 height 16
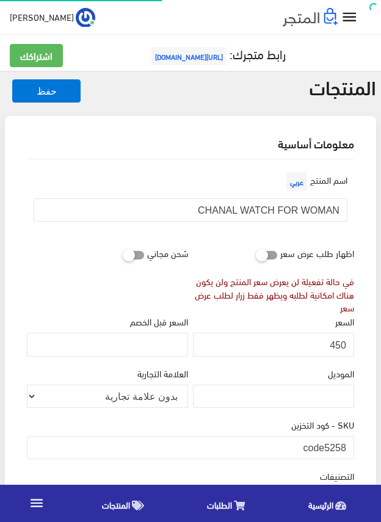
scroll to position [242, 0]
click at [309, 206] on input "CHANAL WATCH FOR WOMAN" at bounding box center [191, 210] width 314 height 23
click at [338, 347] on input "450" at bounding box center [273, 344] width 161 height 23
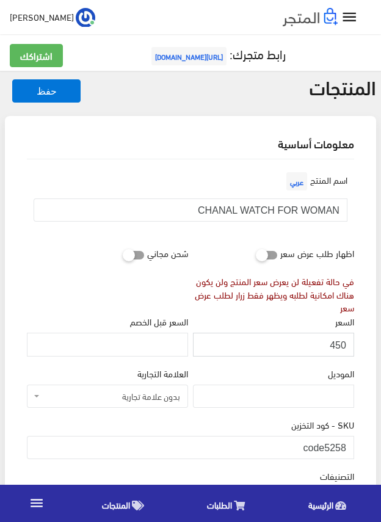
click at [338, 347] on input "450" at bounding box center [273, 344] width 161 height 23
click at [337, 449] on input "code5258" at bounding box center [191, 447] width 328 height 23
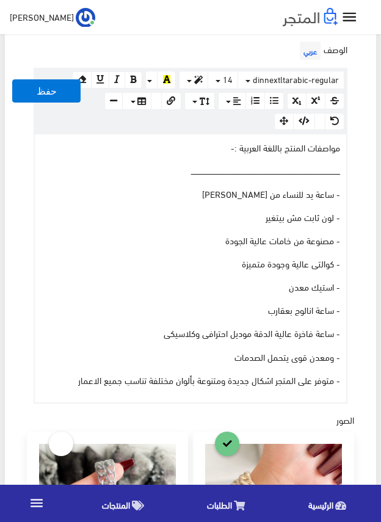
scroll to position [489, 0]
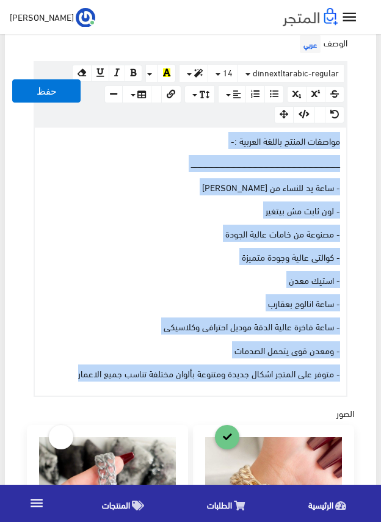
drag, startPoint x: 76, startPoint y: 375, endPoint x: 362, endPoint y: 138, distance: 371.1
click at [362, 138] on div "اسم المنتج عربي CHANAL WATCH FOR WOMAN اظهار طلب عرض سعر في حالة تفعيلة لن يعرض…" at bounding box center [190, 429] width 347 height 1516
copy div "مواصفات المنتج باللغة العربية :- ــــــــــــــــــــــــــــــــــــــــــــــ…"
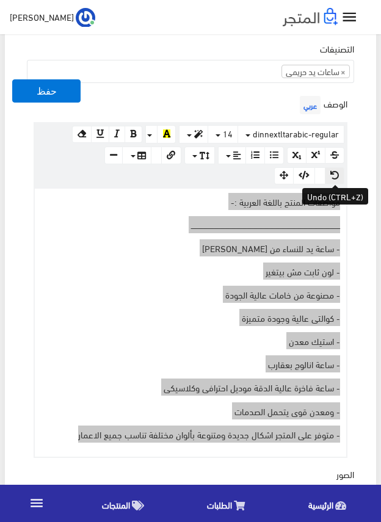
scroll to position [367, 0]
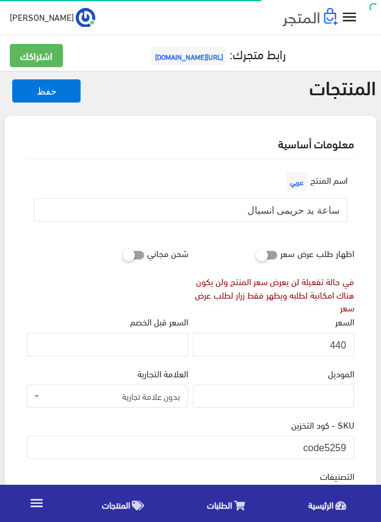
scroll to position [242, 0]
click at [315, 211] on input "ساعة يد حريمى انسيال" at bounding box center [191, 210] width 314 height 23
click at [339, 338] on input "440" at bounding box center [273, 344] width 161 height 23
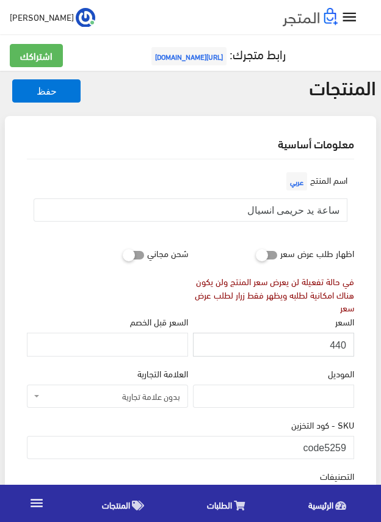
click at [339, 338] on input "440" at bounding box center [273, 344] width 161 height 23
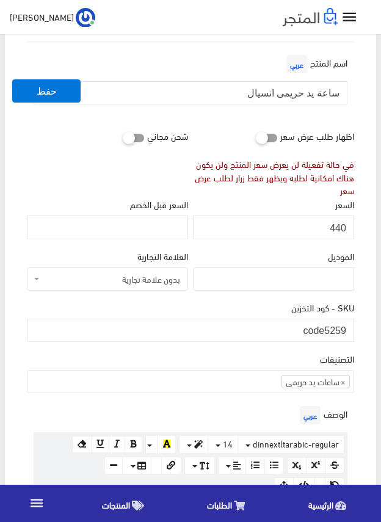
scroll to position [122, 0]
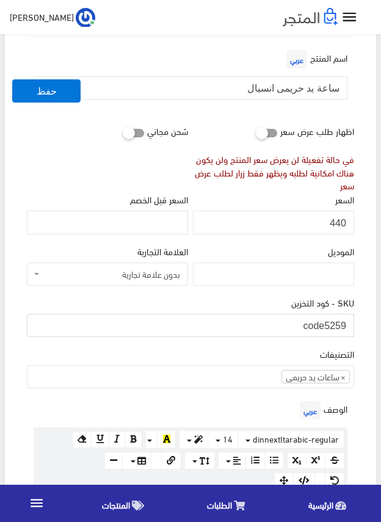
click at [315, 326] on input "code5259" at bounding box center [191, 325] width 328 height 23
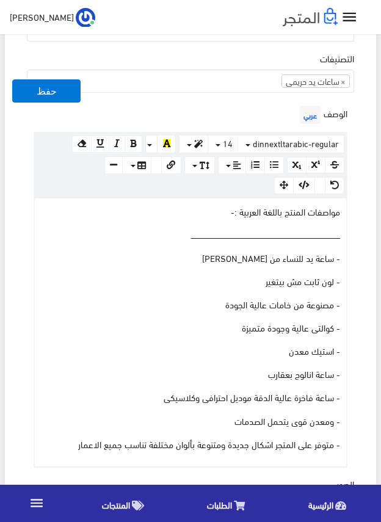
scroll to position [428, 0]
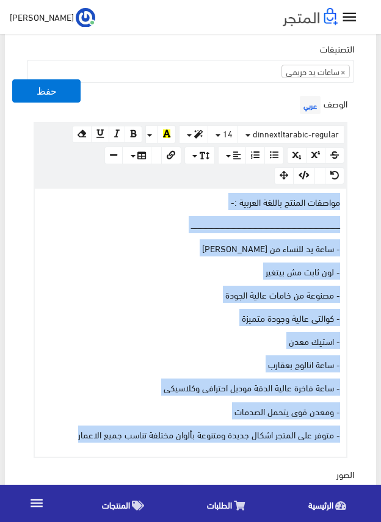
drag, startPoint x: 65, startPoint y: 434, endPoint x: 347, endPoint y: 200, distance: 366.2
click at [347, 200] on div "www.google.com 100% 50% 25% مواصفات المنتج باللغة العربية :- ــــــــــــــــــ…" at bounding box center [191, 323] width 314 height 271
copy div "مواصفات المنتج باللغة العربية :- ــــــــــــــــــــــــــــــــــــــــــــــ…"
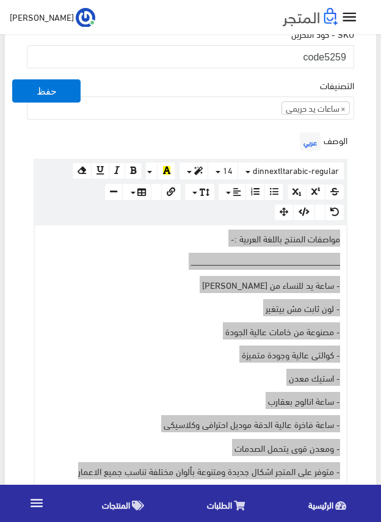
scroll to position [367, 0]
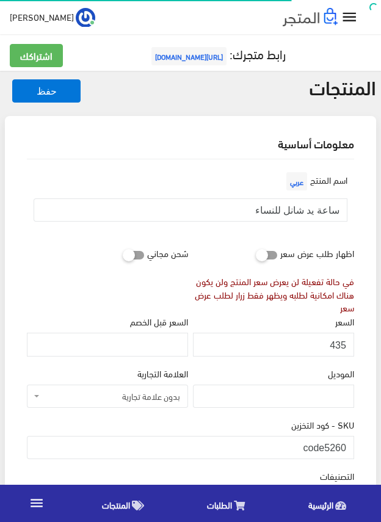
scroll to position [242, 0]
click at [299, 207] on input "ساعة يد شانل للنساء" at bounding box center [191, 210] width 314 height 23
click at [342, 345] on input "435" at bounding box center [273, 344] width 161 height 23
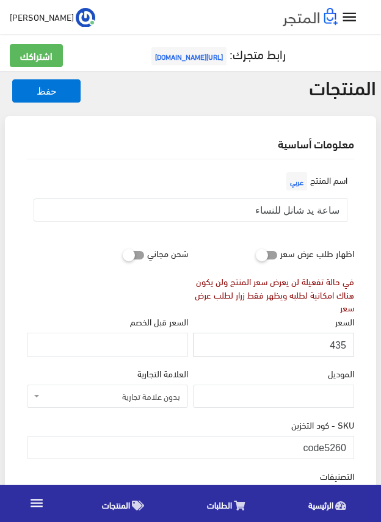
click at [342, 345] on input "435" at bounding box center [273, 344] width 161 height 23
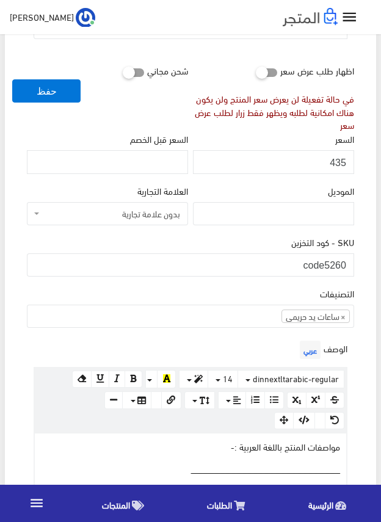
scroll to position [183, 0]
click at [344, 260] on input "code5260" at bounding box center [191, 264] width 328 height 23
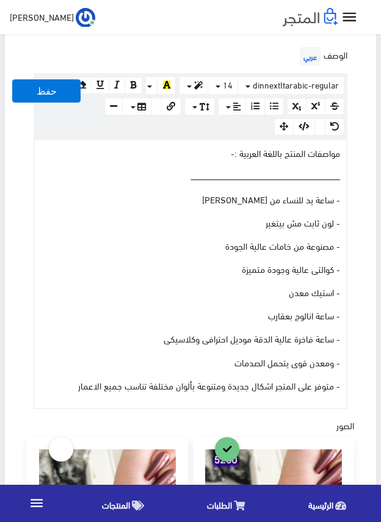
scroll to position [489, 0]
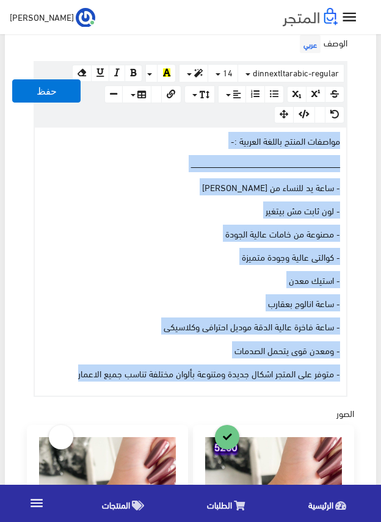
drag, startPoint x: 67, startPoint y: 374, endPoint x: 350, endPoint y: 126, distance: 375.4
click at [350, 126] on div "الوصف عربي × Insert Image Select from files Image URL Insert Image × Insert Lin…" at bounding box center [190, 214] width 332 height 365
copy div "مواصفات المنتج باللغة العربية :- ــــــــــــــــــــــــــــــــــــــــــــــ…"
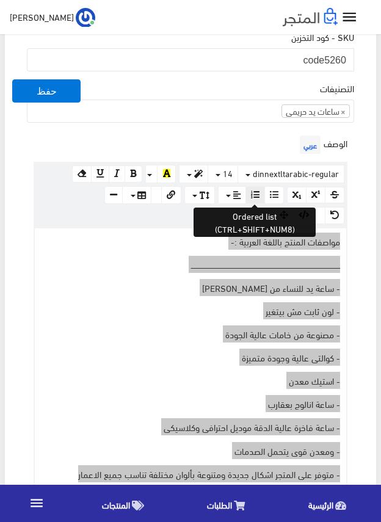
scroll to position [367, 0]
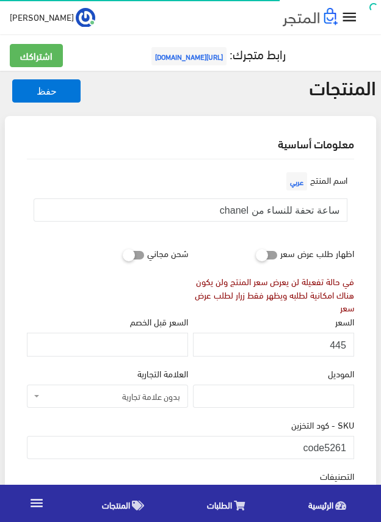
scroll to position [242, 0]
click at [318, 211] on input "ساعة تحفة للنساء من chanel" at bounding box center [191, 210] width 314 height 23
click at [336, 342] on input "445" at bounding box center [273, 344] width 161 height 23
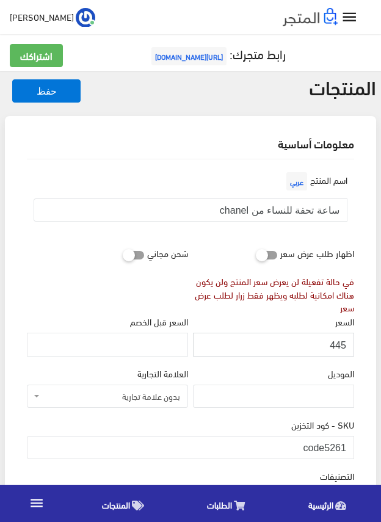
click at [336, 342] on input "445" at bounding box center [273, 344] width 161 height 23
click at [331, 445] on input "code5261" at bounding box center [191, 447] width 328 height 23
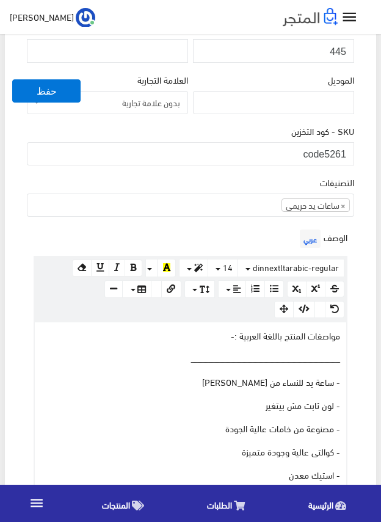
scroll to position [428, 0]
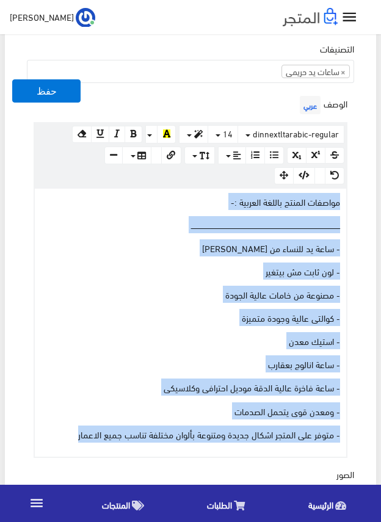
drag, startPoint x: 76, startPoint y: 436, endPoint x: 364, endPoint y: 201, distance: 370.9
click at [364, 201] on div "اسم المنتج عربي ساعة تحفة للنساء من chanel اظهار طلب عرض سعر في حالة تفعيلة لن …" at bounding box center [190, 356] width 347 height 1249
copy div "مواصفات المنتج باللغة العربية :- ــــــــــــــــــــــــــــــــــــــــــــــ…"
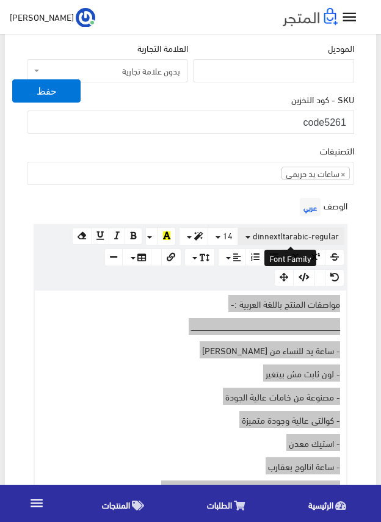
scroll to position [306, 0]
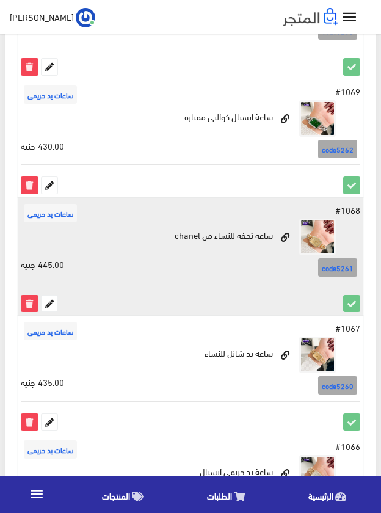
scroll to position [447, 0]
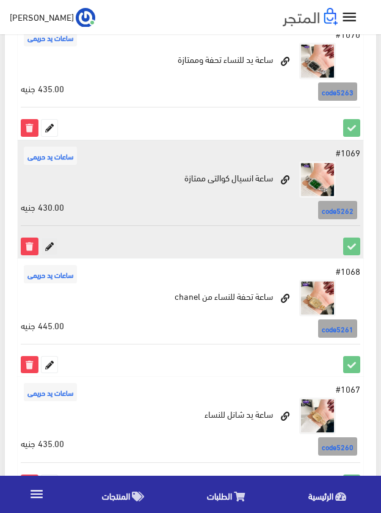
click at [51, 243] on icon at bounding box center [50, 246] width 16 height 16
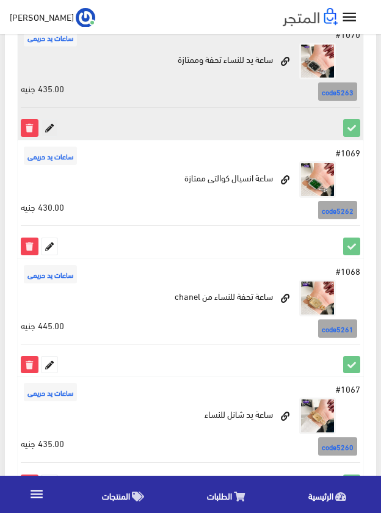
click at [45, 126] on icon at bounding box center [50, 128] width 16 height 16
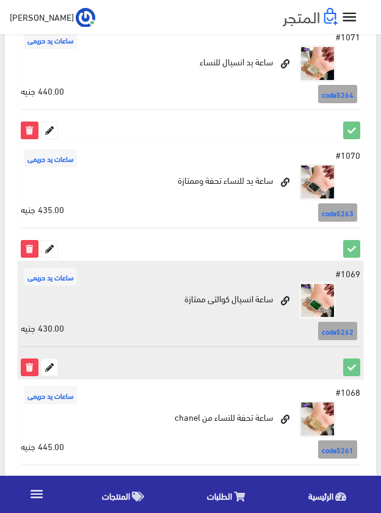
scroll to position [264, 0]
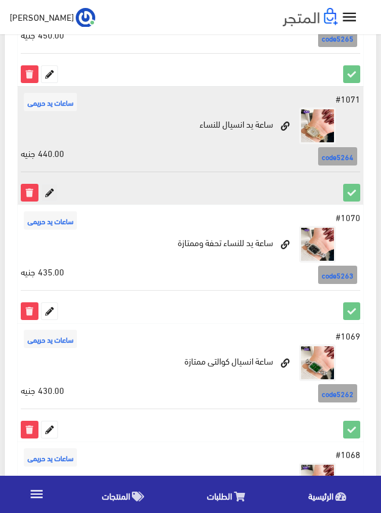
click at [49, 190] on icon at bounding box center [50, 193] width 16 height 16
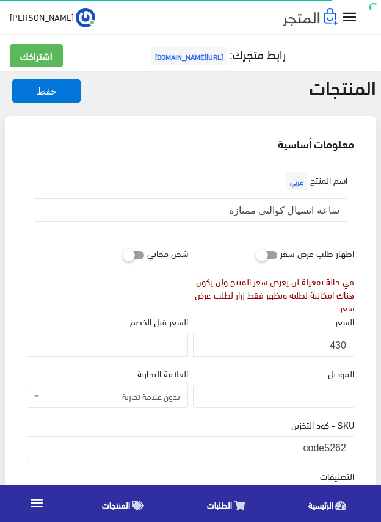
scroll to position [242, 0]
click at [295, 207] on input "ساعة انسيال كوالتى ممتازة" at bounding box center [191, 210] width 314 height 23
click at [337, 344] on input "430" at bounding box center [273, 344] width 161 height 23
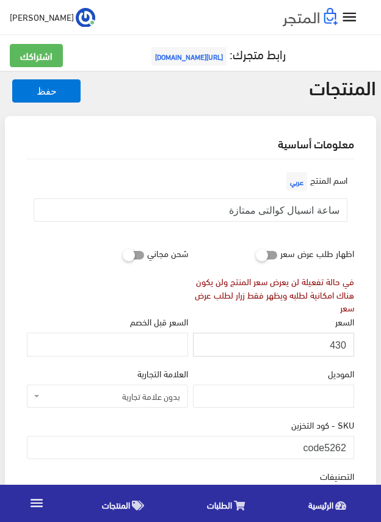
click at [337, 344] on input "430" at bounding box center [273, 344] width 161 height 23
click at [334, 445] on input "code5262" at bounding box center [191, 447] width 328 height 23
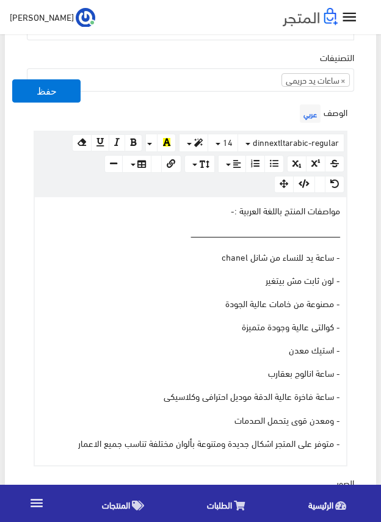
scroll to position [428, 0]
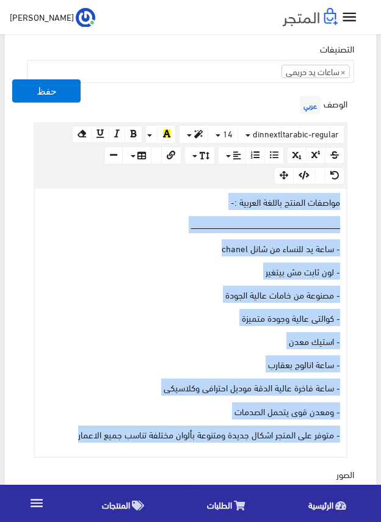
drag, startPoint x: 75, startPoint y: 436, endPoint x: 361, endPoint y: 194, distance: 374.1
click at [361, 194] on div "اسم المنتج عربي ساعة انسيال كوالتى ممتازة اظهار طلب عرض سعر في حالة تفعيلة لن ي…" at bounding box center [190, 359] width 347 height 1254
copy div "مواصفات المنتج باللغة العربية :- ــــــــــــــــــــــــــــــــــــــــــــــ…"
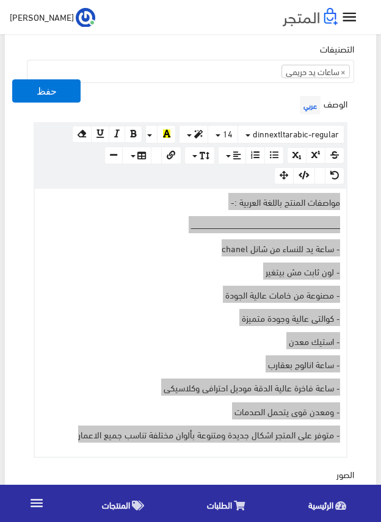
scroll to position [367, 0]
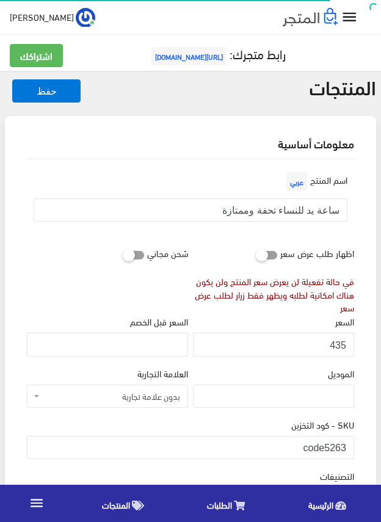
scroll to position [242, 0]
click at [327, 211] on input "ساعة يد للنساء تحفة وممتازة" at bounding box center [191, 210] width 314 height 23
click at [337, 345] on input "435" at bounding box center [273, 344] width 161 height 23
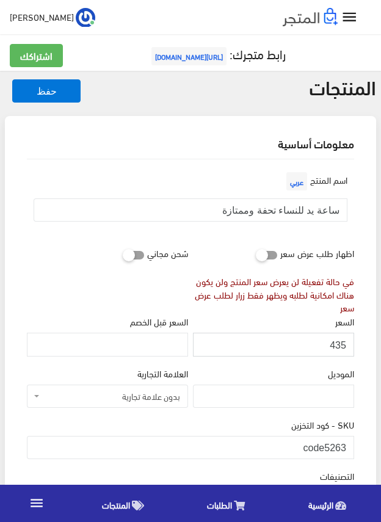
click at [337, 345] on input "435" at bounding box center [273, 344] width 161 height 23
click at [318, 442] on input "code5263" at bounding box center [191, 447] width 328 height 23
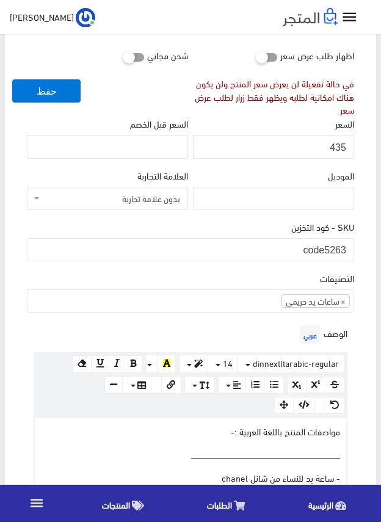
scroll to position [428, 0]
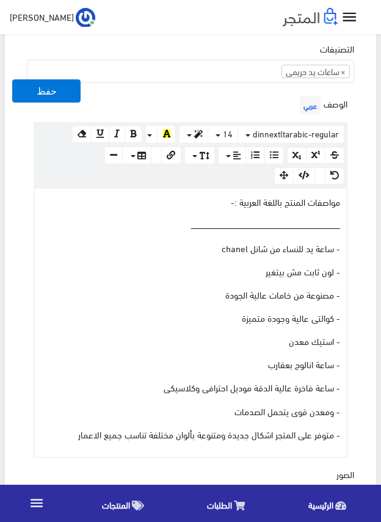
drag, startPoint x: 68, startPoint y: 435, endPoint x: 281, endPoint y: 266, distance: 271.8
click at [218, 326] on div "مواصفات المنتج باللغة العربية :- ــــــــــــــــــــــــــــــــــــــــــــــ…" at bounding box center [191, 323] width 312 height 268
click at [320, 219] on div "مواصفات المنتج باللغة العربية :- ــــــــــــــــــــــــــــــــــــــــــــــ…" at bounding box center [191, 323] width 312 height 268
click at [331, 213] on div "مواصفات المنتج باللغة العربية :- ــــــــــــــــــــــــــــــــــــــــــــــ…" at bounding box center [191, 323] width 312 height 268
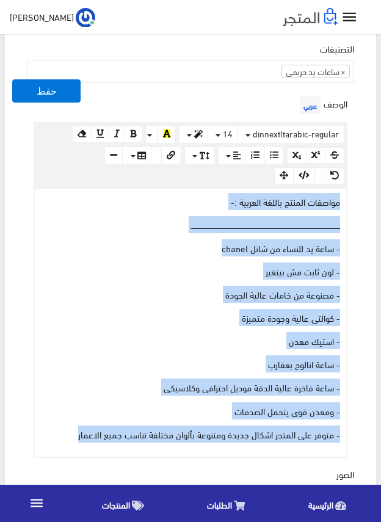
drag, startPoint x: 70, startPoint y: 441, endPoint x: 361, endPoint y: 202, distance: 375.9
click at [361, 202] on div "اسم المنتج عربي ساعة يد للنساء تحفة وممتازة اظهار طلب عرض سعر في حالة تفعيلة لن…" at bounding box center [190, 359] width 347 height 1254
copy div "مواصفات المنتج باللغة العربية :- ــــــــــــــــــــــــــــــــــــــــــــــ…"
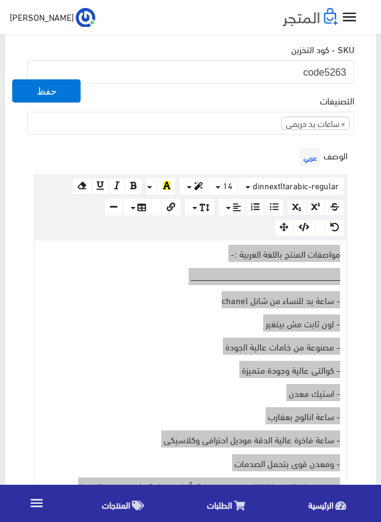
scroll to position [367, 0]
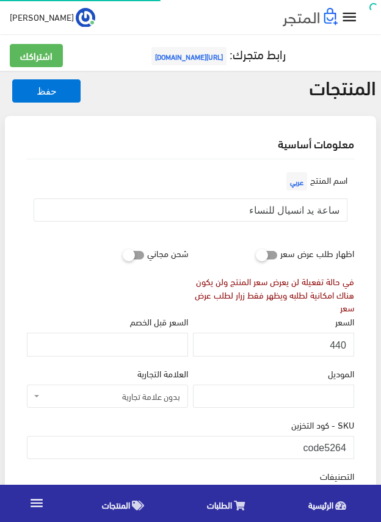
scroll to position [242, 0]
click at [296, 212] on input "ساعة يد انسيال للنساء" at bounding box center [191, 210] width 314 height 23
click at [336, 346] on input "440" at bounding box center [273, 344] width 161 height 23
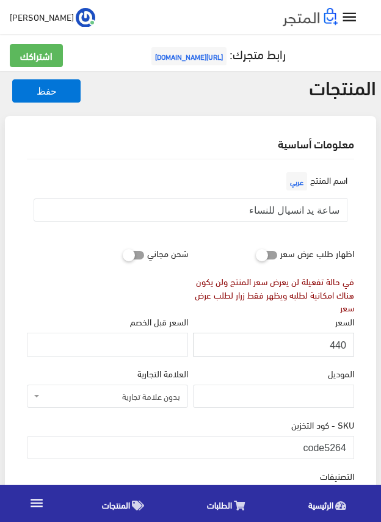
click at [336, 346] on input "440" at bounding box center [273, 344] width 161 height 23
click at [325, 445] on input "code5264" at bounding box center [191, 447] width 328 height 23
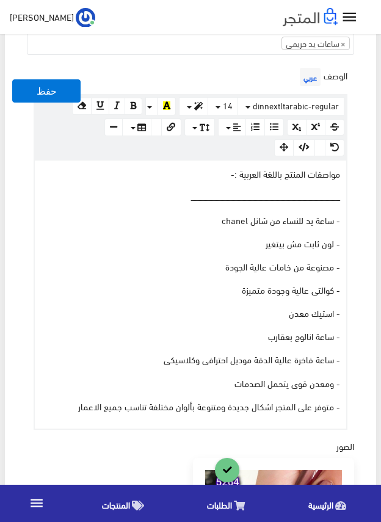
scroll to position [489, 0]
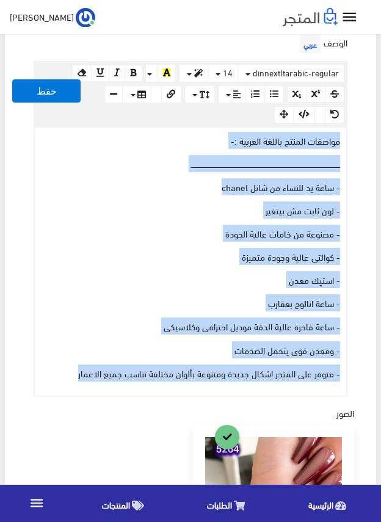
drag, startPoint x: 78, startPoint y: 373, endPoint x: 351, endPoint y: 145, distance: 356.1
click at [351, 145] on div "الوصف عربي × Insert Image Select from files Image URL Insert Image × Insert Lin…" at bounding box center [190, 214] width 332 height 365
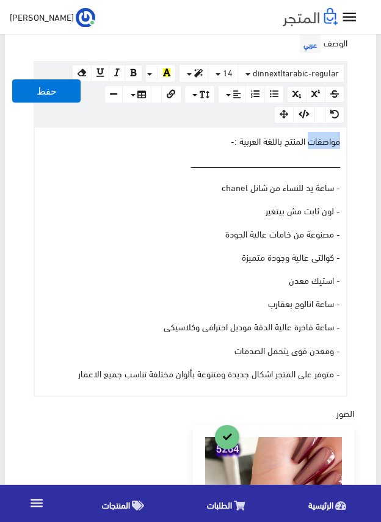
click at [352, 144] on div "الوصف عربي × Insert Image Select from files Image URL Insert Image × Insert Lin…" at bounding box center [190, 214] width 332 height 365
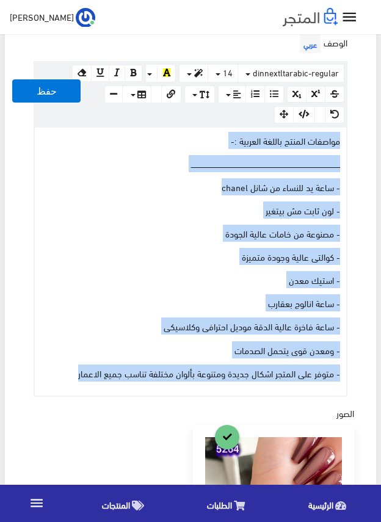
drag, startPoint x: 67, startPoint y: 376, endPoint x: 349, endPoint y: 136, distance: 370.2
click at [349, 136] on div "الوصف عربي × Insert Image Select from files Image URL Insert Image × Insert Lin…" at bounding box center [190, 214] width 332 height 365
copy div "مواصفات المنتج باللغة العربية :- ــــــــــــــــــــــــــــــــــــــــــــــ…"
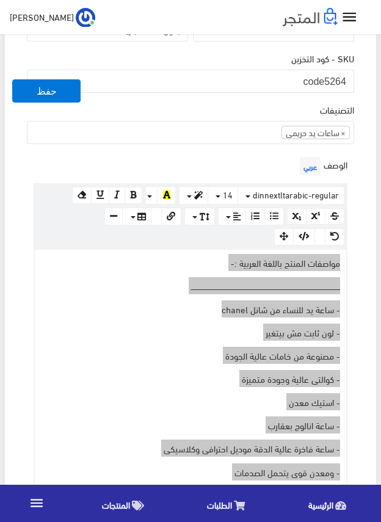
scroll to position [306, 0]
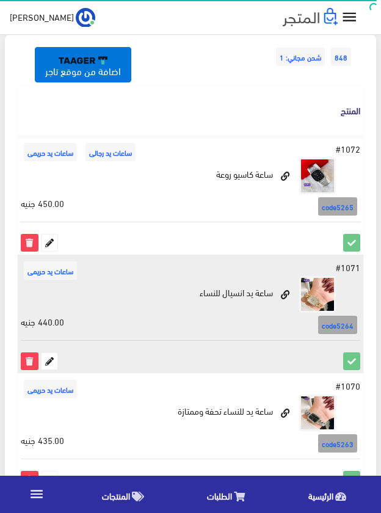
scroll to position [81, 0]
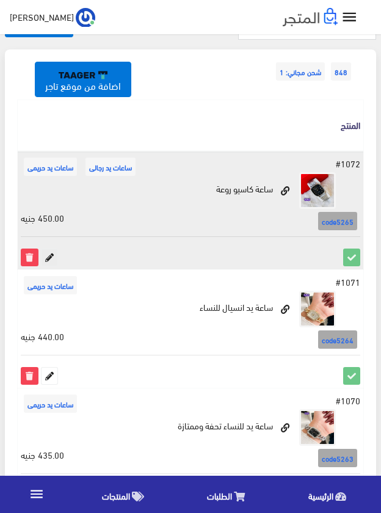
click at [48, 254] on icon at bounding box center [50, 257] width 16 height 16
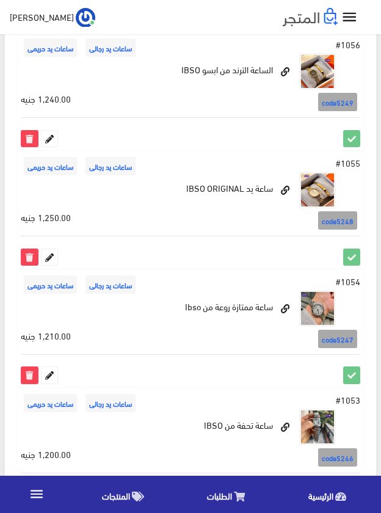
scroll to position [2219, 0]
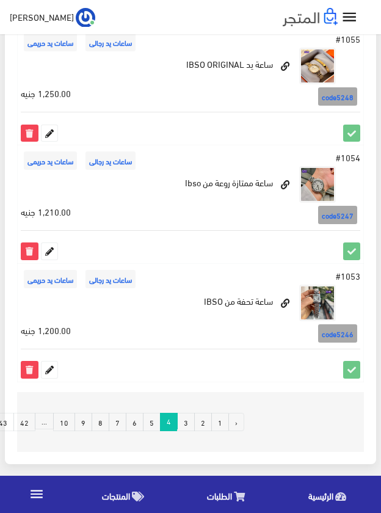
click at [183, 422] on link "3" at bounding box center [186, 422] width 18 height 18
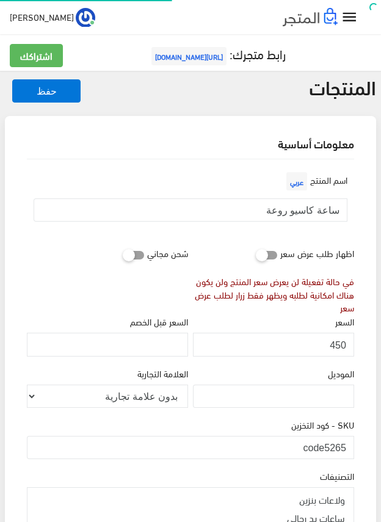
scroll to position [194, 0]
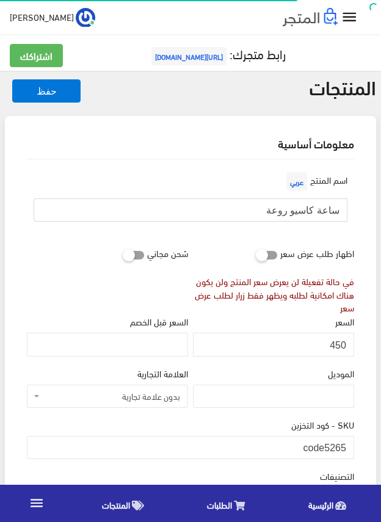
click at [310, 209] on input "ساعة كاسيو روعة" at bounding box center [191, 210] width 314 height 23
click at [337, 344] on input "450" at bounding box center [273, 344] width 161 height 23
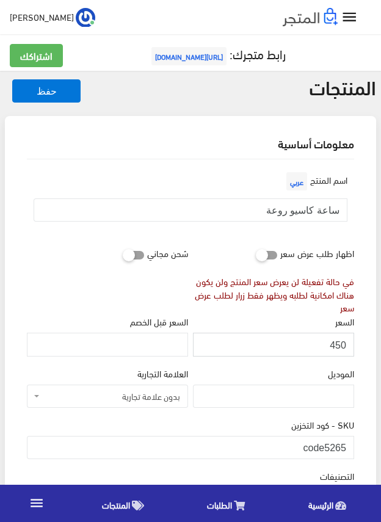
click at [337, 344] on input "450" at bounding box center [273, 344] width 161 height 23
click at [327, 447] on input "code5265" at bounding box center [191, 447] width 328 height 23
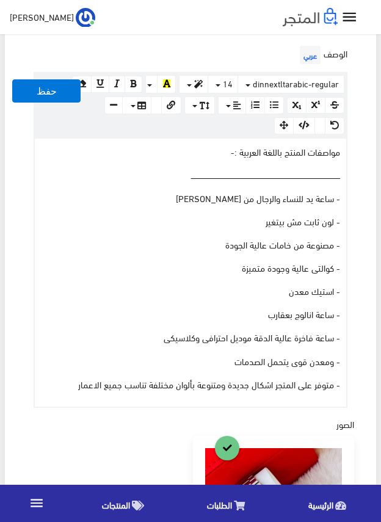
scroll to position [489, 0]
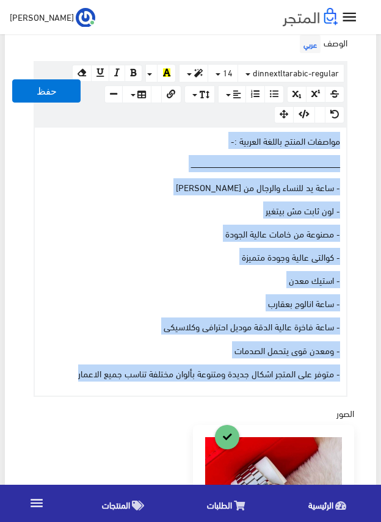
drag, startPoint x: 62, startPoint y: 372, endPoint x: 346, endPoint y: 139, distance: 367.7
click at [346, 139] on div "مواصفات المنتج باللغة العربية :- ــــــــــــــــــــــــــــــــــــــــــــــ…" at bounding box center [191, 262] width 312 height 268
copy div "مواصفات المنتج باللغة العربية :- ــــــــــــــــــــــــــــــــــــــــــــــ…"
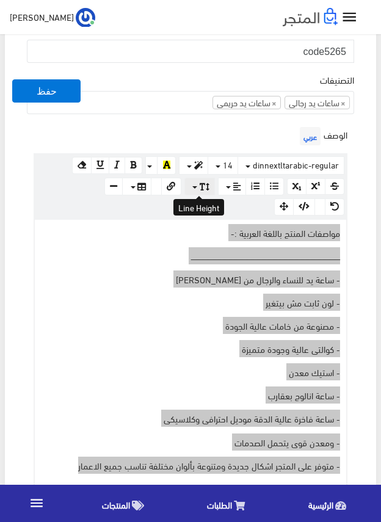
scroll to position [367, 0]
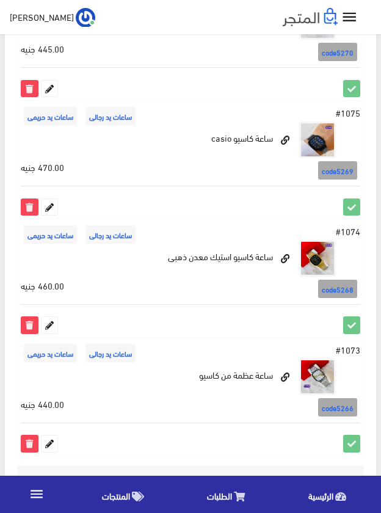
scroll to position [2219, 0]
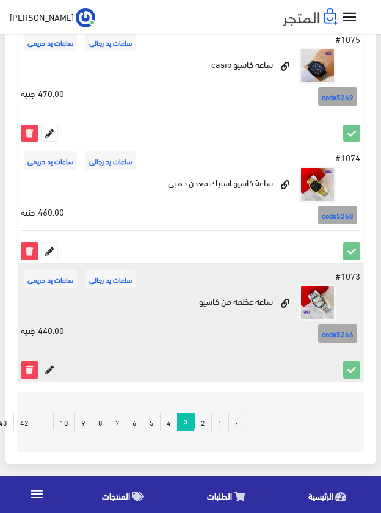
click at [50, 367] on icon at bounding box center [50, 370] width 16 height 16
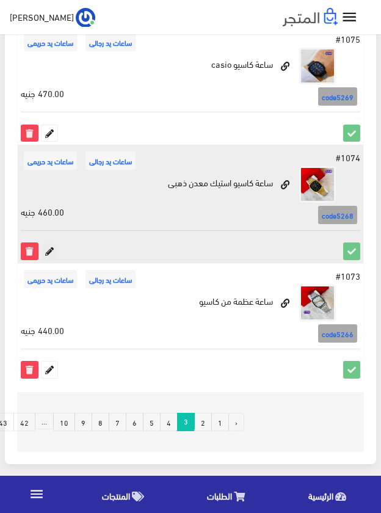
click at [49, 251] on icon at bounding box center [50, 251] width 16 height 16
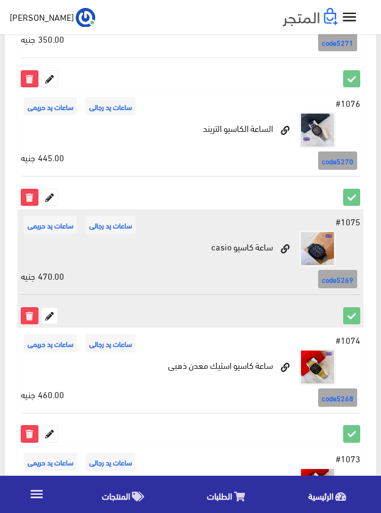
scroll to position [2036, 0]
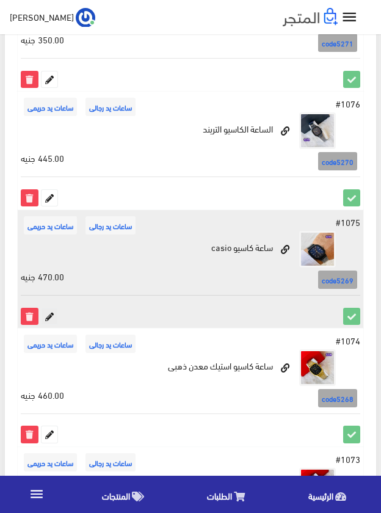
click at [54, 315] on icon at bounding box center [50, 317] width 16 height 16
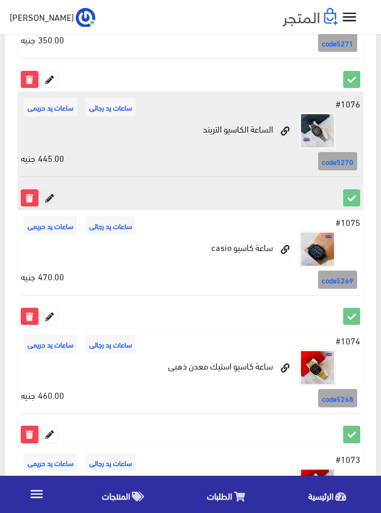
click at [51, 199] on icon at bounding box center [50, 198] width 16 height 16
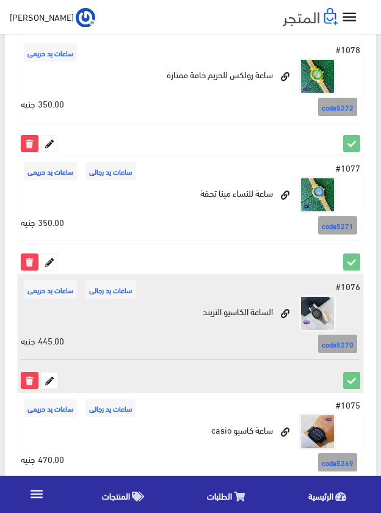
scroll to position [1853, 0]
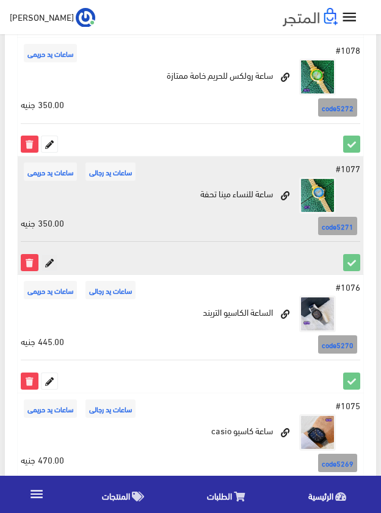
click at [50, 258] on icon at bounding box center [50, 263] width 16 height 16
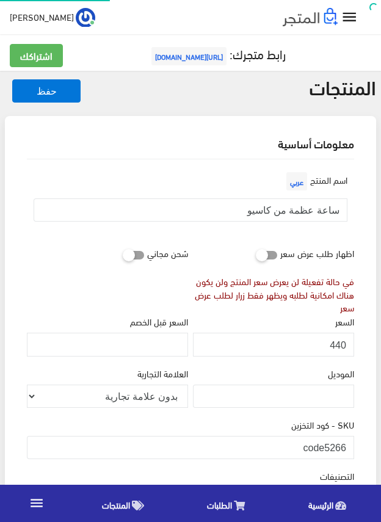
scroll to position [227, 0]
click at [305, 213] on input "ساعة عظمة من كاسيو" at bounding box center [191, 210] width 314 height 23
click at [334, 344] on input "440" at bounding box center [273, 344] width 161 height 23
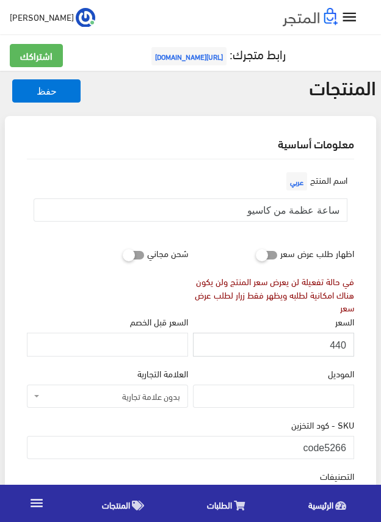
click at [334, 344] on input "440" at bounding box center [273, 344] width 161 height 23
click at [335, 445] on input "code5266" at bounding box center [191, 447] width 328 height 23
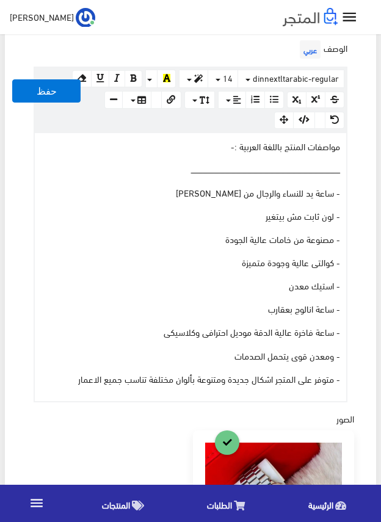
scroll to position [489, 0]
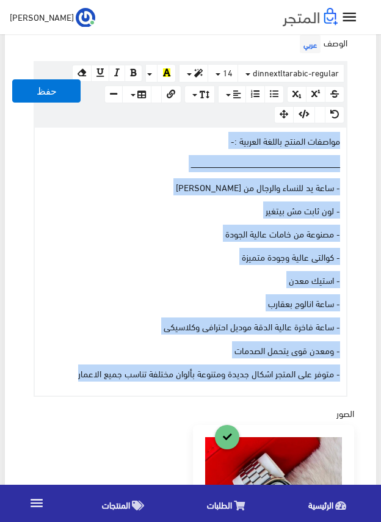
drag, startPoint x: 77, startPoint y: 372, endPoint x: 343, endPoint y: 137, distance: 354.6
click at [343, 137] on div "مواصفات المنتج باللغة العربية :- ــــــــــــــــــــــــــــــــــــــــــــــ…" at bounding box center [191, 262] width 312 height 268
copy div "مواصفات المنتج باللغة العربية :- ــــــــــــــــــــــــــــــــــــــــــــــ…"
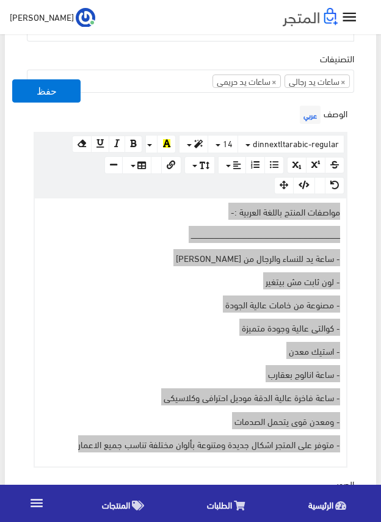
scroll to position [367, 0]
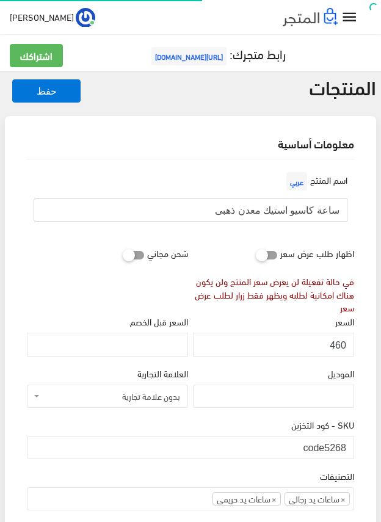
click at [288, 211] on input "ساعة كاسيو استيك معدن ذهبى" at bounding box center [191, 210] width 314 height 23
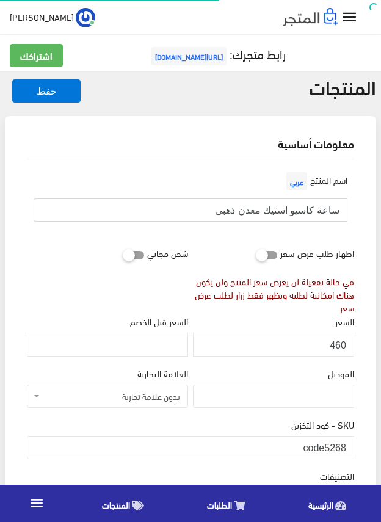
click at [288, 211] on input "ساعة كاسيو استيك معدن ذهبى" at bounding box center [191, 210] width 314 height 23
click at [339, 342] on input "460" at bounding box center [273, 344] width 161 height 23
click at [328, 447] on input "code5268" at bounding box center [191, 447] width 328 height 23
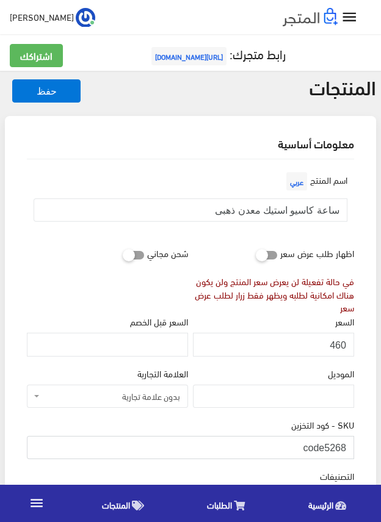
click at [328, 447] on input "code5268" at bounding box center [191, 447] width 328 height 23
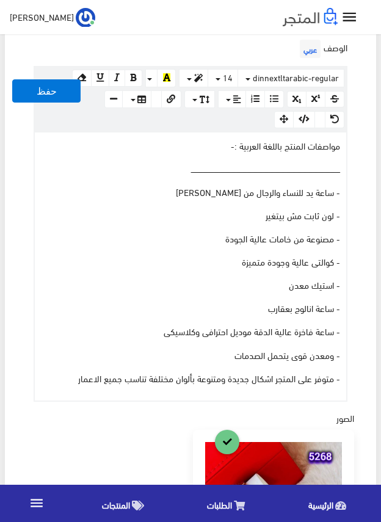
scroll to position [489, 0]
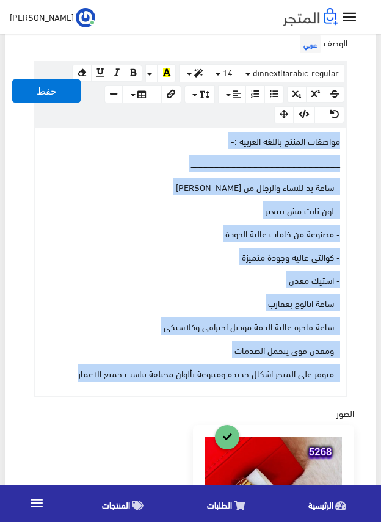
drag, startPoint x: 49, startPoint y: 379, endPoint x: 347, endPoint y: 139, distance: 382.9
click at [347, 139] on div "www.google.com 100% 50% 25% مواصفات المنتج باللغة العربية :- ــــــــــــــــــ…" at bounding box center [191, 261] width 314 height 271
copy div "مواصفات المنتج باللغة العربية :- ــــــــــــــــــــــــــــــــــــــــــــــ…"
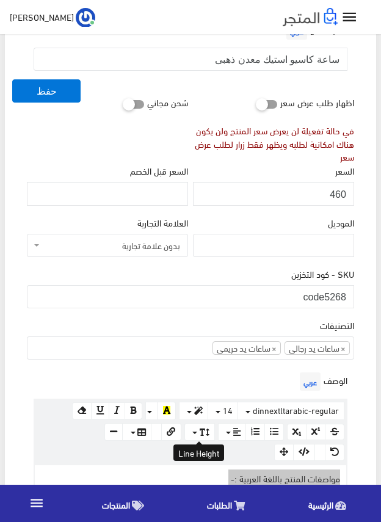
scroll to position [122, 0]
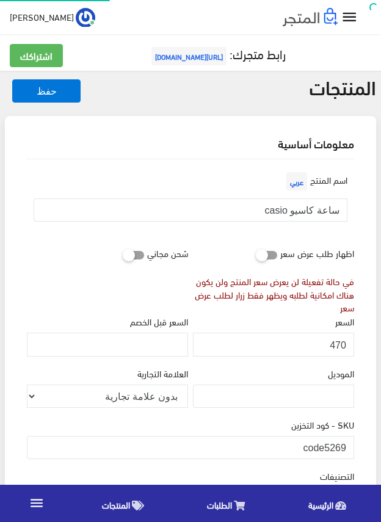
scroll to position [227, 0]
click at [306, 214] on input "ساعة كاسيو casio" at bounding box center [191, 210] width 314 height 23
click at [346, 345] on input "470" at bounding box center [273, 344] width 161 height 23
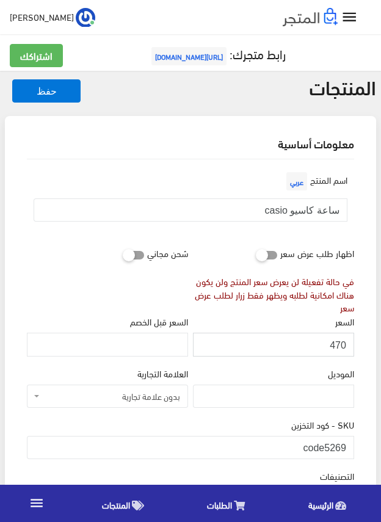
click at [346, 345] on input "470" at bounding box center [273, 344] width 161 height 23
click at [339, 447] on input "code5269" at bounding box center [191, 447] width 328 height 23
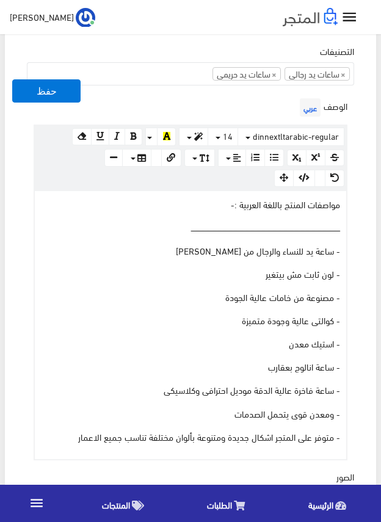
scroll to position [428, 0]
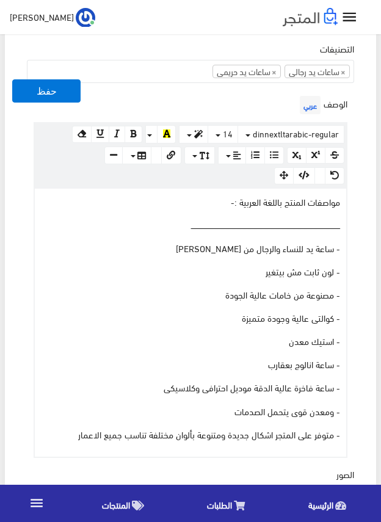
drag, startPoint x: 66, startPoint y: 436, endPoint x: 231, endPoint y: 269, distance: 235.1
click at [203, 293] on div "مواصفات المنتج باللغة العربية :- ــــــــــــــــــــــــــــــــــــــــــــــ…" at bounding box center [191, 323] width 312 height 268
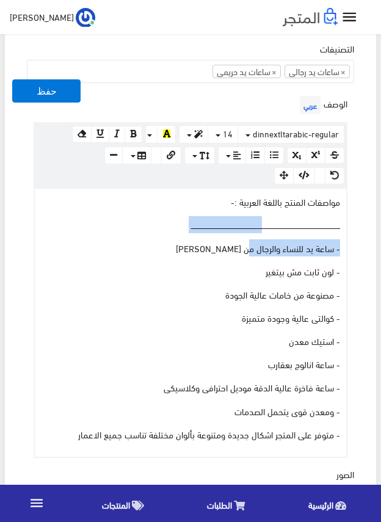
drag, startPoint x: 277, startPoint y: 211, endPoint x: 302, endPoint y: 197, distance: 28.4
click at [285, 202] on div "مواصفات المنتج باللغة العربية :- ــــــــــــــــــــــــــــــــــــــــــــــ…" at bounding box center [191, 323] width 312 height 268
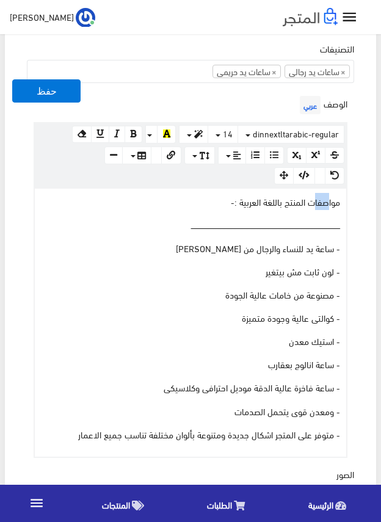
click at [326, 195] on p "مواصفات المنتج باللغة العربية :-" at bounding box center [190, 201] width 299 height 13
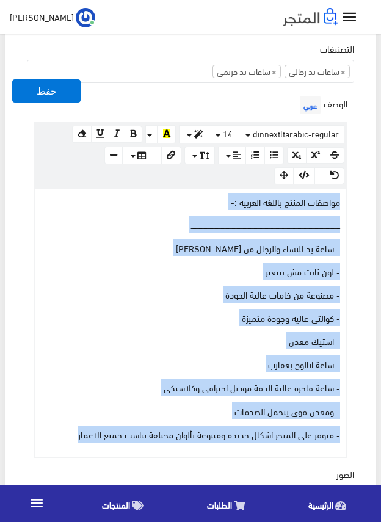
drag, startPoint x: 71, startPoint y: 437, endPoint x: 350, endPoint y: 185, distance: 375.9
click at [350, 185] on div "الوصف عربي × Insert Image Select from files Image URL Insert Image × Insert Lin…" at bounding box center [190, 275] width 332 height 365
copy div "مواصفات المنتج باللغة العربية :- ــــــــــــــــــــــــــــــــــــــــــــــ…"
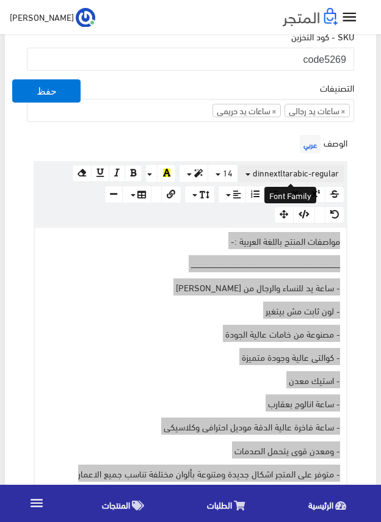
scroll to position [367, 0]
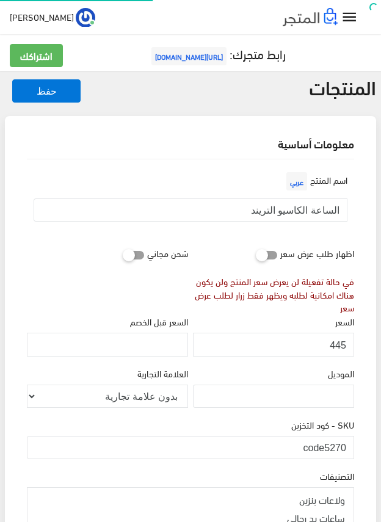
scroll to position [194, 0]
click at [304, 211] on input "الساعة الكاسيو التريند" at bounding box center [191, 210] width 314 height 23
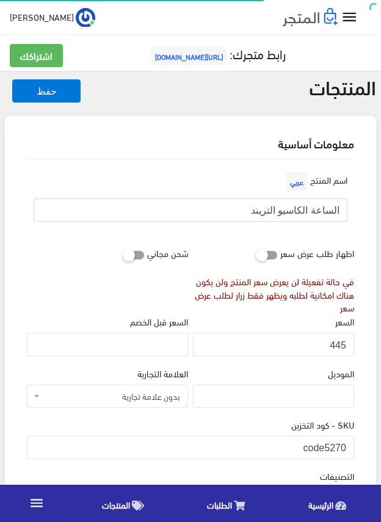
scroll to position [227, 0]
click at [337, 344] on input "445" at bounding box center [273, 344] width 161 height 23
click at [336, 445] on input "code5270" at bounding box center [191, 447] width 328 height 23
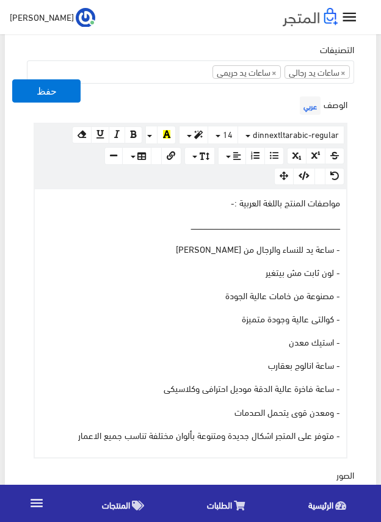
scroll to position [428, 0]
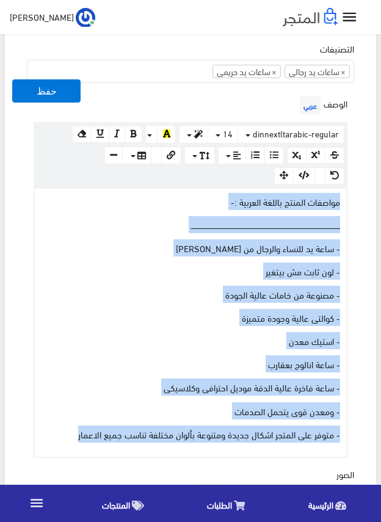
drag, startPoint x: 75, startPoint y: 437, endPoint x: 356, endPoint y: 202, distance: 366.1
click at [356, 202] on div "الوصف عربي × Insert Image Select from files Image URL Insert Image × Insert Lin…" at bounding box center [190, 275] width 332 height 365
copy div "مواصفات المنتج باللغة العربية :- ــــــــــــــــــــــــــــــــــــــــــــــ…"
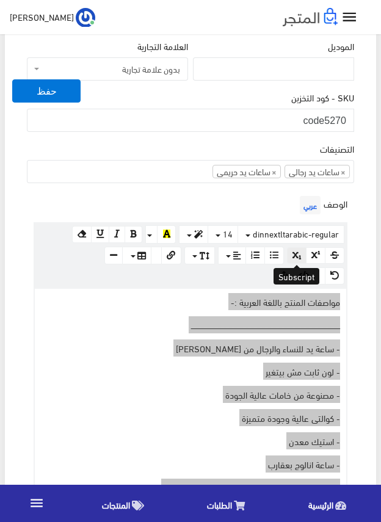
scroll to position [306, 0]
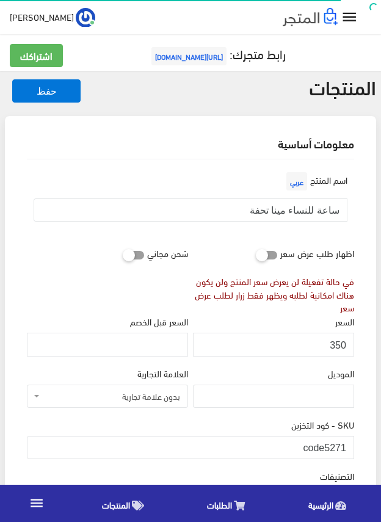
scroll to position [227, 0]
